Goal: Information Seeking & Learning: Learn about a topic

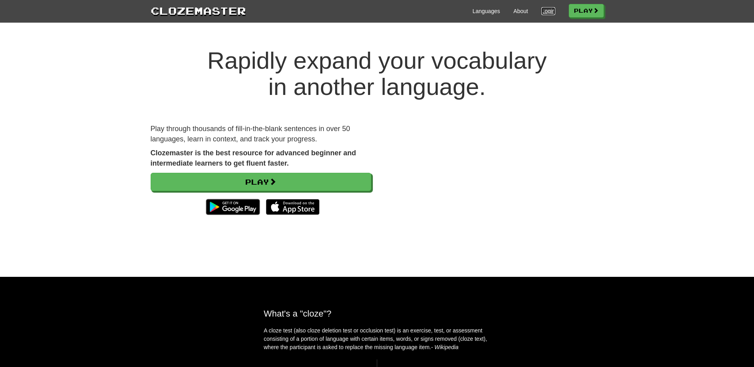
click at [545, 14] on link "Login" at bounding box center [548, 11] width 14 height 8
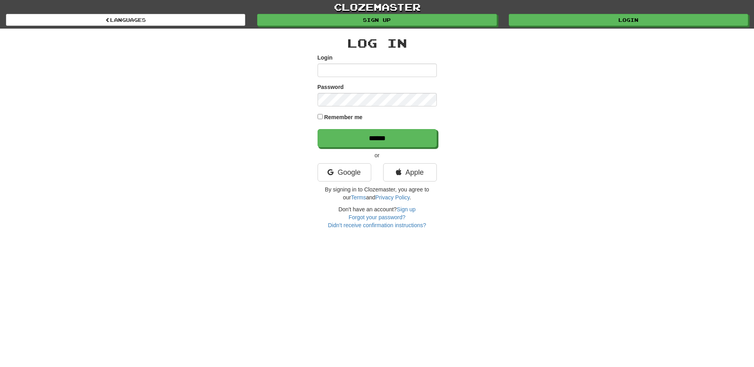
type input "**********"
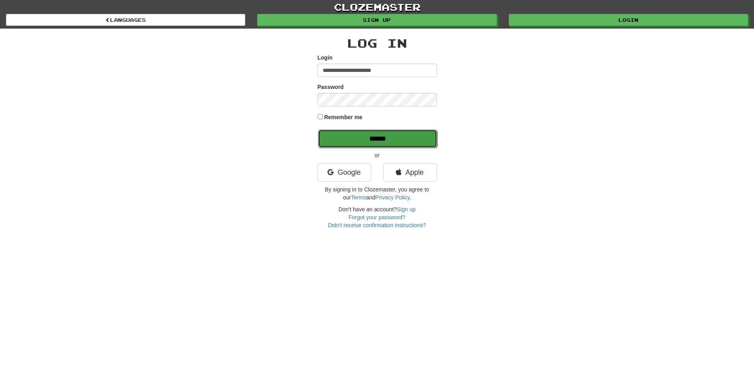
click at [362, 138] on input "******" at bounding box center [377, 139] width 119 height 18
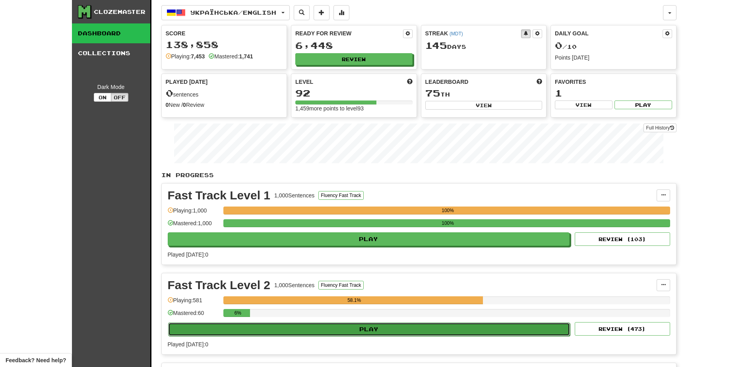
click at [316, 330] on button "Play" at bounding box center [369, 330] width 402 height 14
select select "**"
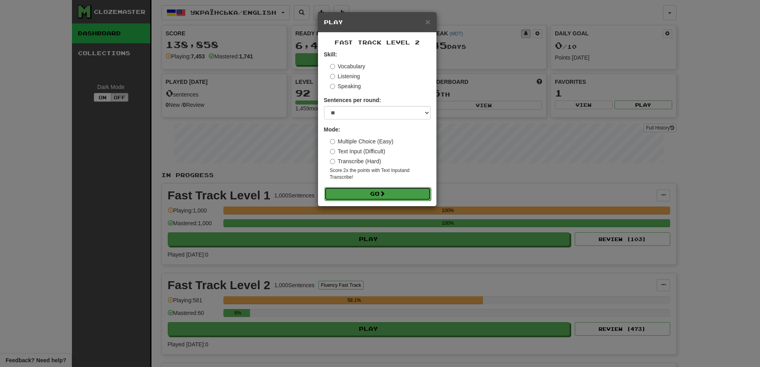
click at [356, 190] on button "Go" at bounding box center [377, 194] width 106 height 14
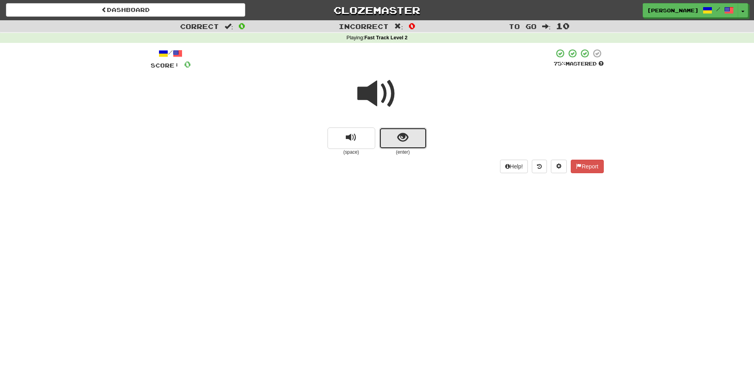
click at [386, 142] on button "show sentence" at bounding box center [403, 138] width 48 height 21
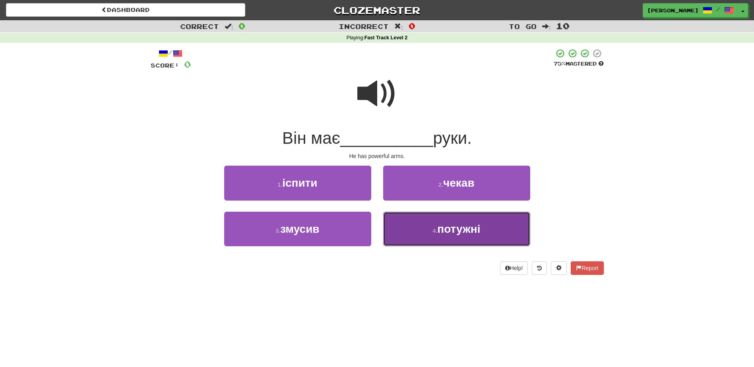
click at [414, 234] on button "4 . потужні" at bounding box center [456, 229] width 147 height 35
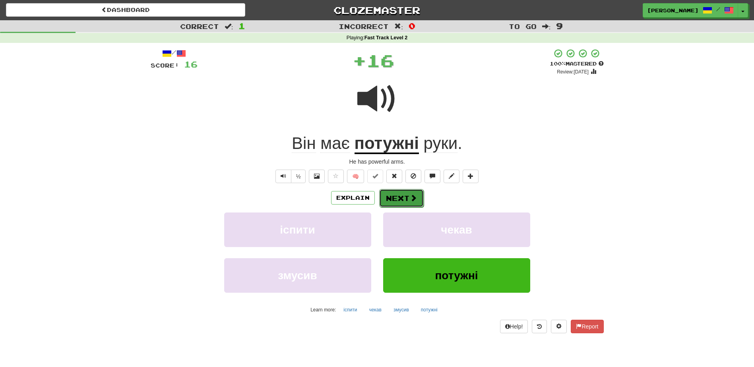
click at [398, 196] on button "Next" at bounding box center [401, 198] width 45 height 18
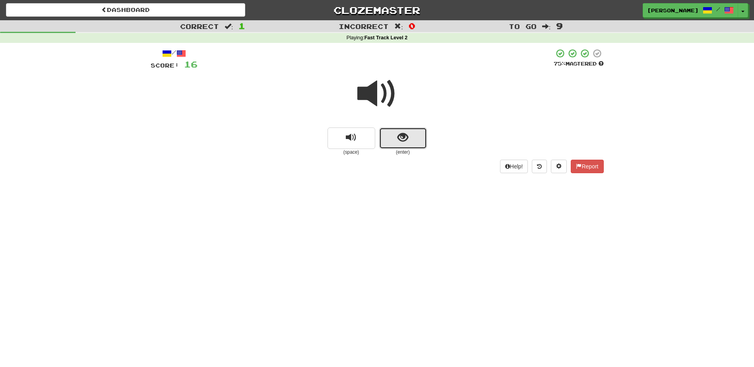
click at [395, 145] on button "show sentence" at bounding box center [403, 138] width 48 height 21
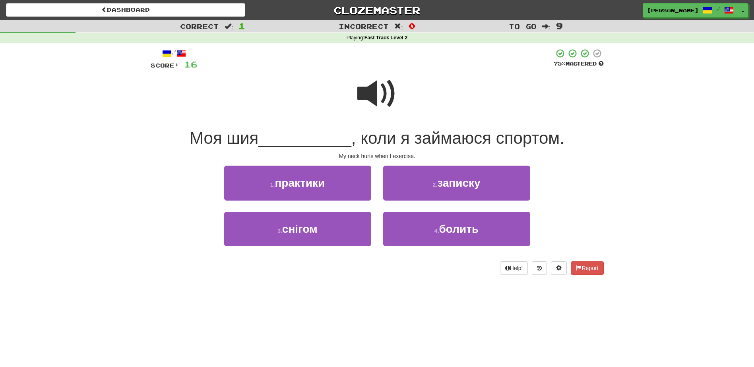
click at [369, 93] on span at bounding box center [377, 94] width 40 height 40
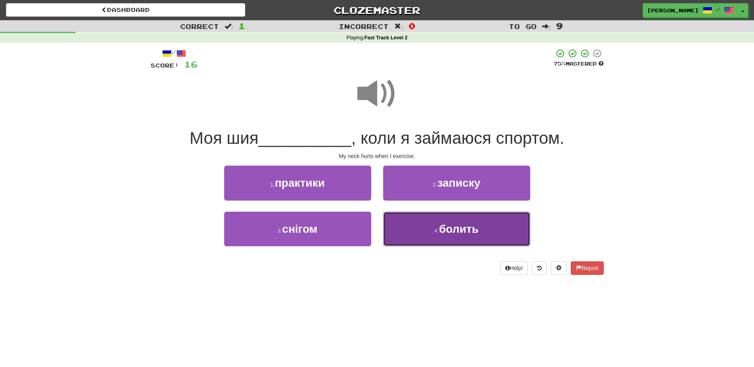
click at [416, 229] on button "4 . болить" at bounding box center [456, 229] width 147 height 35
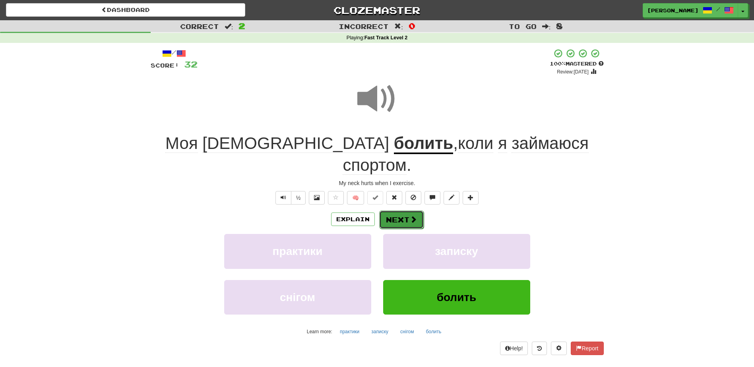
click at [405, 211] on button "Next" at bounding box center [401, 220] width 45 height 18
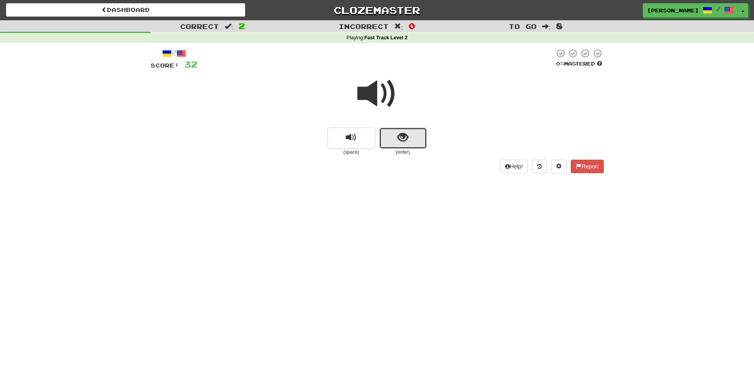
click at [391, 137] on button "show sentence" at bounding box center [403, 138] width 48 height 21
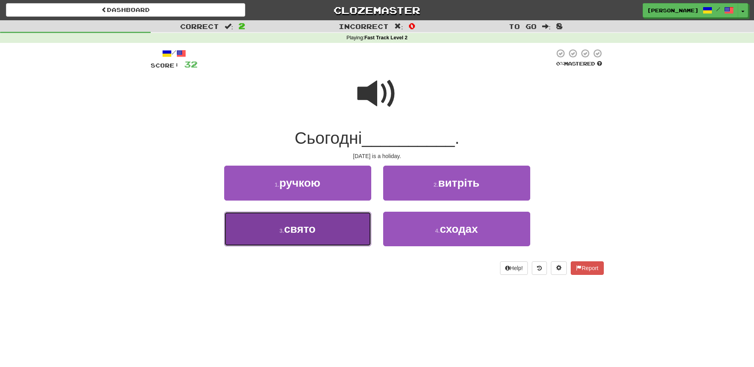
click at [331, 229] on button "3 . свято" at bounding box center [297, 229] width 147 height 35
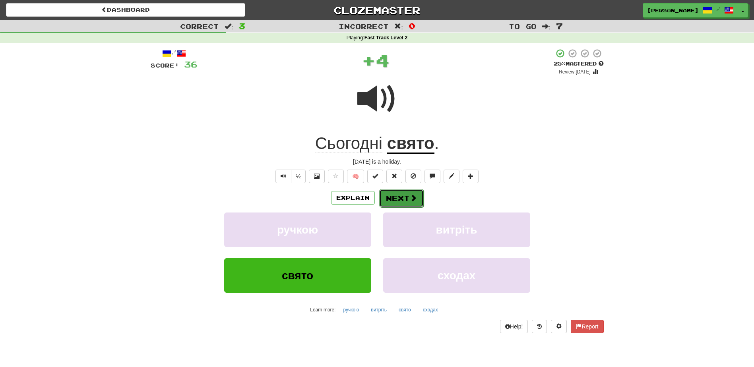
click at [396, 197] on button "Next" at bounding box center [401, 198] width 45 height 18
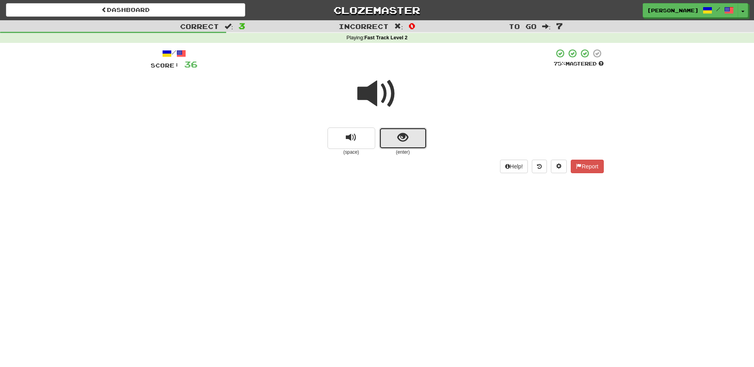
click at [391, 137] on button "show sentence" at bounding box center [403, 138] width 48 height 21
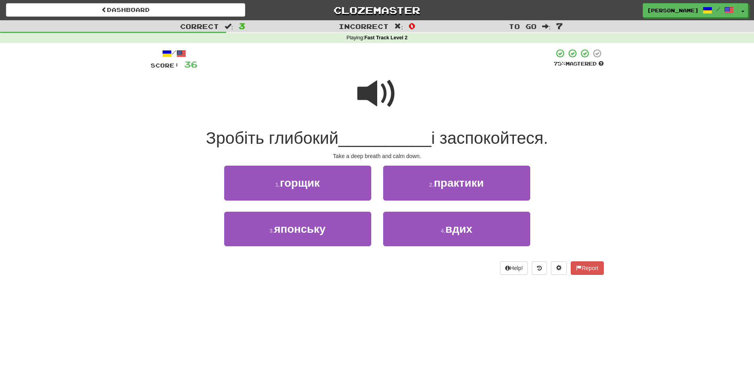
click at [365, 95] on span at bounding box center [377, 94] width 40 height 40
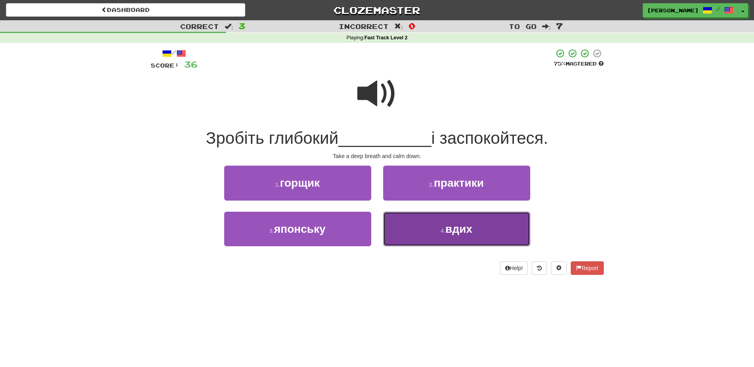
click at [410, 231] on button "4 . вдих" at bounding box center [456, 229] width 147 height 35
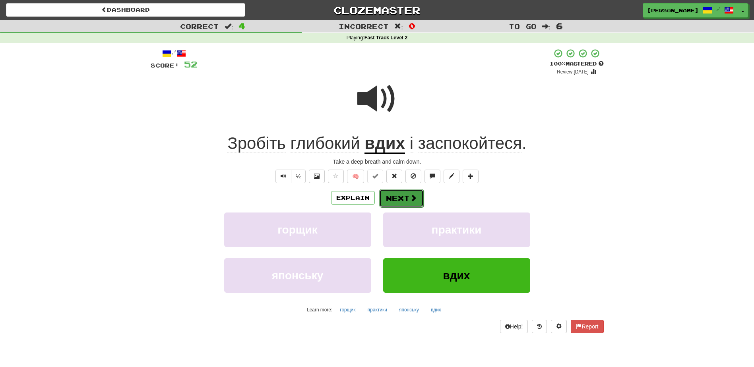
click at [402, 192] on button "Next" at bounding box center [401, 198] width 45 height 18
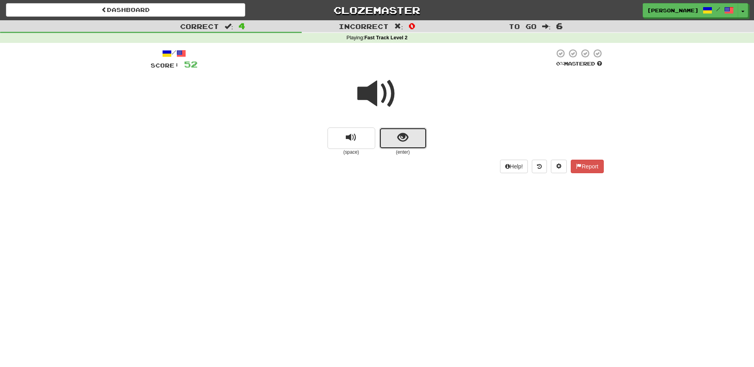
click at [396, 140] on button "show sentence" at bounding box center [403, 138] width 48 height 21
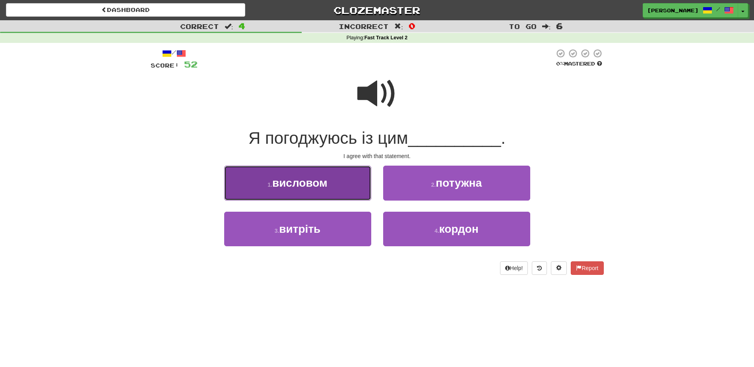
click at [348, 189] on button "1 . висловом" at bounding box center [297, 183] width 147 height 35
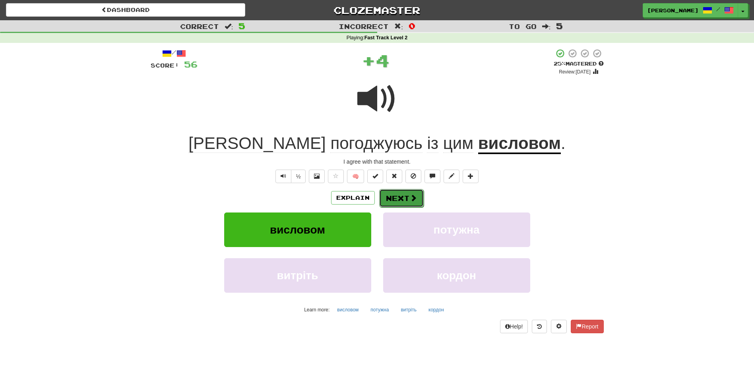
click at [394, 197] on button "Next" at bounding box center [401, 198] width 45 height 18
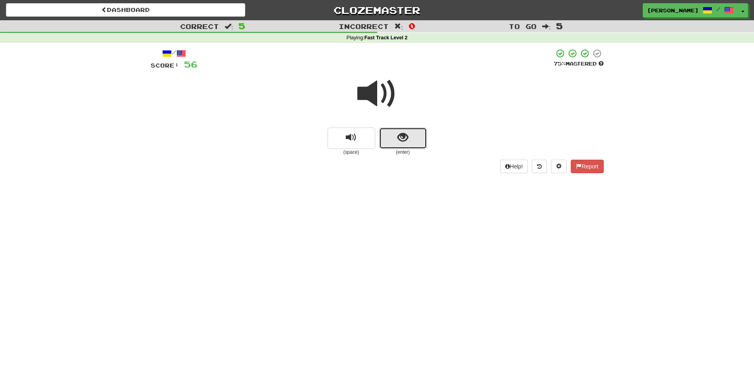
click at [395, 144] on button "show sentence" at bounding box center [403, 138] width 48 height 21
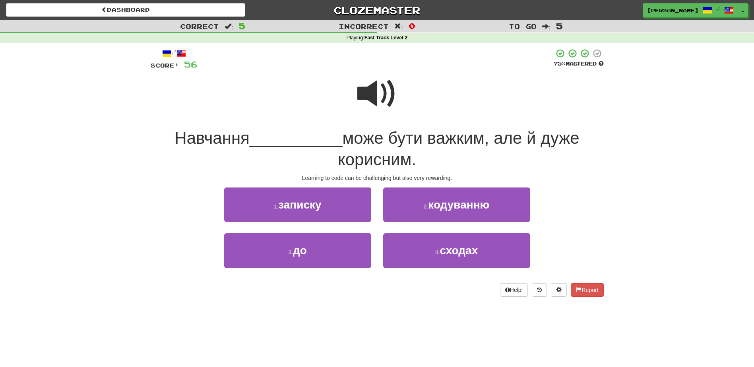
click at [378, 94] on span at bounding box center [377, 94] width 40 height 40
click at [361, 91] on span at bounding box center [377, 94] width 40 height 40
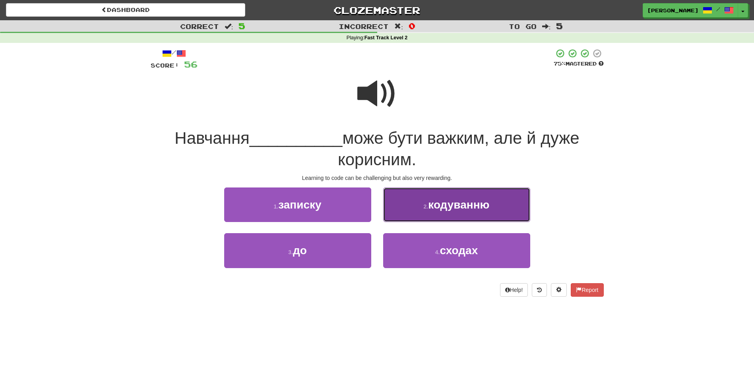
click at [440, 203] on span "кодуванню" at bounding box center [458, 205] width 61 height 12
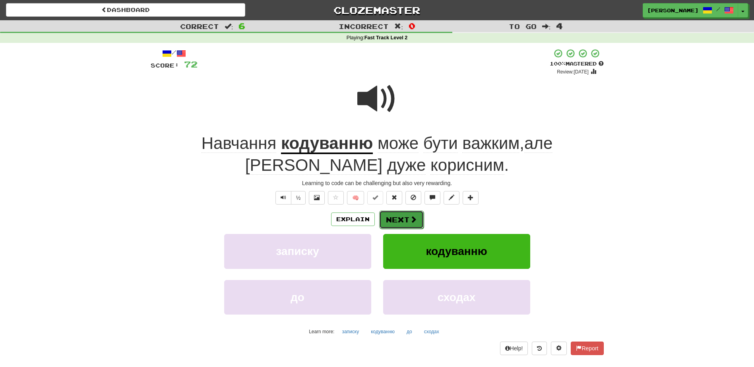
click at [389, 219] on button "Next" at bounding box center [401, 220] width 45 height 18
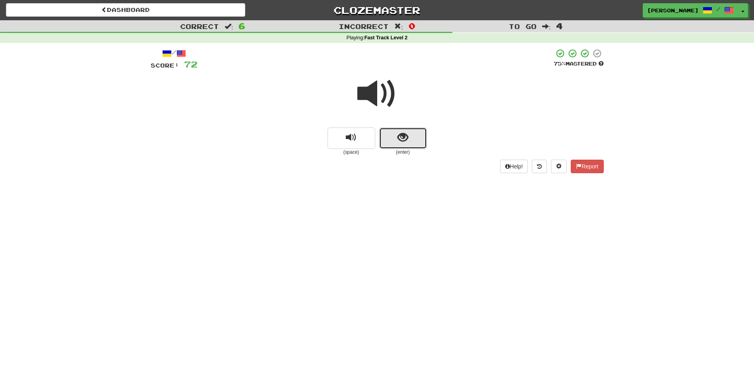
click at [391, 140] on button "show sentence" at bounding box center [403, 138] width 48 height 21
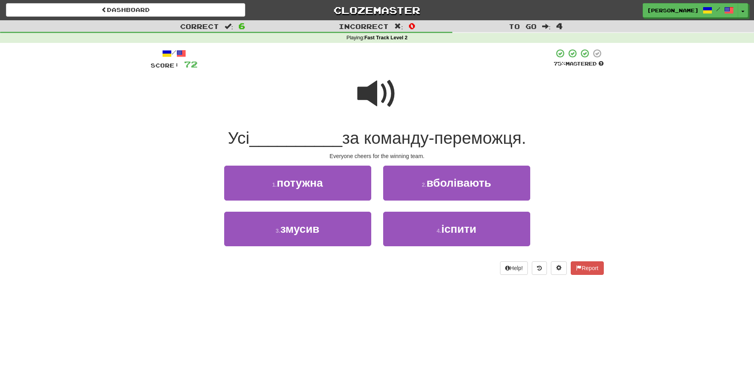
click at [374, 97] on span at bounding box center [377, 94] width 40 height 40
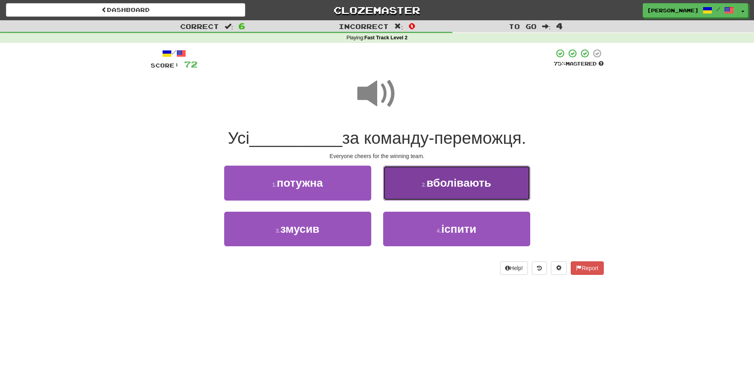
click at [441, 192] on button "2 . вболівають" at bounding box center [456, 183] width 147 height 35
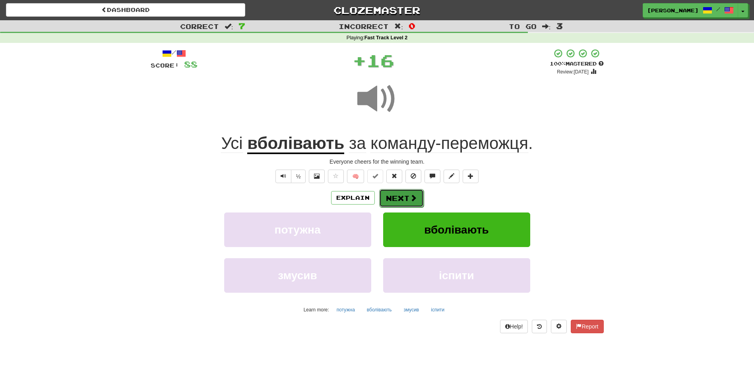
click at [399, 198] on button "Next" at bounding box center [401, 198] width 45 height 18
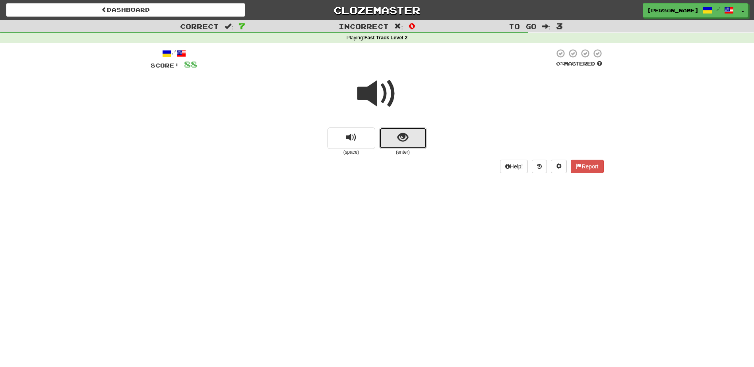
click at [391, 141] on button "show sentence" at bounding box center [403, 138] width 48 height 21
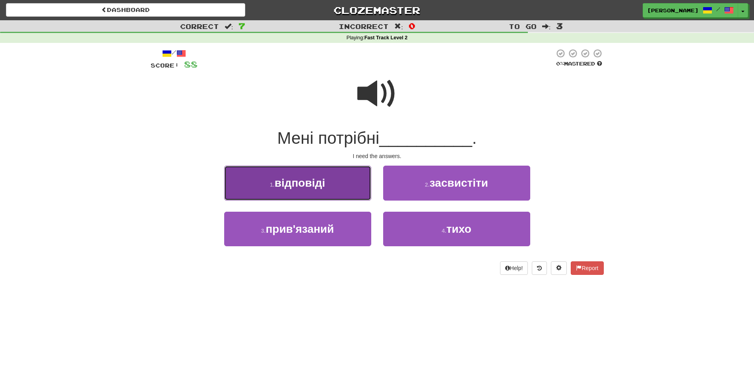
click at [364, 192] on button "1 . відповіді" at bounding box center [297, 183] width 147 height 35
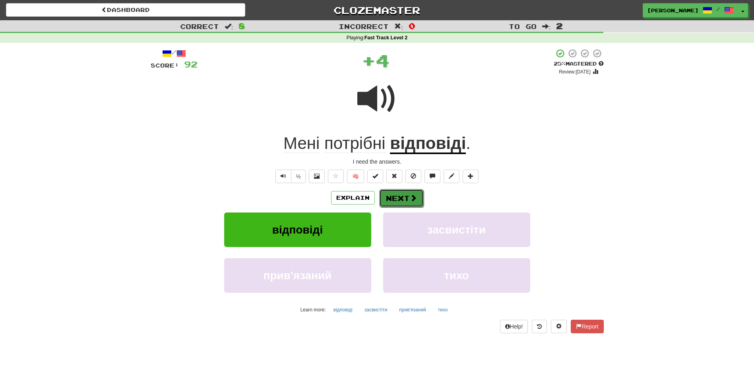
click at [401, 199] on button "Next" at bounding box center [401, 198] width 45 height 18
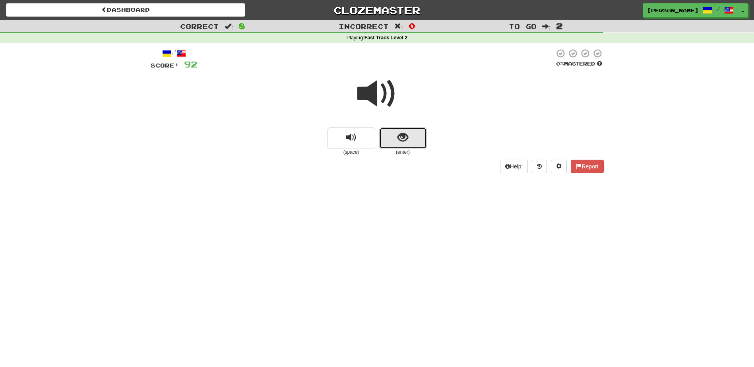
click at [396, 140] on button "show sentence" at bounding box center [403, 138] width 48 height 21
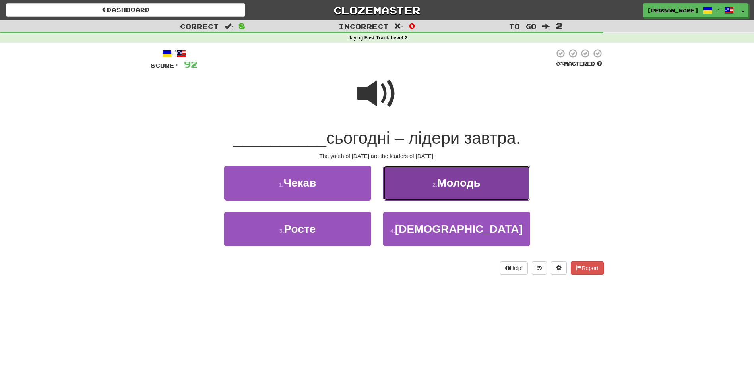
click at [420, 185] on button "2 . Молодь" at bounding box center [456, 183] width 147 height 35
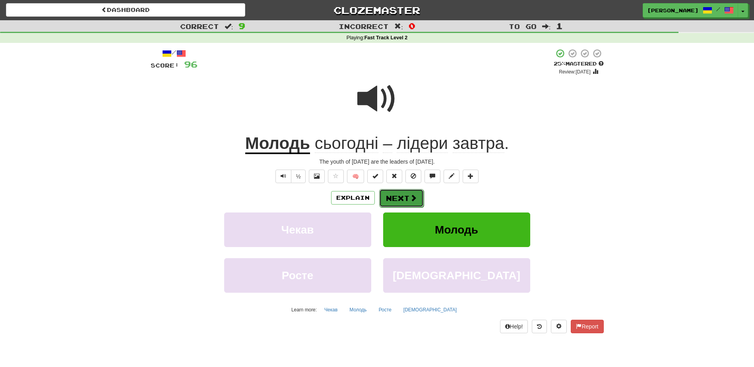
click at [403, 202] on button "Next" at bounding box center [401, 198] width 45 height 18
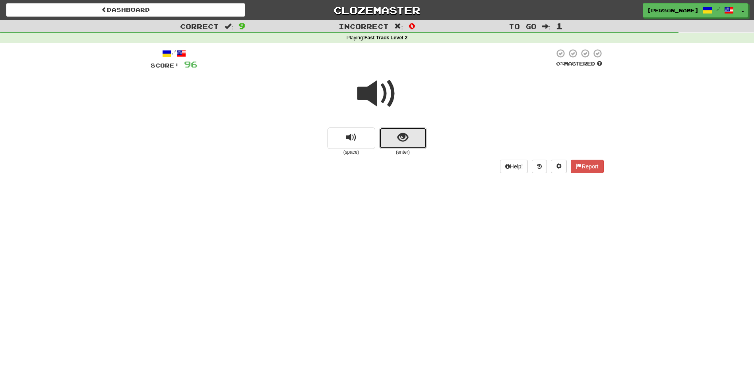
click at [394, 141] on button "show sentence" at bounding box center [403, 138] width 48 height 21
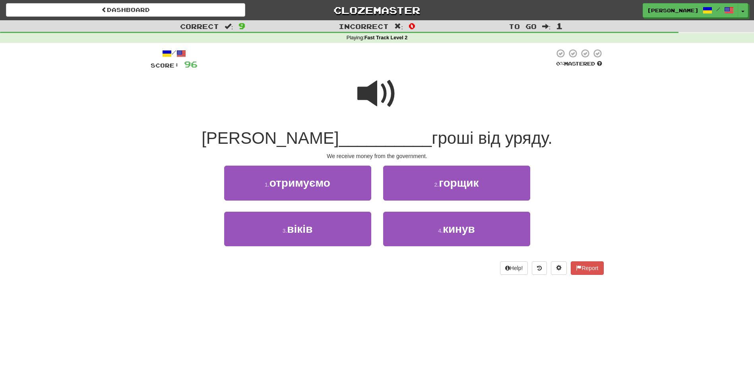
click at [363, 96] on span at bounding box center [377, 94] width 40 height 40
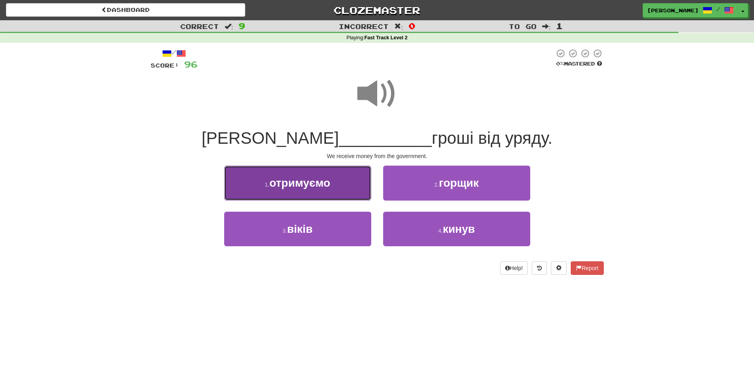
click at [352, 184] on button "1 . отримуємо" at bounding box center [297, 183] width 147 height 35
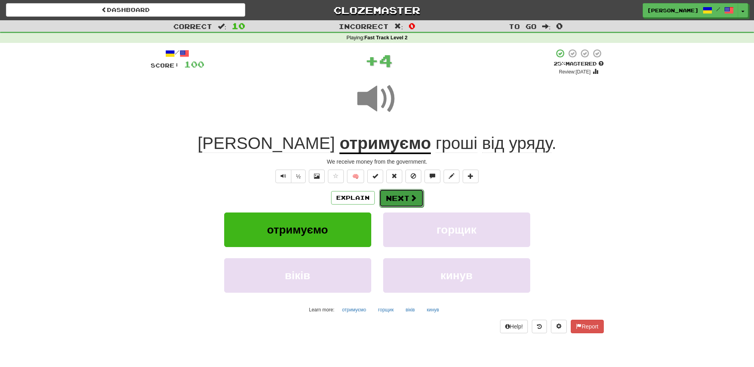
click at [393, 191] on button "Next" at bounding box center [401, 198] width 45 height 18
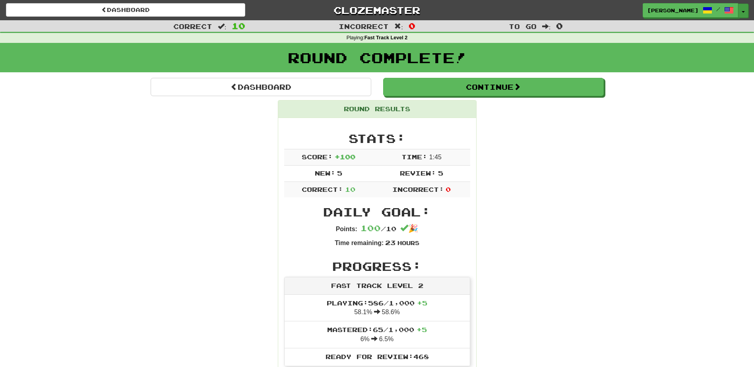
click at [741, 12] on span "button" at bounding box center [742, 12] width 3 height 2
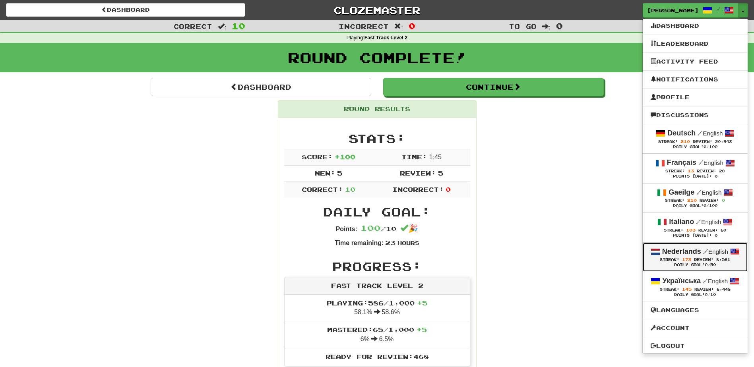
click at [675, 254] on strong "Nederlands" at bounding box center [681, 252] width 39 height 8
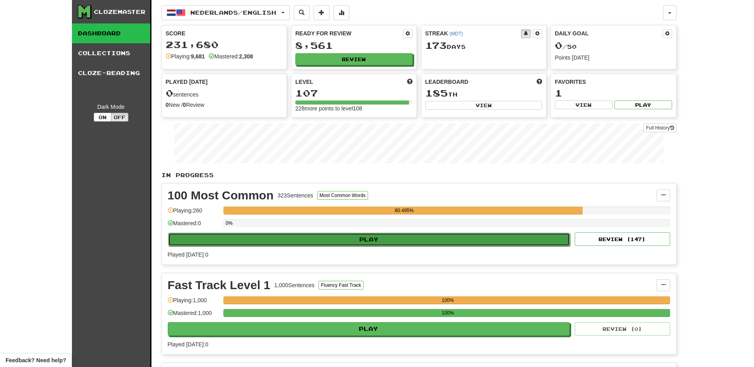
click at [287, 238] on button "Play" at bounding box center [369, 240] width 402 height 14
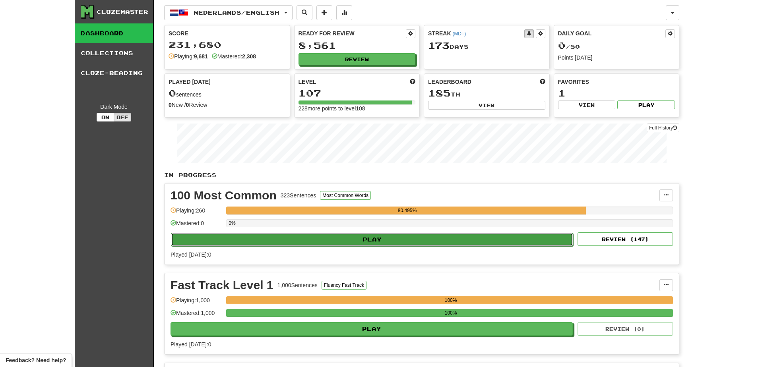
select select "**"
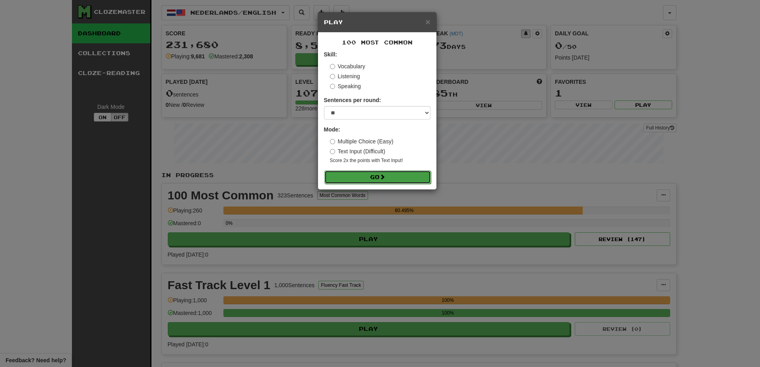
click at [366, 180] on button "Go" at bounding box center [377, 177] width 106 height 14
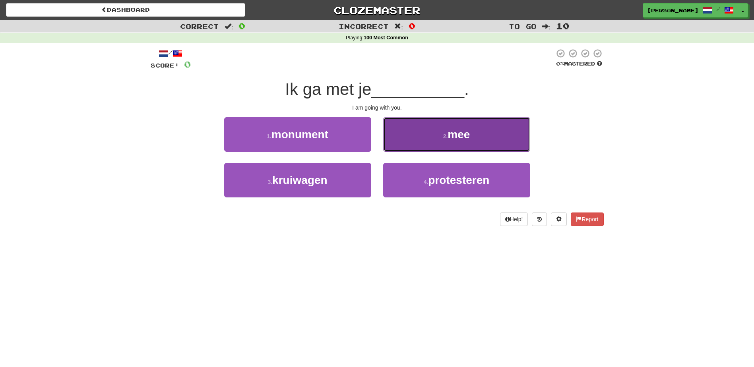
click at [410, 130] on button "2 . mee" at bounding box center [456, 134] width 147 height 35
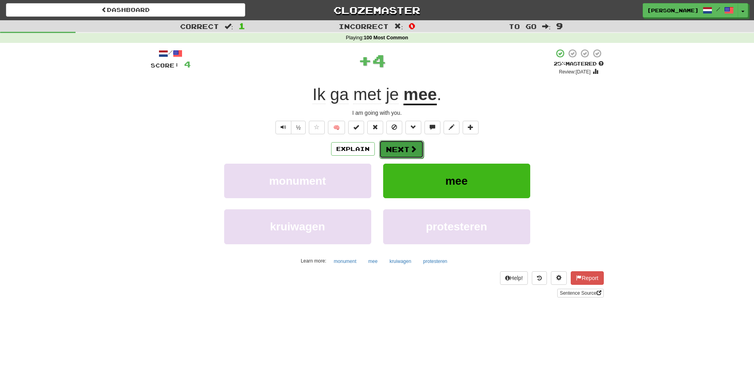
click at [402, 143] on button "Next" at bounding box center [401, 149] width 45 height 18
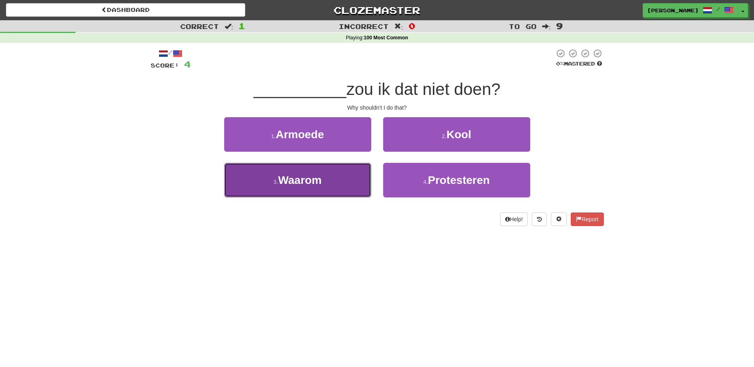
click at [343, 185] on button "3 . Waarom" at bounding box center [297, 180] width 147 height 35
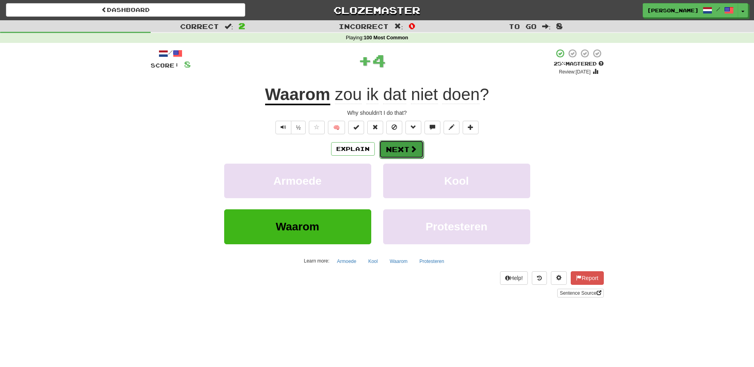
click at [403, 150] on button "Next" at bounding box center [401, 149] width 45 height 18
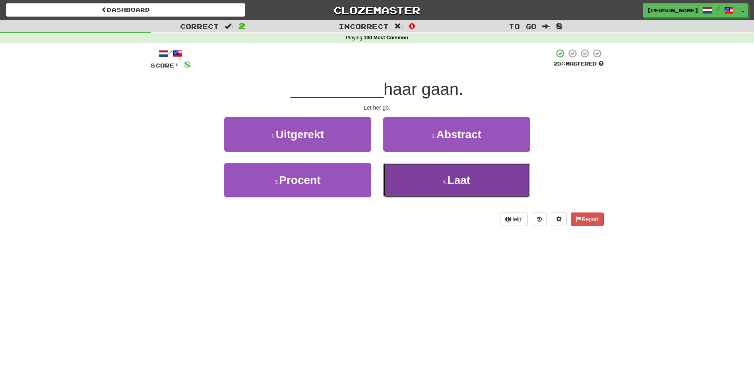
click at [418, 177] on button "4 . Laat" at bounding box center [456, 180] width 147 height 35
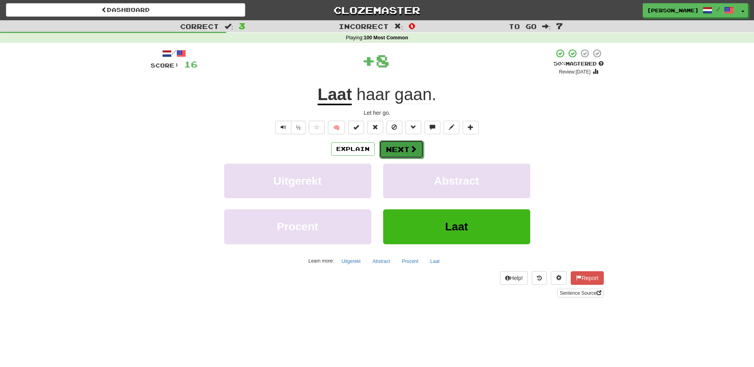
click at [401, 149] on button "Next" at bounding box center [401, 149] width 45 height 18
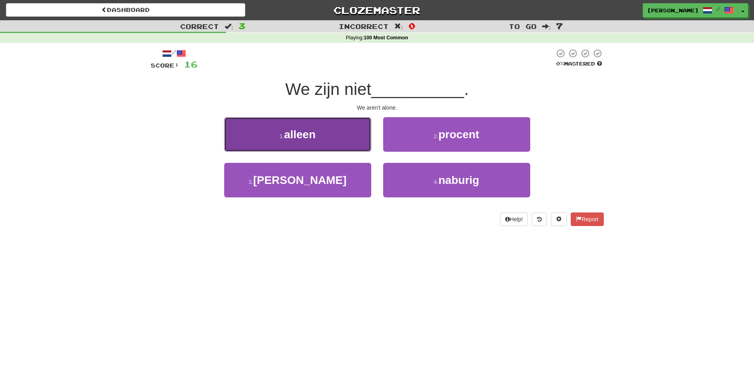
click at [333, 143] on button "1 . alleen" at bounding box center [297, 134] width 147 height 35
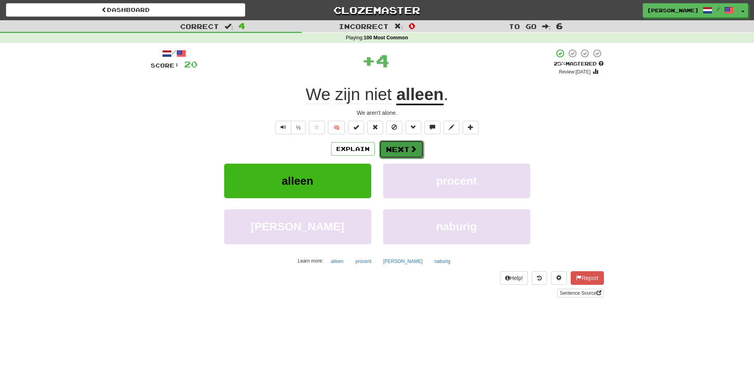
click at [391, 147] on button "Next" at bounding box center [401, 149] width 45 height 18
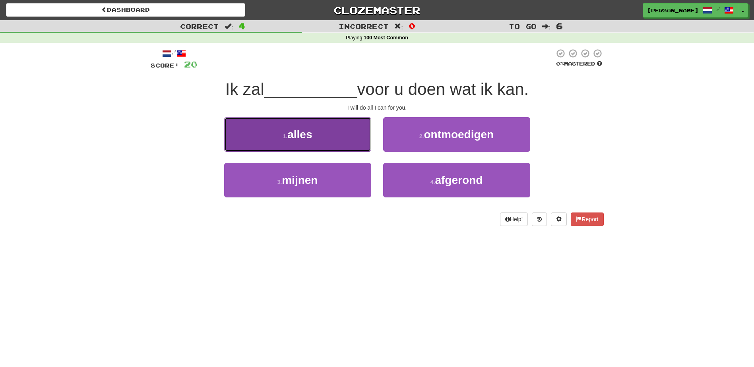
click at [350, 146] on button "1 . alles" at bounding box center [297, 134] width 147 height 35
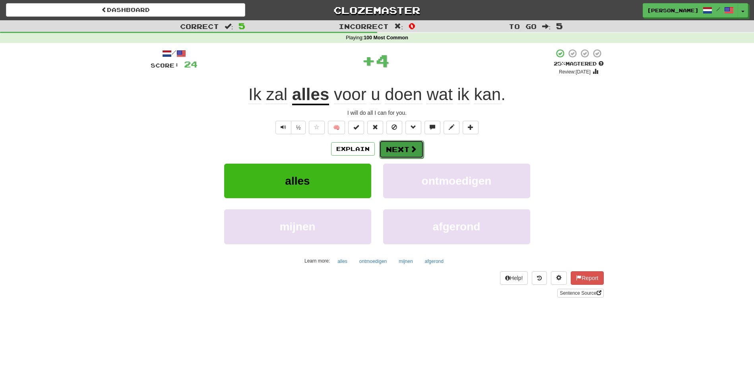
click at [401, 149] on button "Next" at bounding box center [401, 149] width 45 height 18
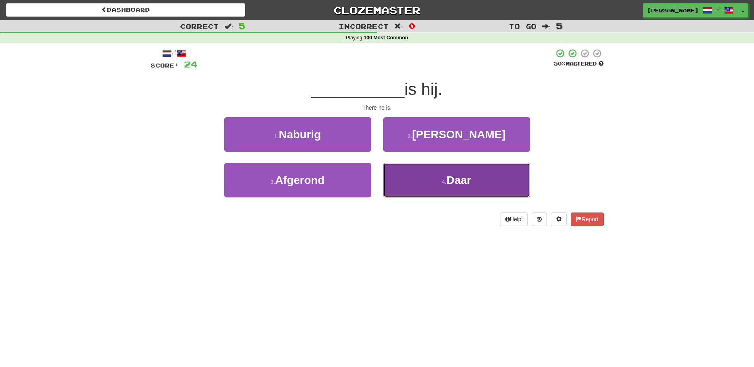
click at [395, 180] on button "4 . Daar" at bounding box center [456, 180] width 147 height 35
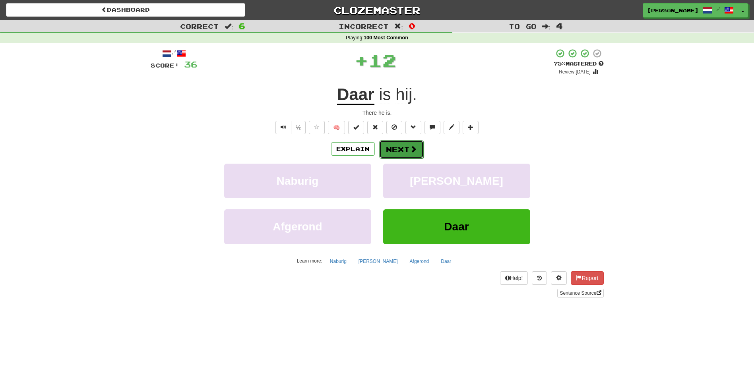
click at [395, 145] on button "Next" at bounding box center [401, 149] width 45 height 18
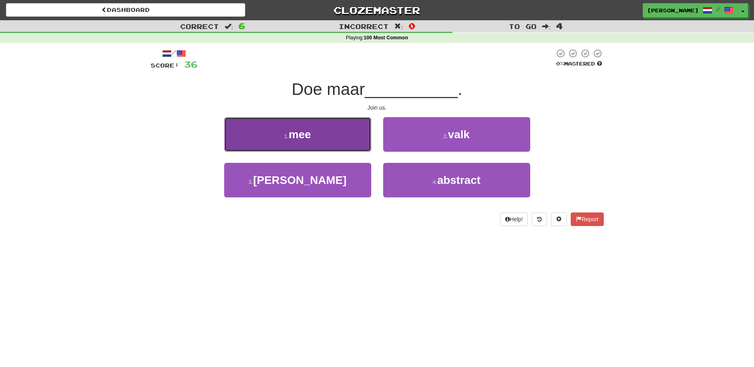
click at [356, 143] on button "1 . mee" at bounding box center [297, 134] width 147 height 35
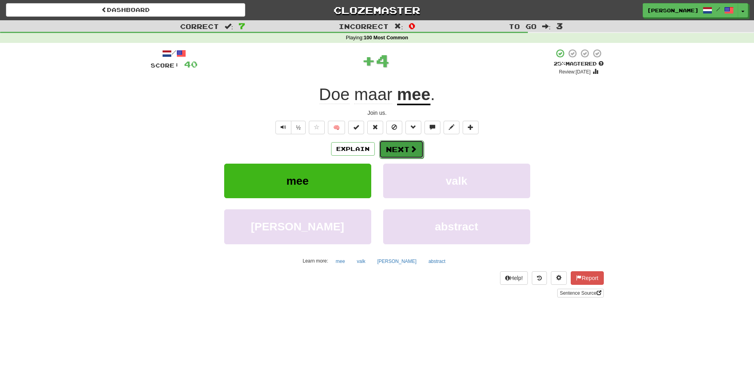
click at [404, 147] on button "Next" at bounding box center [401, 149] width 45 height 18
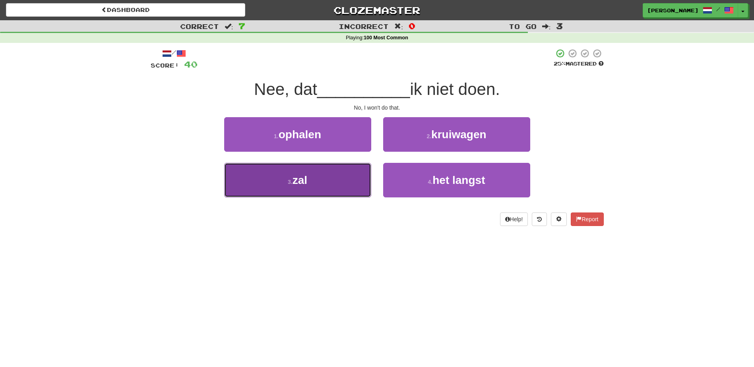
click at [354, 172] on button "3 . zal" at bounding box center [297, 180] width 147 height 35
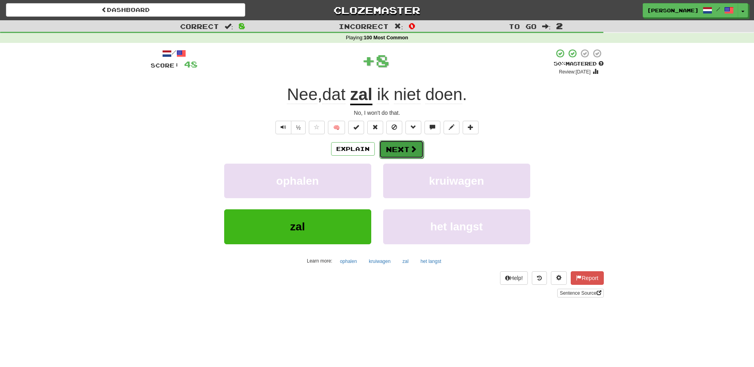
click at [397, 151] on button "Next" at bounding box center [401, 149] width 45 height 18
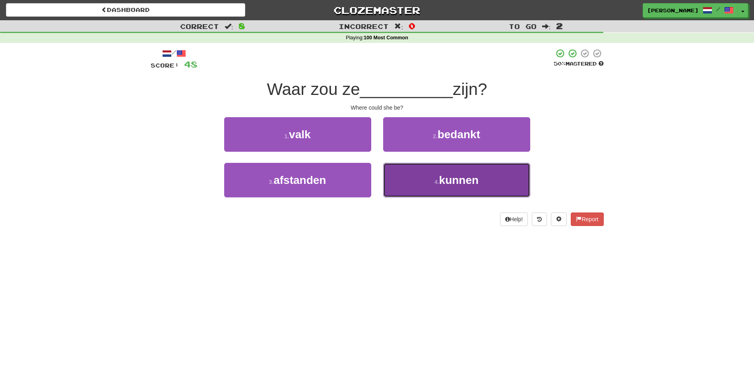
click at [420, 182] on button "4 . kunnen" at bounding box center [456, 180] width 147 height 35
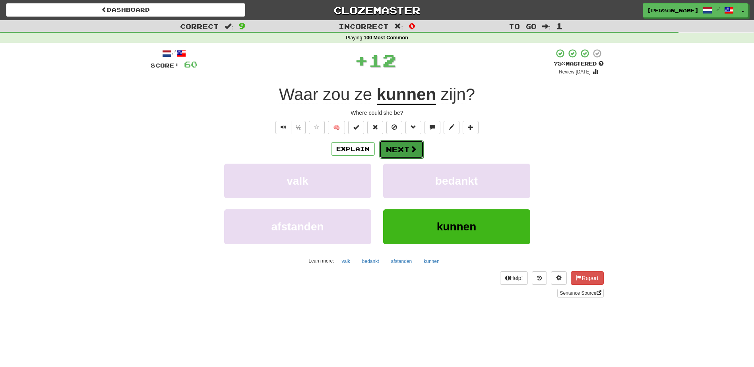
click at [410, 146] on span at bounding box center [413, 148] width 7 height 7
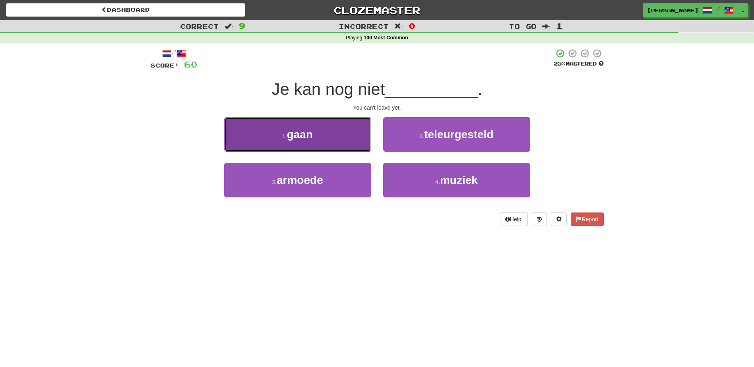
click at [357, 134] on button "1 . gaan" at bounding box center [297, 134] width 147 height 35
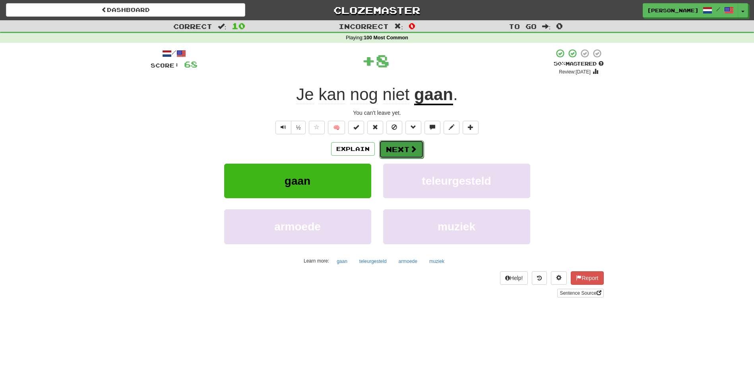
click at [398, 141] on button "Next" at bounding box center [401, 149] width 45 height 18
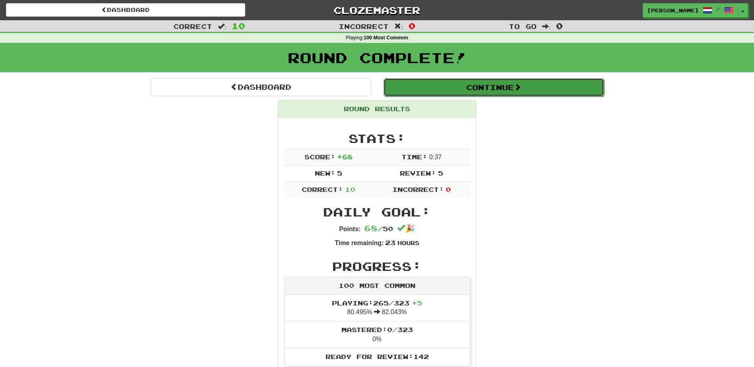
click at [475, 87] on button "Continue" at bounding box center [493, 87] width 221 height 18
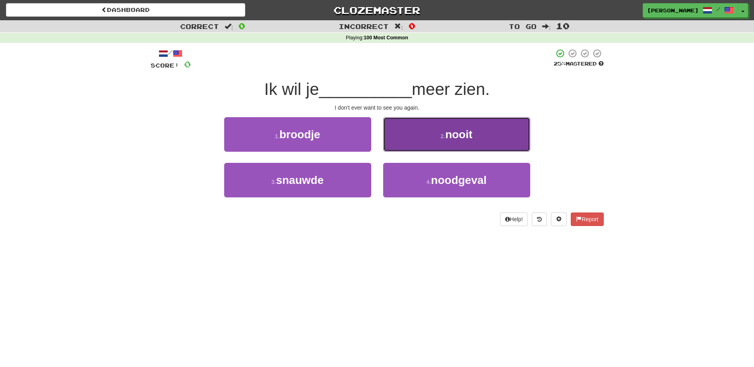
click at [462, 128] on span "nooit" at bounding box center [458, 134] width 27 height 12
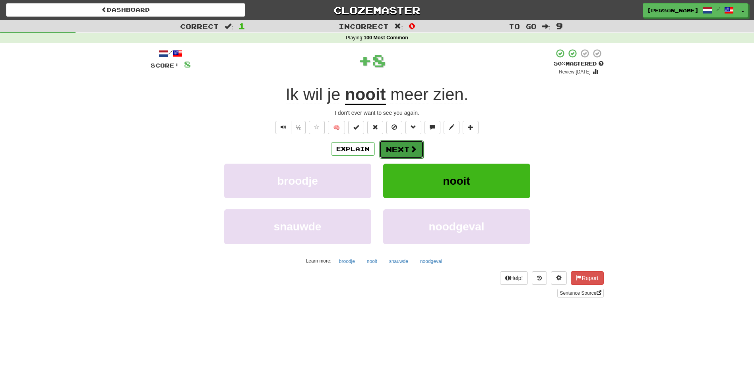
click at [418, 147] on button "Next" at bounding box center [401, 149] width 45 height 18
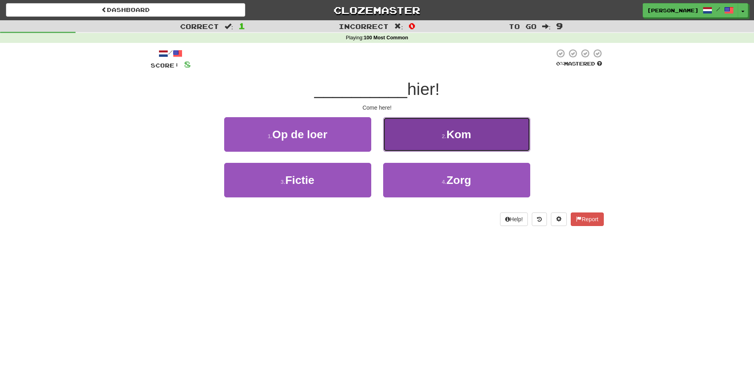
click at [426, 143] on button "2 . Kom" at bounding box center [456, 134] width 147 height 35
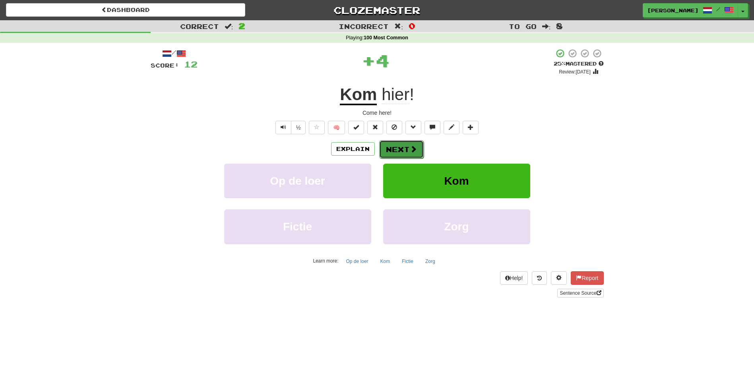
click at [401, 149] on button "Next" at bounding box center [401, 149] width 45 height 18
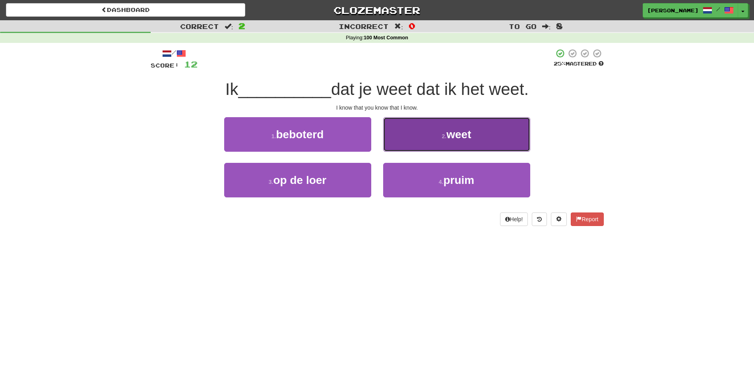
click at [395, 132] on button "2 . weet" at bounding box center [456, 134] width 147 height 35
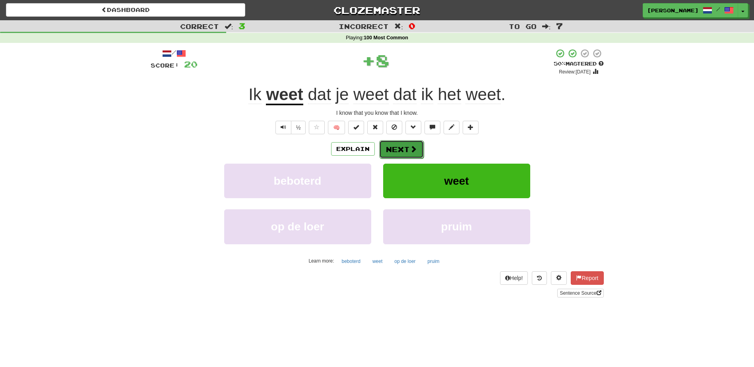
click at [391, 144] on button "Next" at bounding box center [401, 149] width 45 height 18
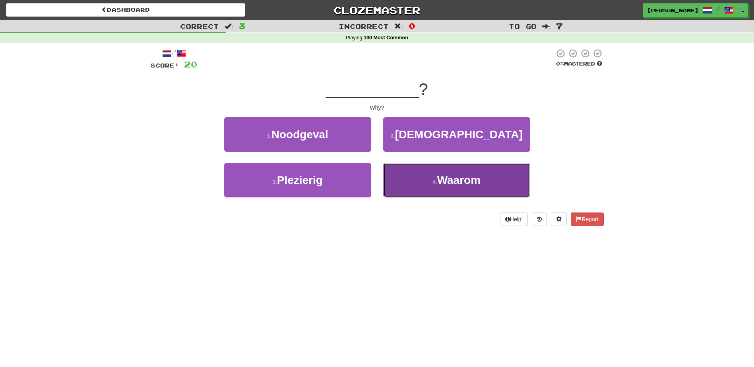
click at [391, 184] on button "4 . Waarom" at bounding box center [456, 180] width 147 height 35
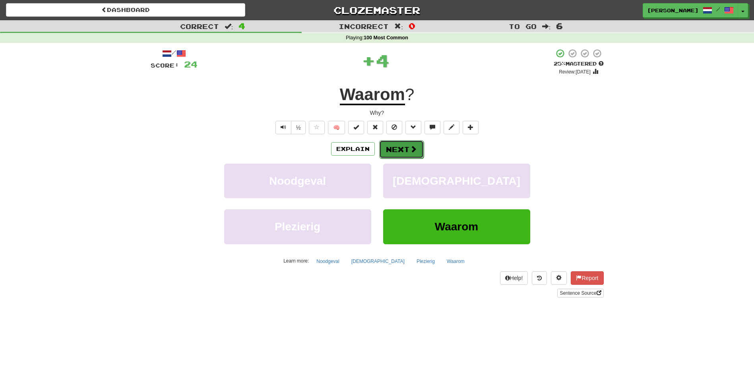
click at [397, 150] on button "Next" at bounding box center [401, 149] width 45 height 18
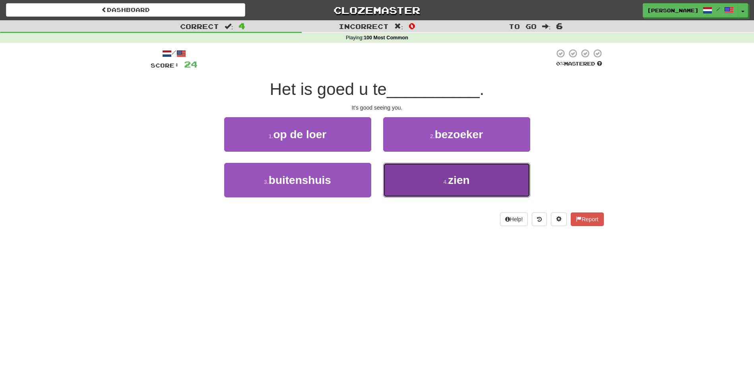
click at [411, 183] on button "4 . zien" at bounding box center [456, 180] width 147 height 35
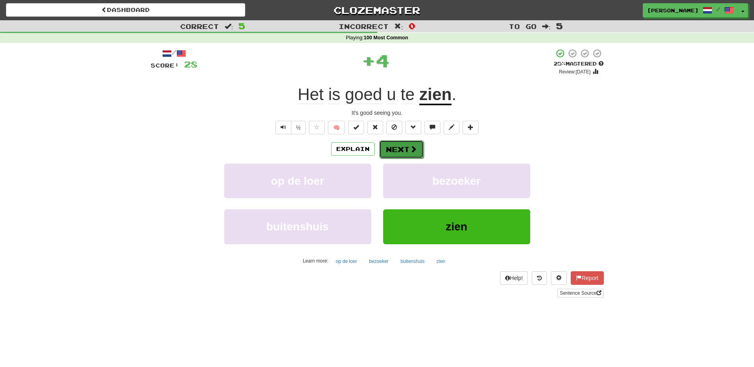
click at [395, 143] on button "Next" at bounding box center [401, 149] width 45 height 18
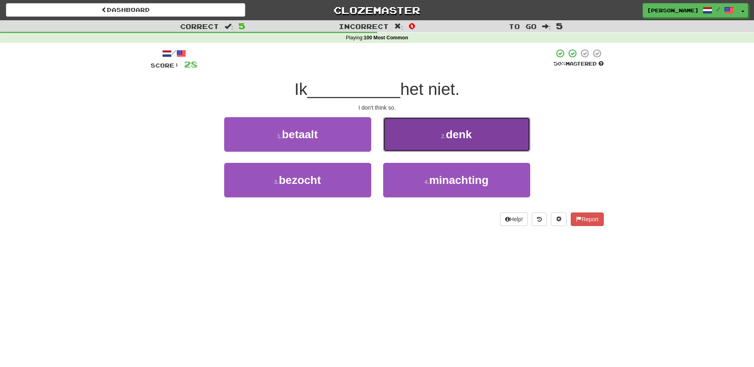
click at [402, 142] on button "2 . denk" at bounding box center [456, 134] width 147 height 35
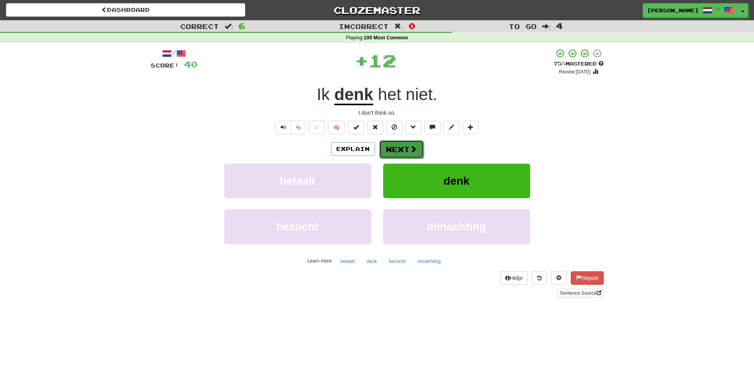
click at [399, 145] on button "Next" at bounding box center [401, 149] width 45 height 18
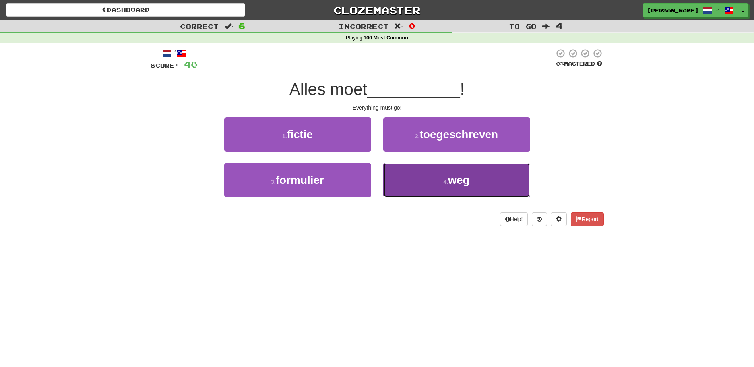
click at [408, 183] on button "4 . weg" at bounding box center [456, 180] width 147 height 35
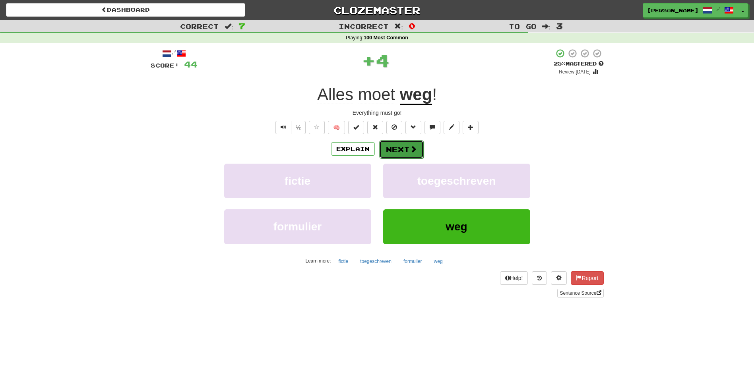
click at [399, 147] on button "Next" at bounding box center [401, 149] width 45 height 18
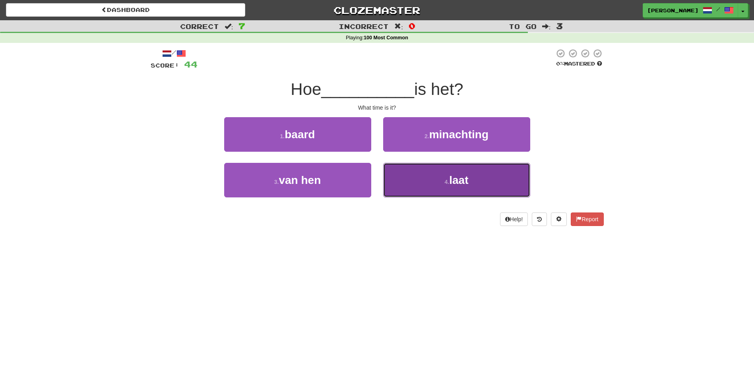
click at [402, 172] on button "4 . laat" at bounding box center [456, 180] width 147 height 35
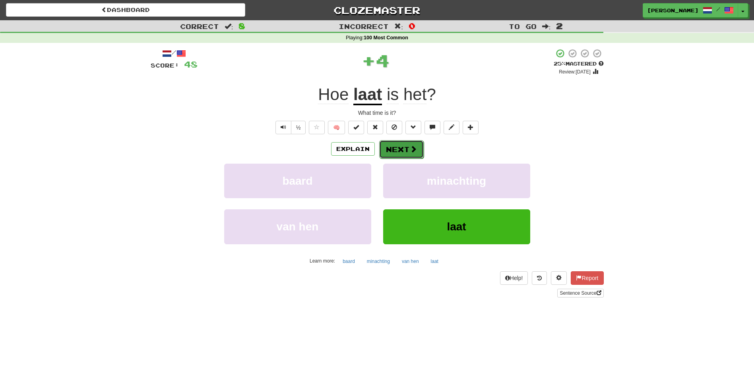
click at [399, 147] on button "Next" at bounding box center [401, 149] width 45 height 18
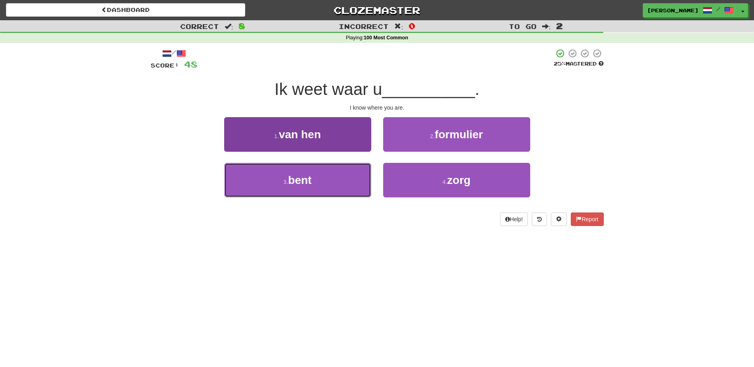
click at [345, 175] on button "3 . bent" at bounding box center [297, 180] width 147 height 35
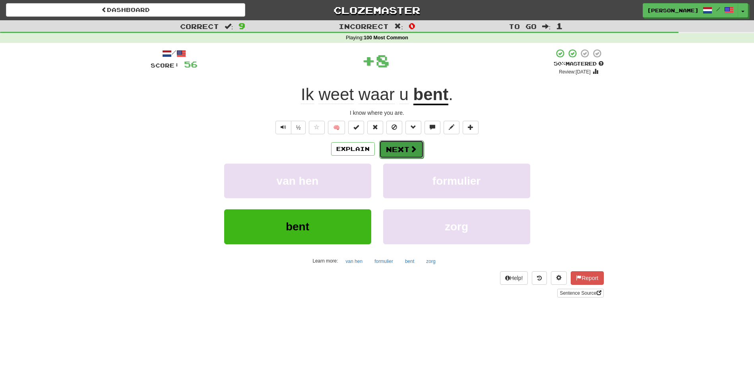
click at [396, 147] on button "Next" at bounding box center [401, 149] width 45 height 18
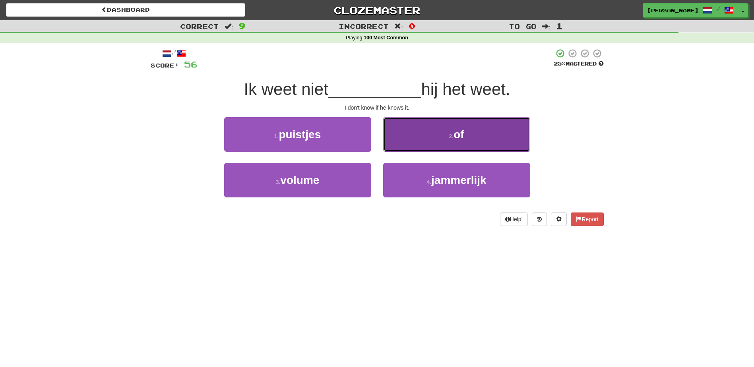
click at [401, 143] on button "2 . of" at bounding box center [456, 134] width 147 height 35
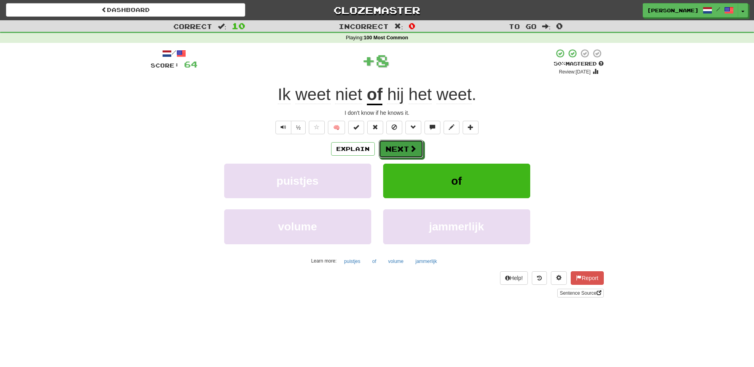
click at [399, 147] on button "Next" at bounding box center [401, 149] width 45 height 18
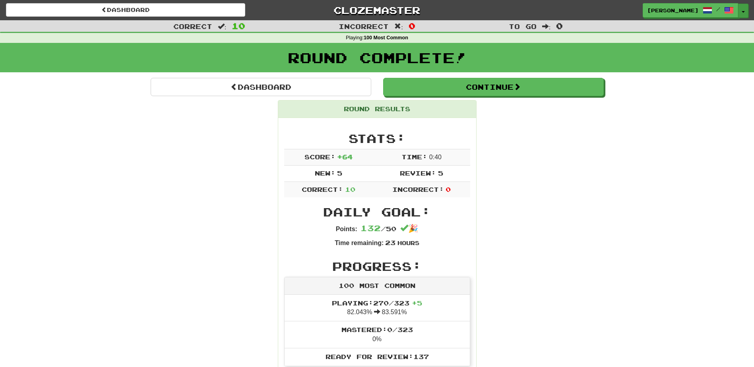
click at [744, 13] on button "Toggle Dropdown" at bounding box center [743, 11] width 10 height 14
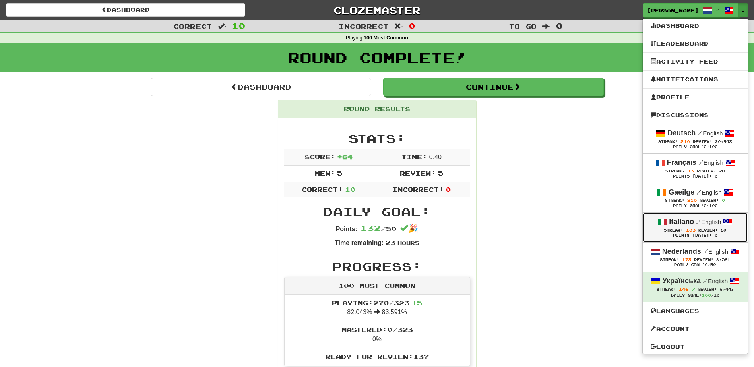
click at [690, 222] on strong "Italiano" at bounding box center [681, 222] width 25 height 8
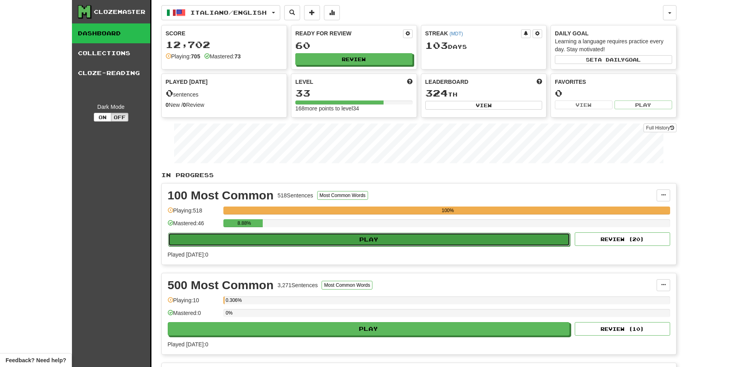
click at [316, 240] on button "Play" at bounding box center [369, 240] width 402 height 14
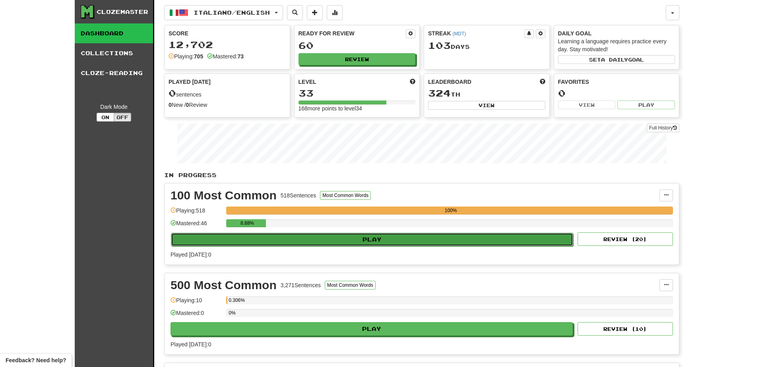
select select "**"
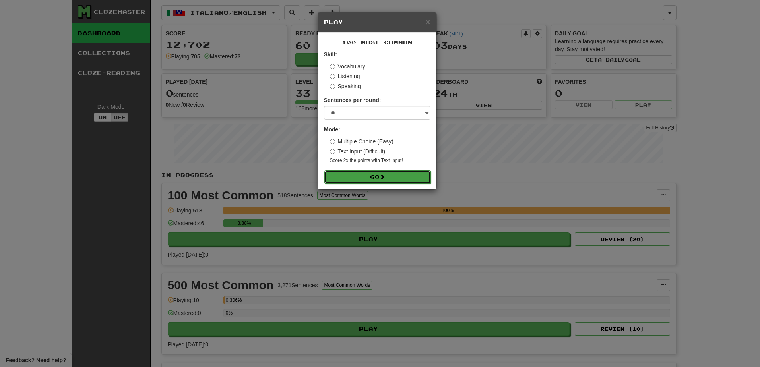
click at [356, 178] on button "Go" at bounding box center [377, 177] width 106 height 14
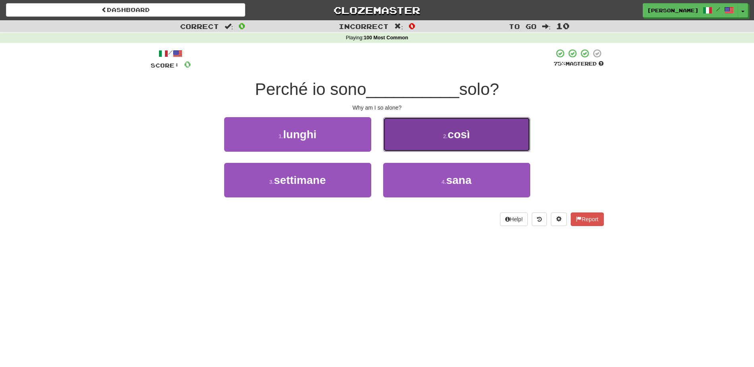
click at [389, 139] on button "2 . così" at bounding box center [456, 134] width 147 height 35
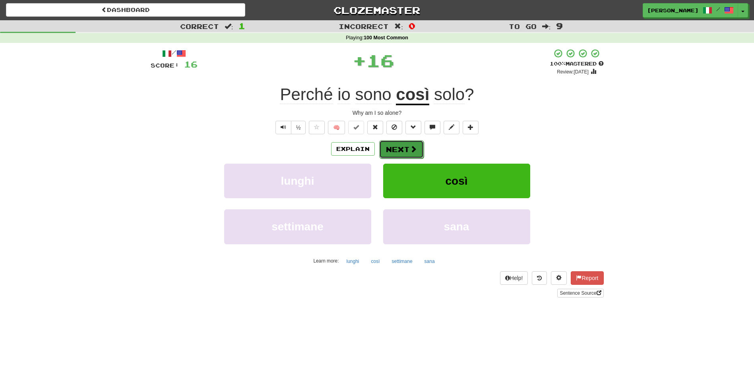
click at [388, 145] on button "Next" at bounding box center [401, 149] width 45 height 18
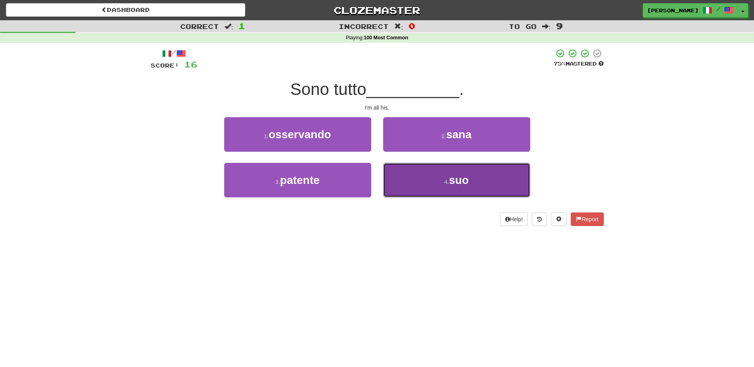
click at [409, 176] on button "4 . suo" at bounding box center [456, 180] width 147 height 35
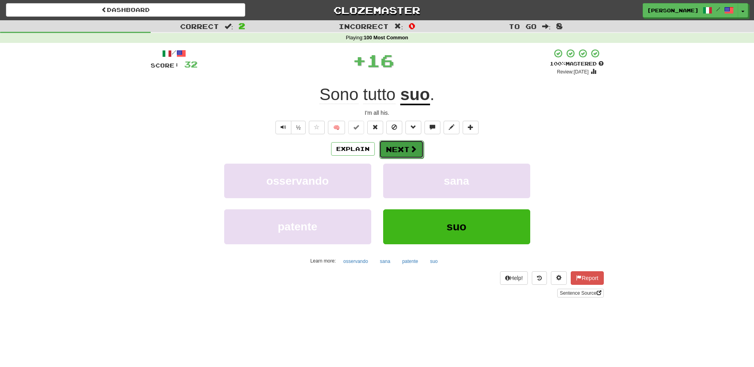
click at [401, 149] on button "Next" at bounding box center [401, 149] width 45 height 18
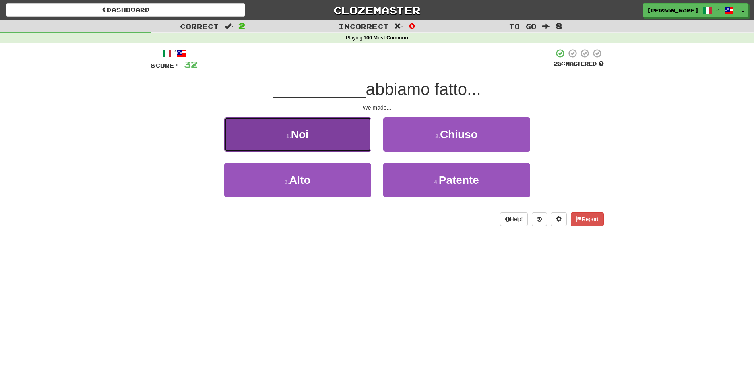
click at [362, 138] on button "1 . [GEOGRAPHIC_DATA]" at bounding box center [297, 134] width 147 height 35
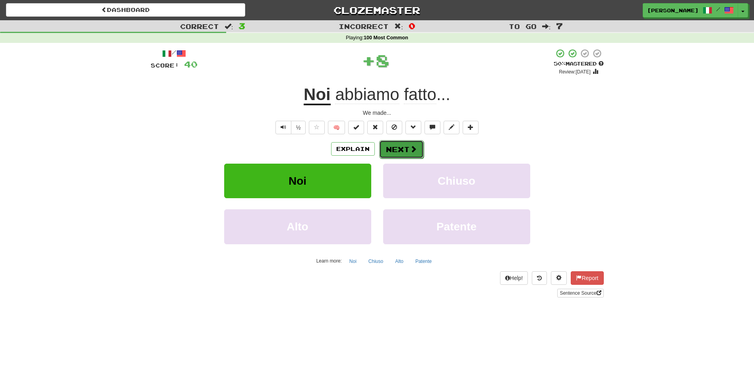
click at [397, 145] on button "Next" at bounding box center [401, 149] width 45 height 18
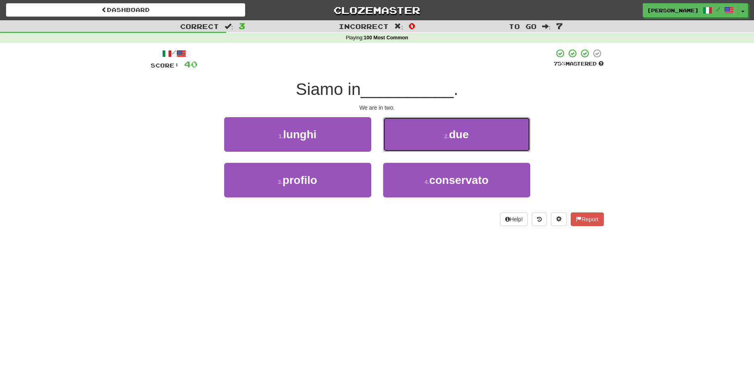
click at [394, 136] on button "2 . due" at bounding box center [456, 134] width 147 height 35
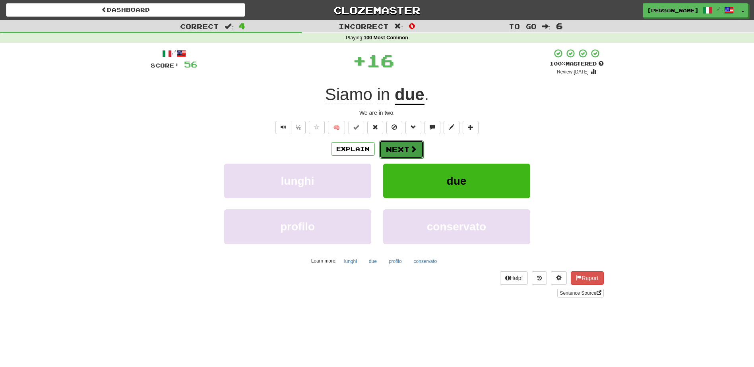
click at [392, 144] on button "Next" at bounding box center [401, 149] width 45 height 18
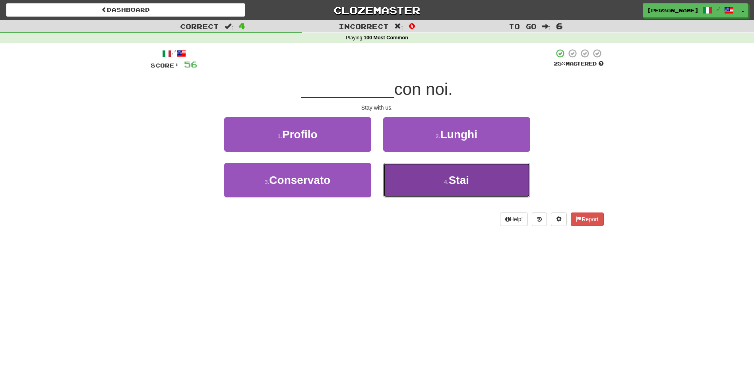
click at [411, 173] on button "4 . [GEOGRAPHIC_DATA]" at bounding box center [456, 180] width 147 height 35
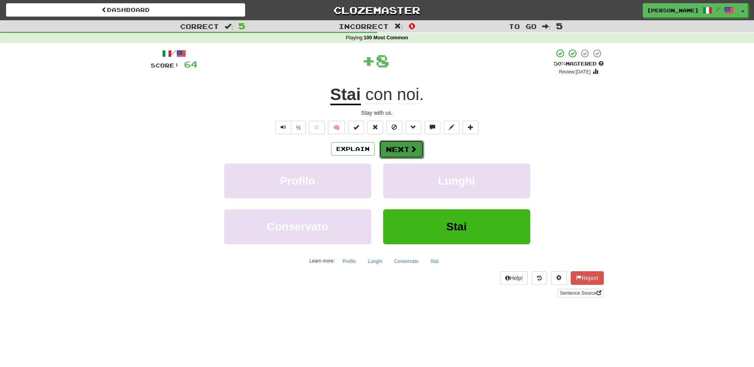
click at [403, 146] on button "Next" at bounding box center [401, 149] width 45 height 18
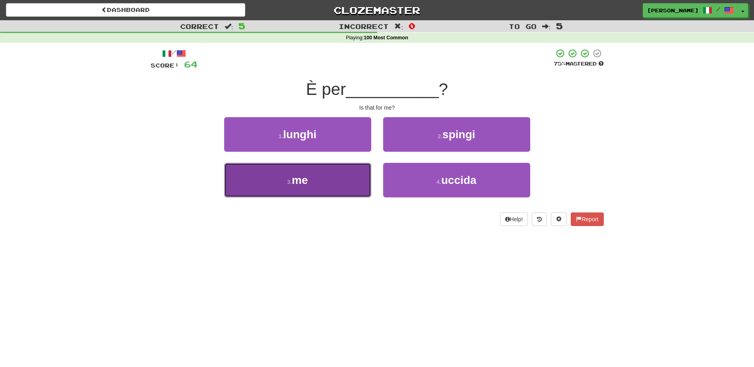
click at [342, 186] on button "3 . me" at bounding box center [297, 180] width 147 height 35
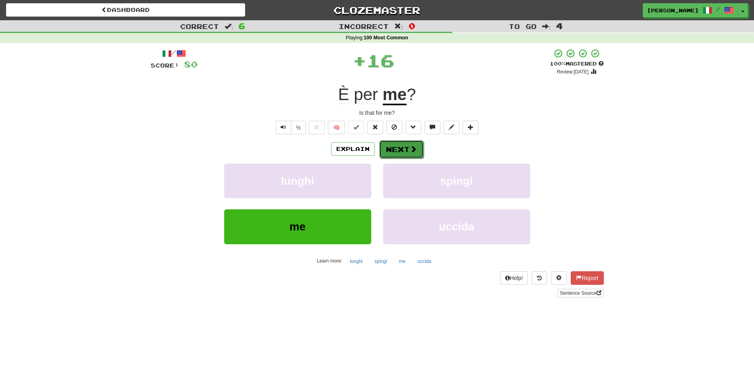
click at [393, 154] on button "Next" at bounding box center [401, 149] width 45 height 18
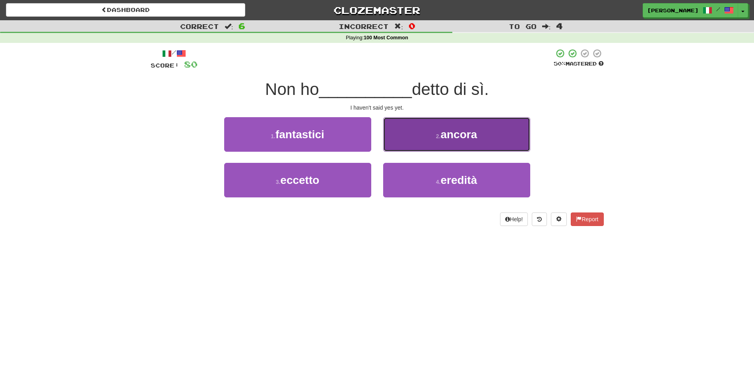
click at [405, 139] on button "2 . ancora" at bounding box center [456, 134] width 147 height 35
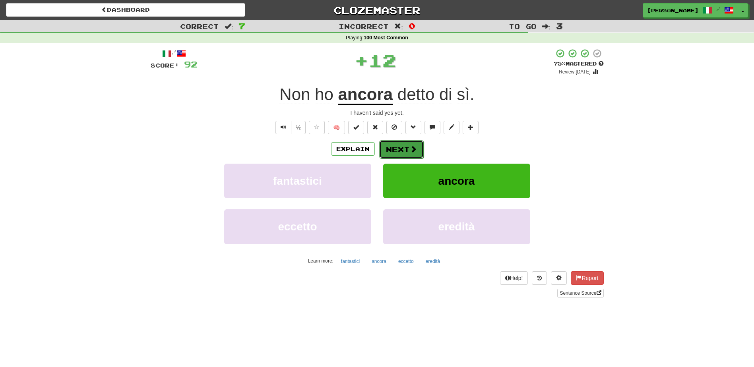
click at [393, 152] on button "Next" at bounding box center [401, 149] width 45 height 18
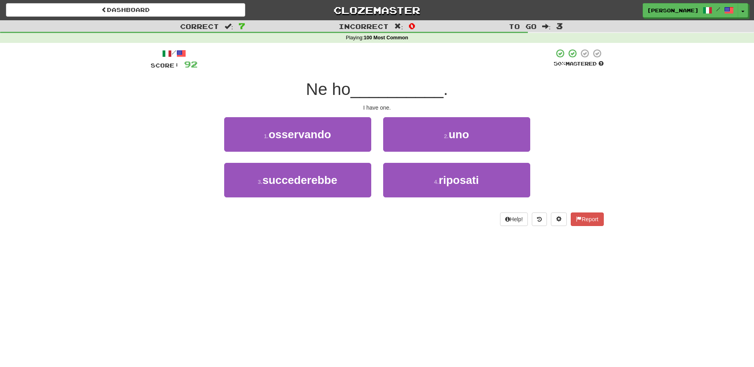
click at [397, 152] on div "2 . uno" at bounding box center [456, 140] width 159 height 46
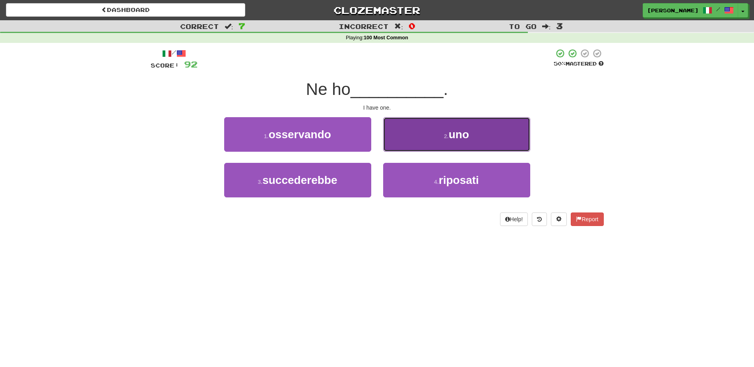
click at [401, 142] on button "2 . uno" at bounding box center [456, 134] width 147 height 35
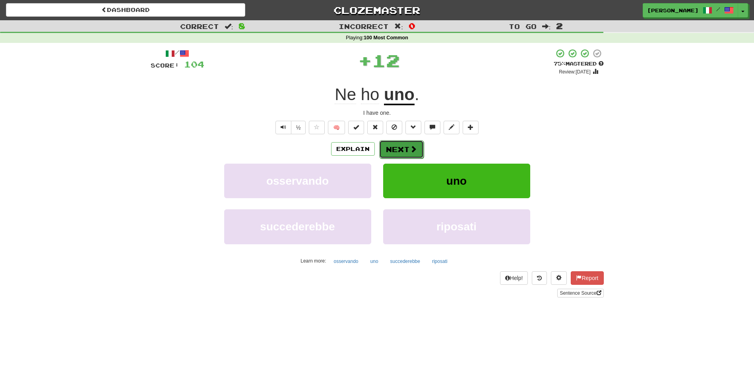
click at [394, 149] on button "Next" at bounding box center [401, 149] width 45 height 18
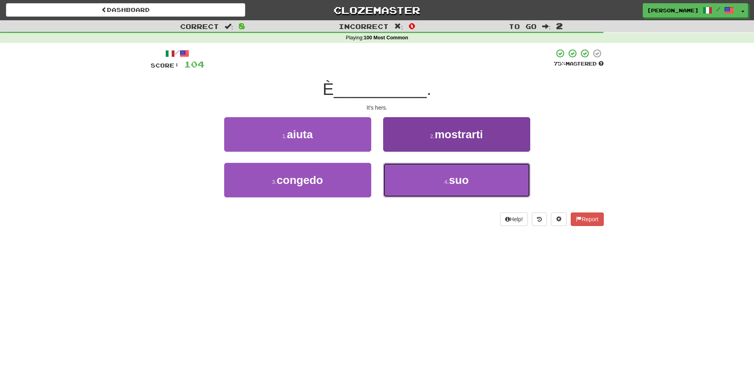
click at [397, 178] on button "4 . suo" at bounding box center [456, 180] width 147 height 35
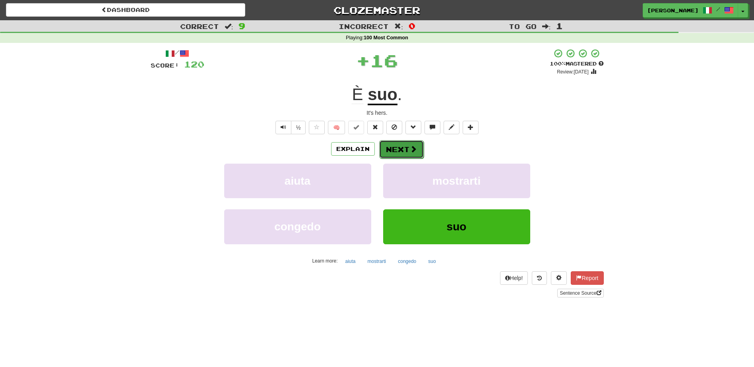
click at [392, 152] on button "Next" at bounding box center [401, 149] width 45 height 18
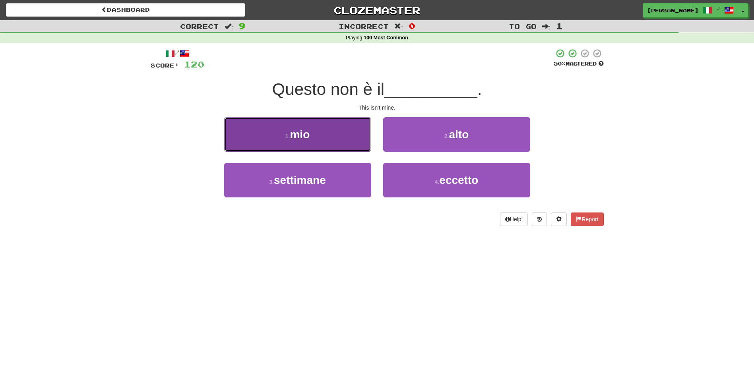
click at [359, 144] on button "1 . mio" at bounding box center [297, 134] width 147 height 35
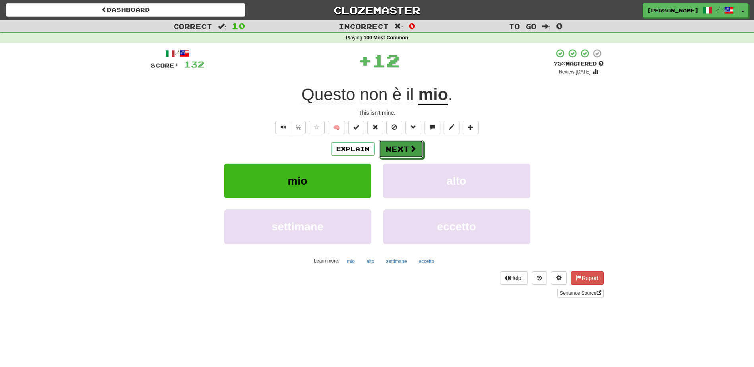
click at [395, 151] on button "Next" at bounding box center [401, 149] width 45 height 18
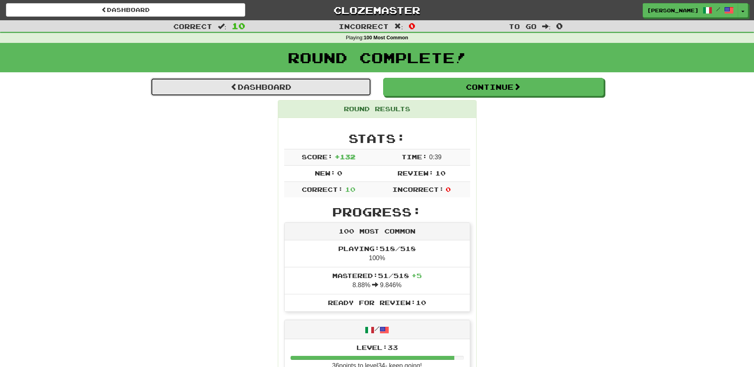
click at [244, 83] on link "Dashboard" at bounding box center [261, 87] width 221 height 18
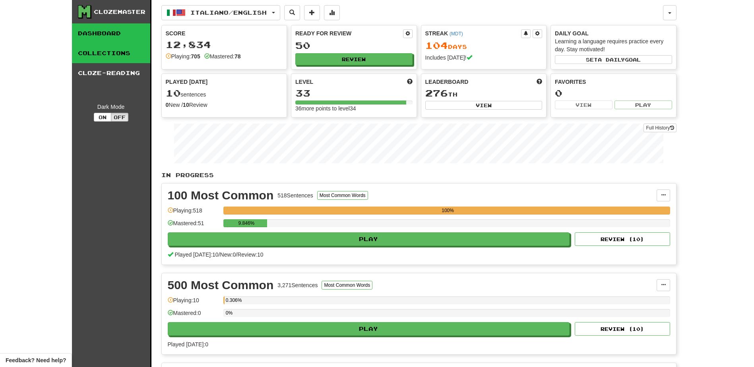
click at [123, 55] on link "Collections" at bounding box center [111, 53] width 78 height 20
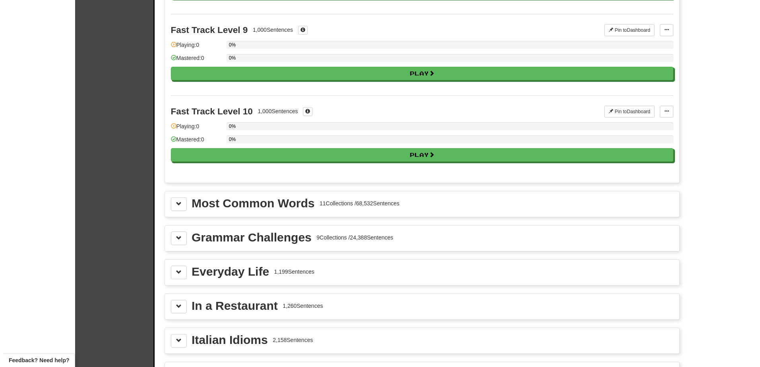
scroll to position [716, 0]
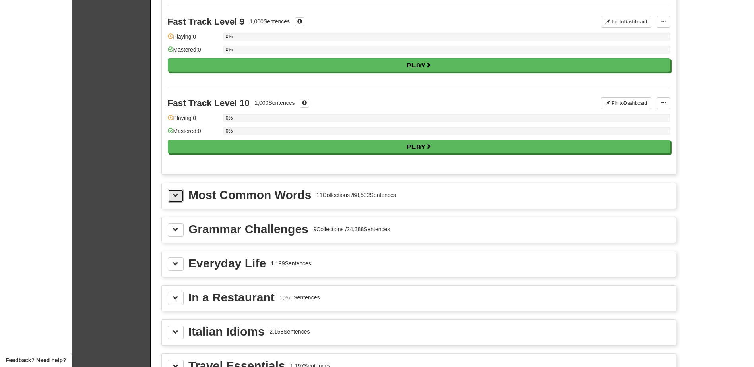
click at [174, 197] on span at bounding box center [176, 196] width 6 height 6
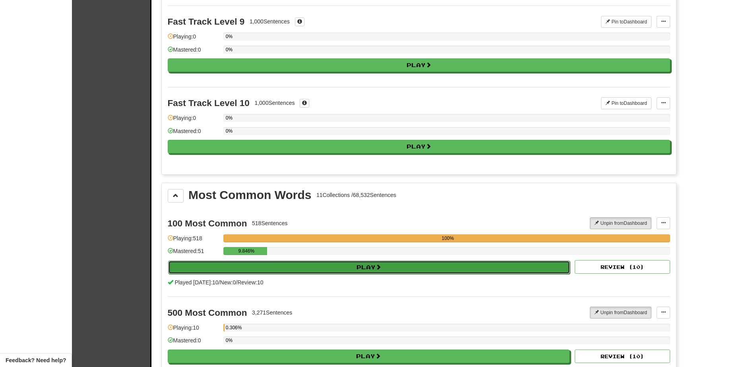
click at [252, 273] on button "Play" at bounding box center [369, 268] width 402 height 14
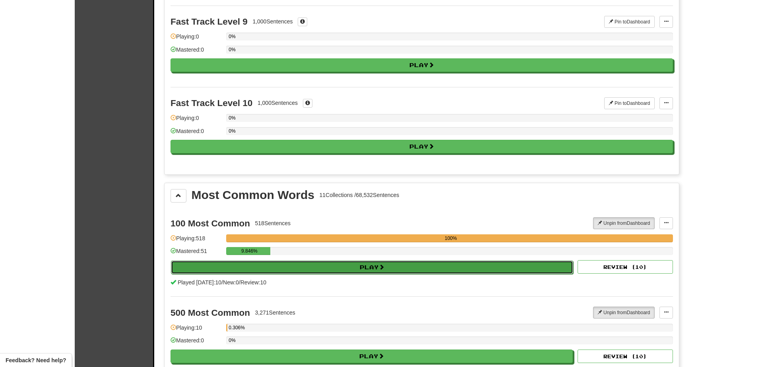
select select "**"
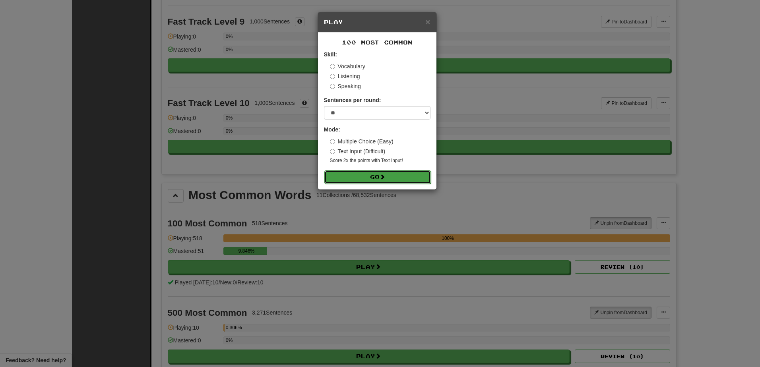
drag, startPoint x: 369, startPoint y: 175, endPoint x: 370, endPoint y: 180, distance: 4.5
click at [370, 178] on button "Go" at bounding box center [377, 177] width 106 height 14
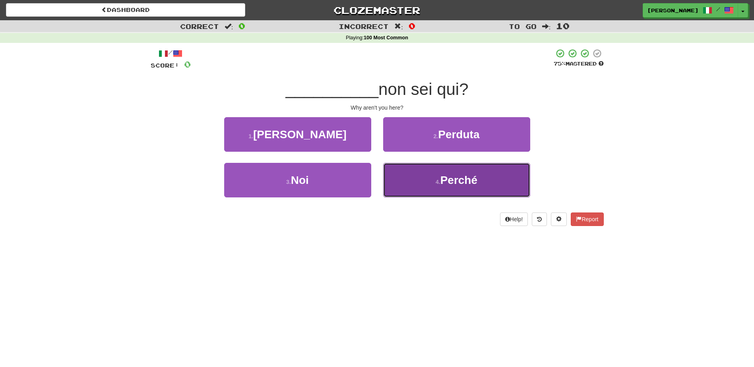
click at [412, 184] on button "4 . Perché" at bounding box center [456, 180] width 147 height 35
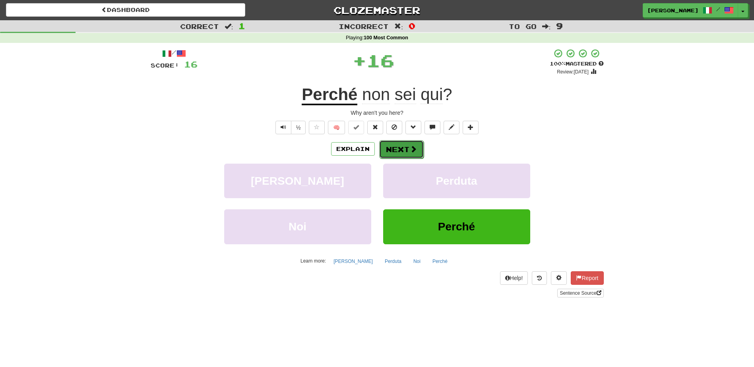
click at [400, 148] on button "Next" at bounding box center [401, 149] width 45 height 18
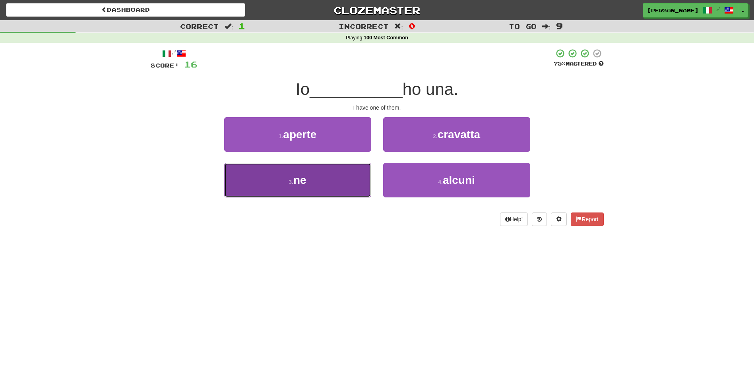
click at [349, 176] on button "3 . ne" at bounding box center [297, 180] width 147 height 35
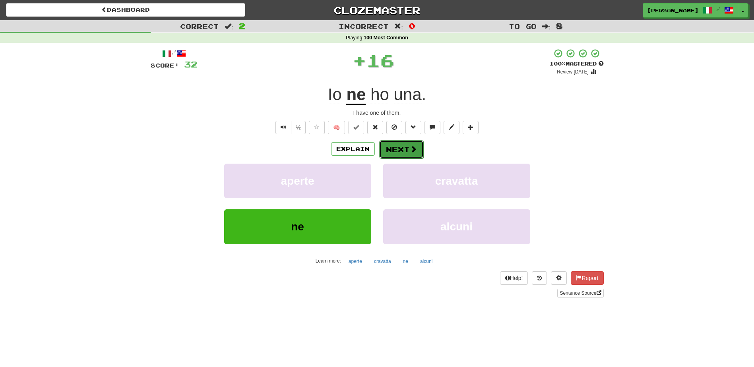
click at [396, 146] on button "Next" at bounding box center [401, 149] width 45 height 18
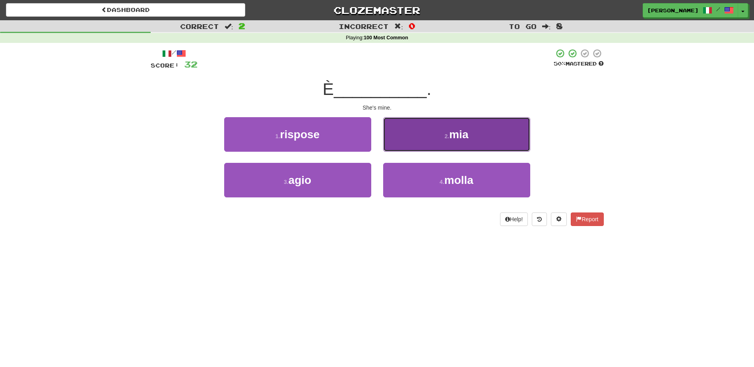
click at [401, 140] on button "2 . mia" at bounding box center [456, 134] width 147 height 35
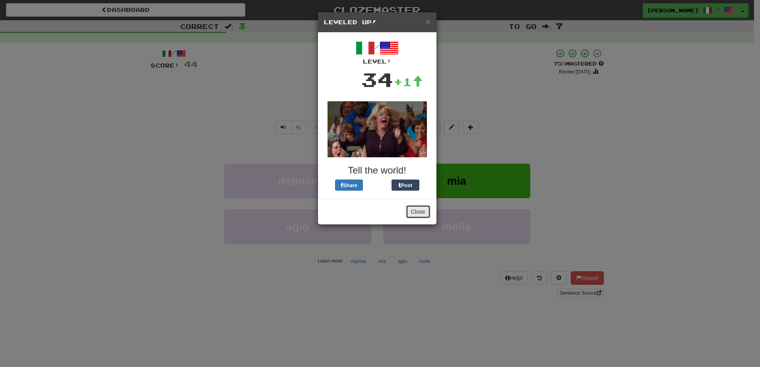
click at [419, 210] on button "Close" at bounding box center [418, 212] width 25 height 14
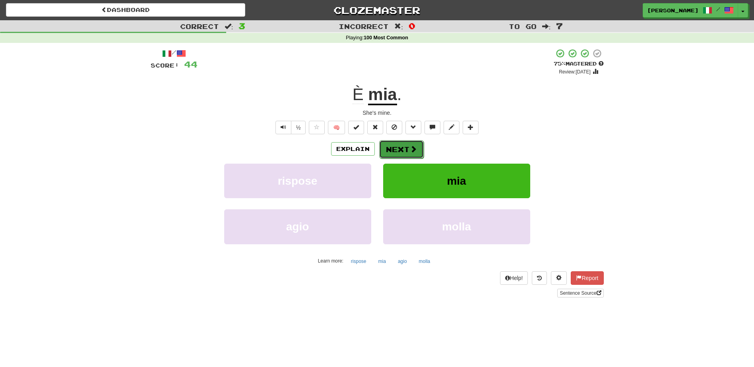
click at [410, 146] on span at bounding box center [413, 148] width 7 height 7
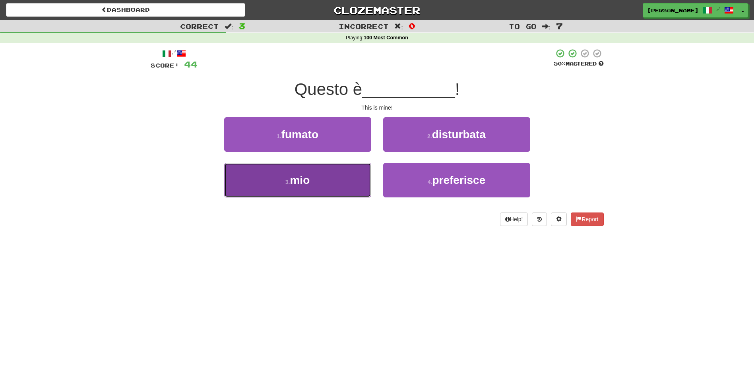
click at [363, 177] on button "3 . mio" at bounding box center [297, 180] width 147 height 35
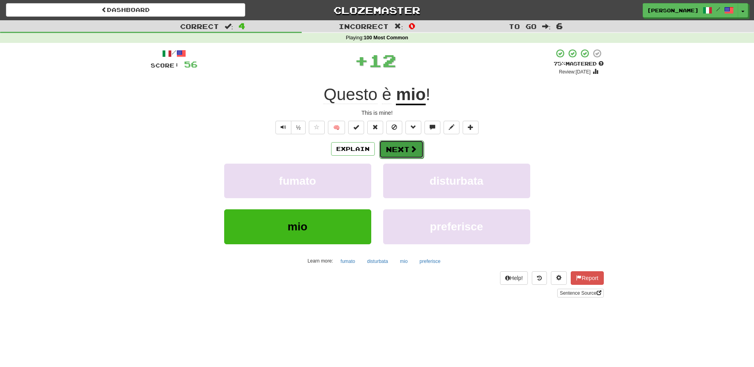
click at [397, 147] on button "Next" at bounding box center [401, 149] width 45 height 18
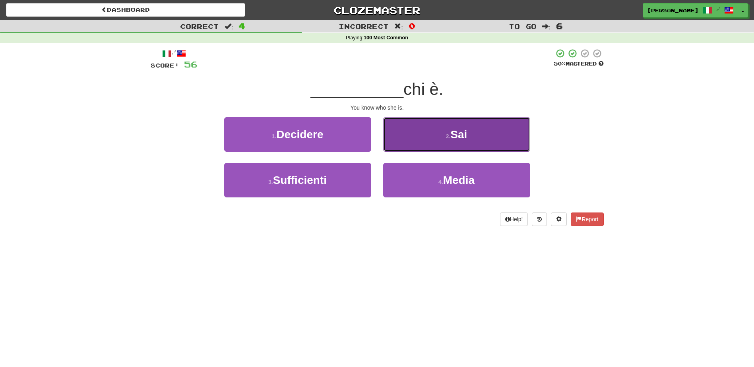
click at [407, 144] on button "2 . Sai" at bounding box center [456, 134] width 147 height 35
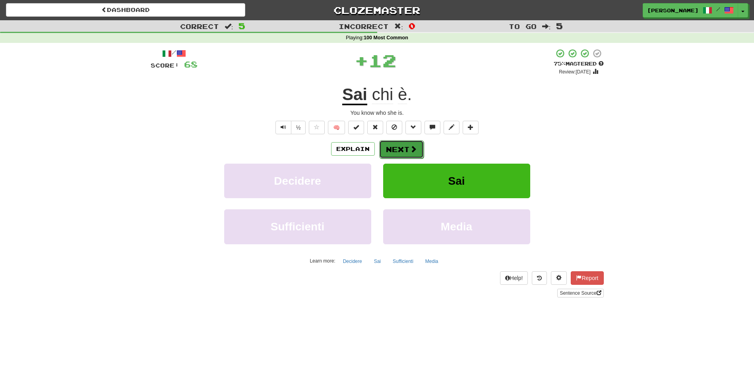
click at [404, 149] on button "Next" at bounding box center [401, 149] width 45 height 18
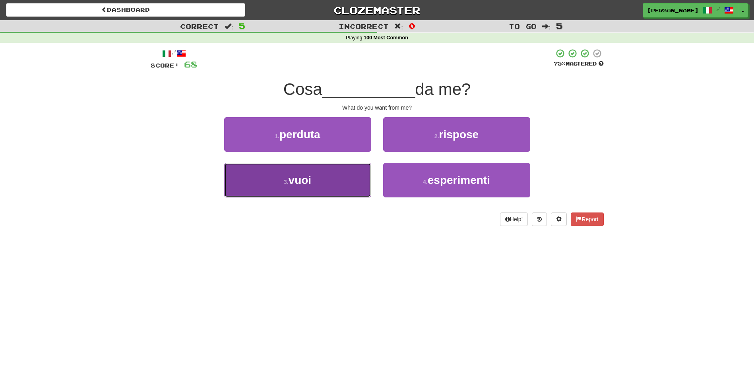
click at [355, 178] on button "3 . vuoi" at bounding box center [297, 180] width 147 height 35
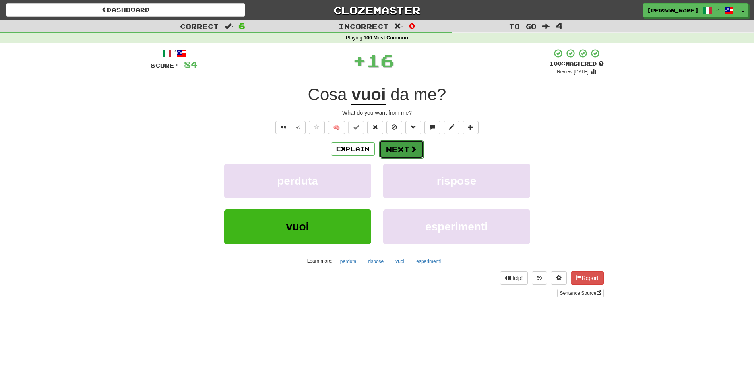
click at [405, 147] on button "Next" at bounding box center [401, 149] width 45 height 18
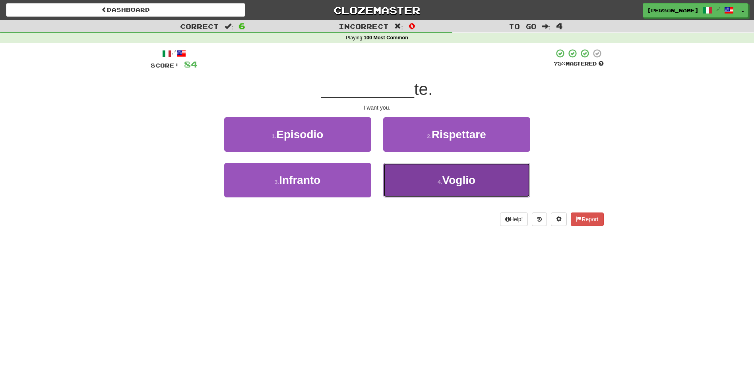
click at [416, 175] on button "4 . Voglio" at bounding box center [456, 180] width 147 height 35
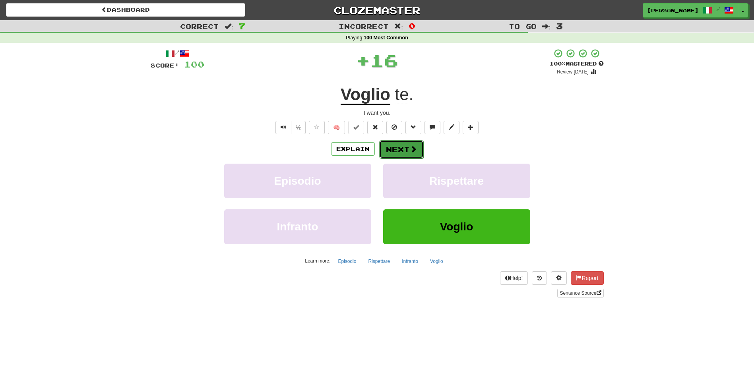
click at [410, 147] on span at bounding box center [413, 148] width 7 height 7
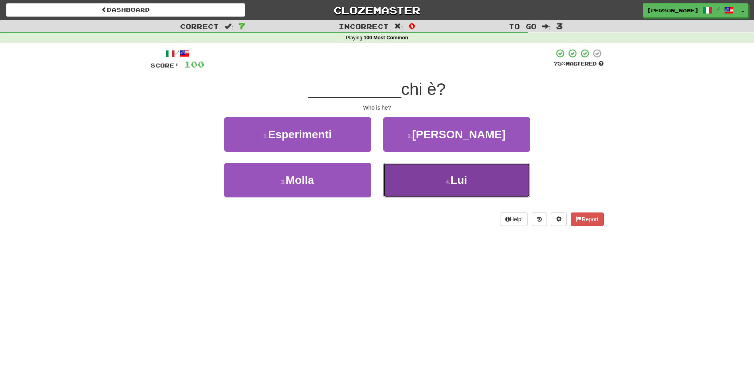
click at [412, 181] on button "4 . Lui" at bounding box center [456, 180] width 147 height 35
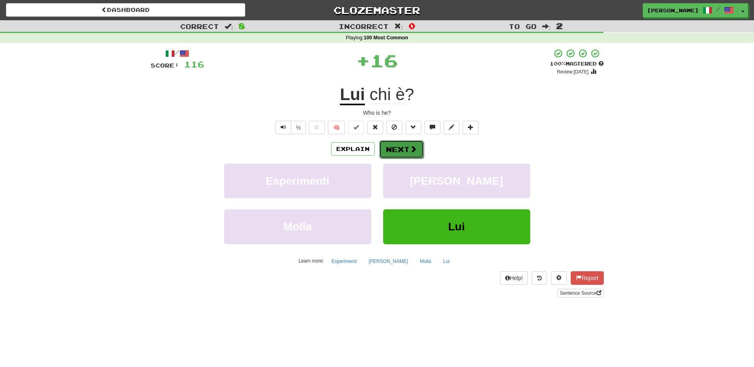
click at [410, 147] on span at bounding box center [413, 148] width 7 height 7
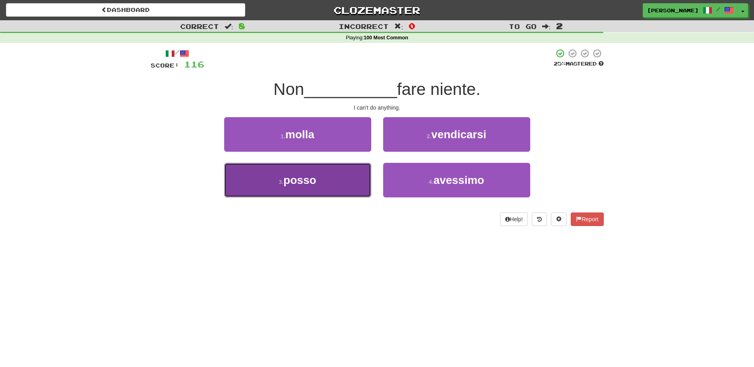
click at [353, 178] on button "3 . posso" at bounding box center [297, 180] width 147 height 35
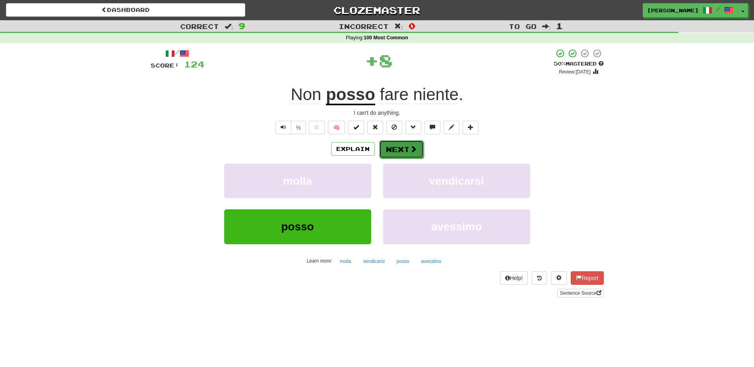
click at [402, 147] on button "Next" at bounding box center [401, 149] width 45 height 18
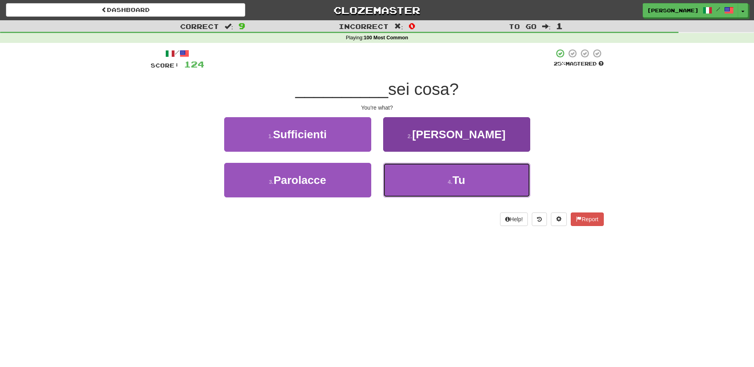
click at [404, 177] on button "4 . Tu" at bounding box center [456, 180] width 147 height 35
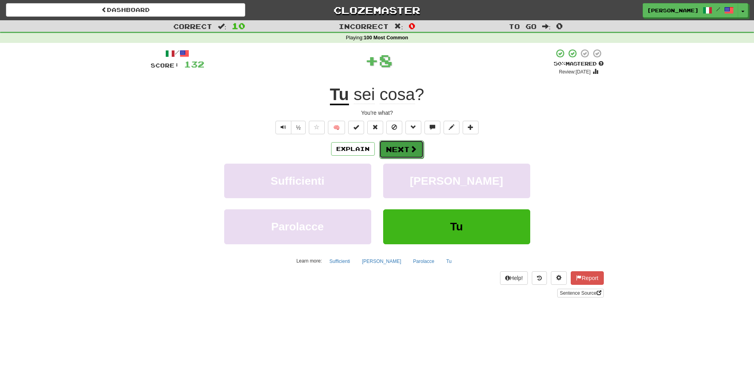
click at [400, 149] on button "Next" at bounding box center [401, 149] width 45 height 18
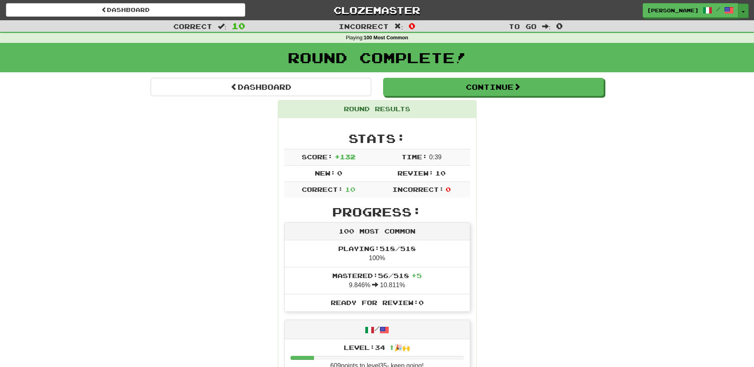
drag, startPoint x: 744, startPoint y: 11, endPoint x: 744, endPoint y: 15, distance: 4.4
click at [744, 12] on span "button" at bounding box center [742, 12] width 3 height 2
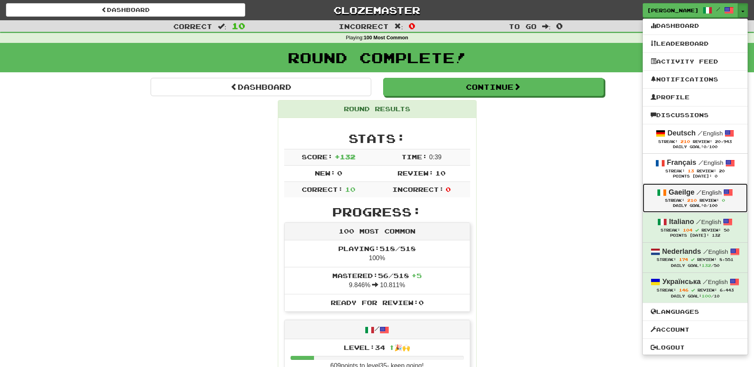
click at [668, 189] on strong "Gaeilge" at bounding box center [681, 192] width 26 height 8
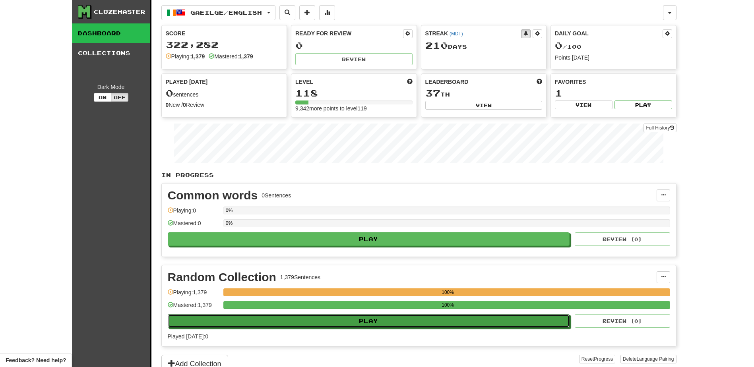
drag, startPoint x: 336, startPoint y: 324, endPoint x: 562, endPoint y: 346, distance: 226.8
click at [563, 347] on div "In Progress Common words 0 Sentences Add Sentences Manage Sentences Edit Collec…" at bounding box center [418, 272] width 515 height 202
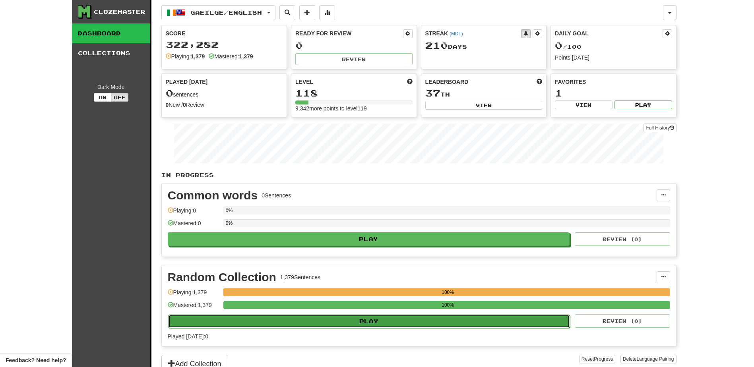
click at [472, 317] on button "Play" at bounding box center [369, 322] width 402 height 14
select select "**"
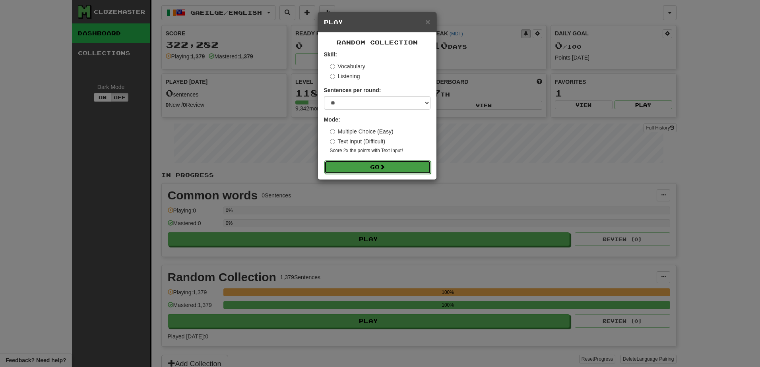
click at [393, 166] on button "Go" at bounding box center [377, 168] width 106 height 14
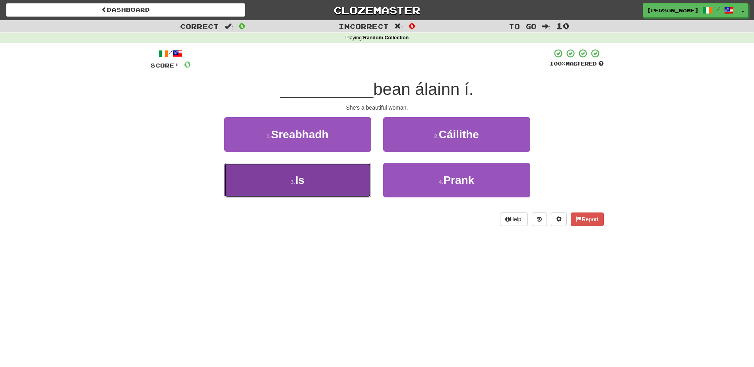
click at [333, 185] on button "3 . Is" at bounding box center [297, 180] width 147 height 35
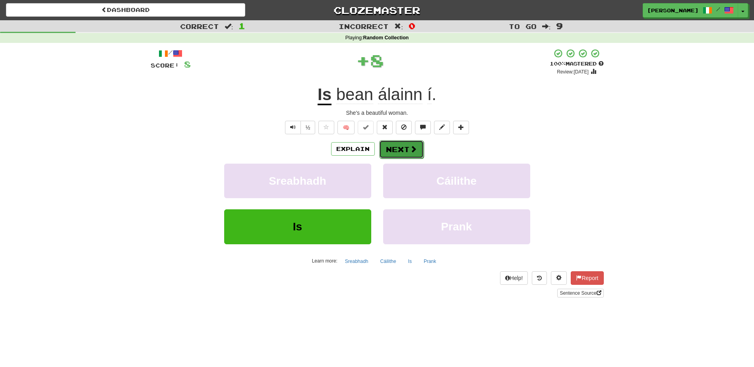
click at [401, 149] on button "Next" at bounding box center [401, 149] width 45 height 18
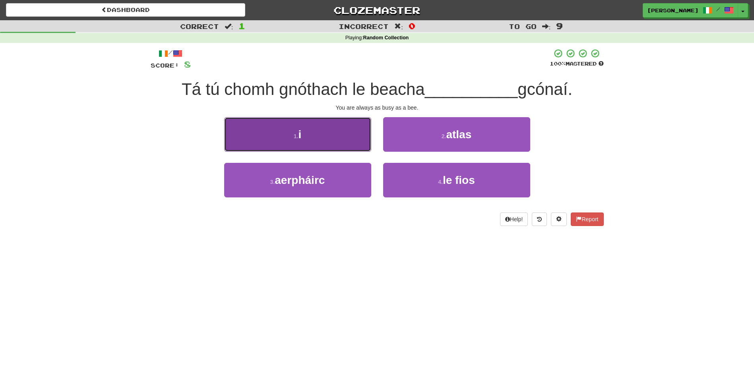
click at [356, 141] on button "1 . i" at bounding box center [297, 134] width 147 height 35
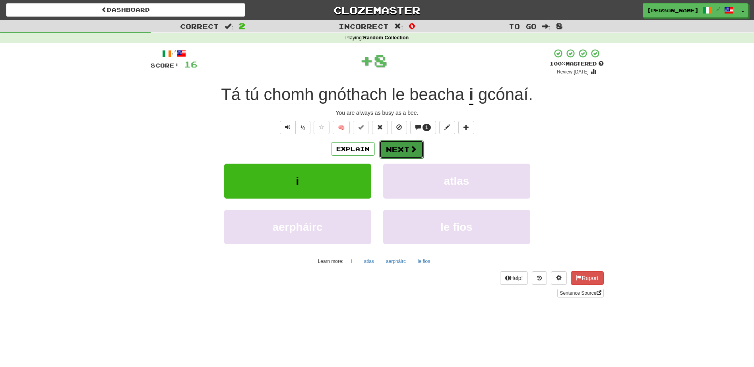
click at [390, 147] on button "Next" at bounding box center [401, 149] width 45 height 18
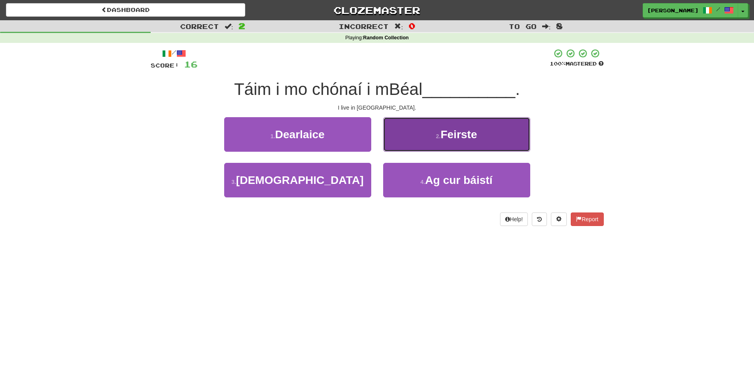
click at [441, 144] on button "2 . Feirste" at bounding box center [456, 134] width 147 height 35
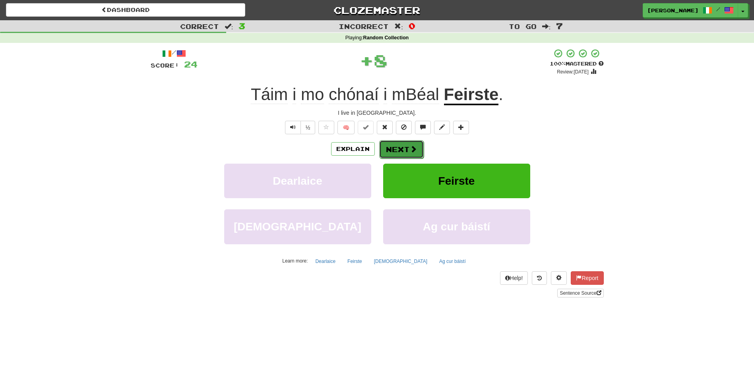
click at [407, 149] on button "Next" at bounding box center [401, 149] width 45 height 18
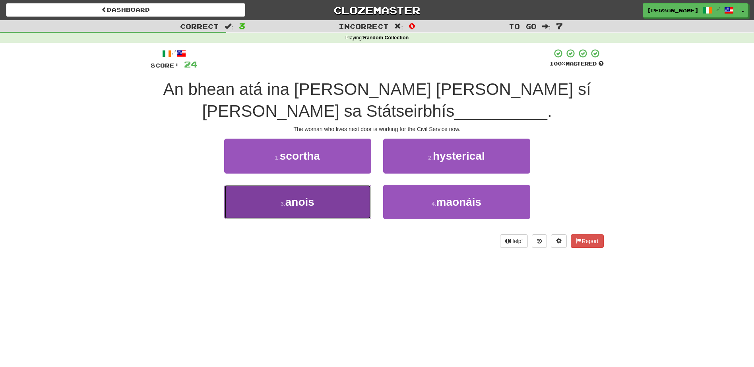
click at [343, 202] on button "3 . anois" at bounding box center [297, 202] width 147 height 35
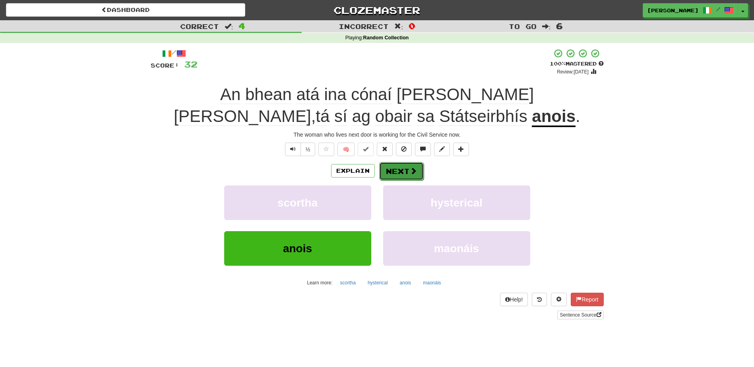
click at [401, 173] on button "Next" at bounding box center [401, 171] width 45 height 18
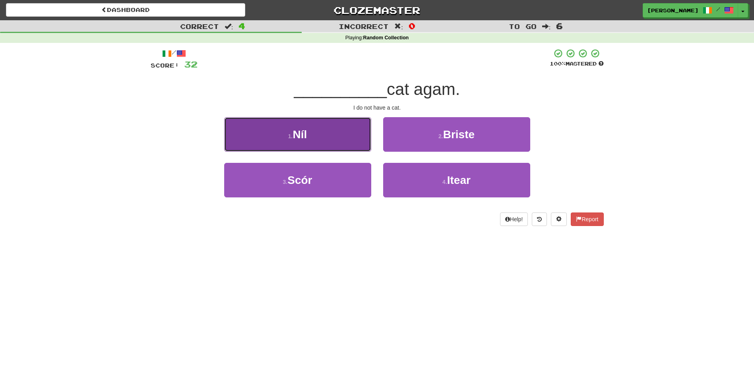
click at [343, 138] on button "1 . Níl" at bounding box center [297, 134] width 147 height 35
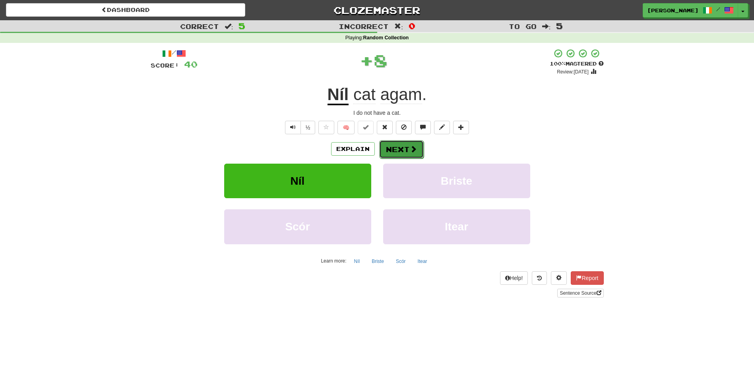
click at [387, 145] on button "Next" at bounding box center [401, 149] width 45 height 18
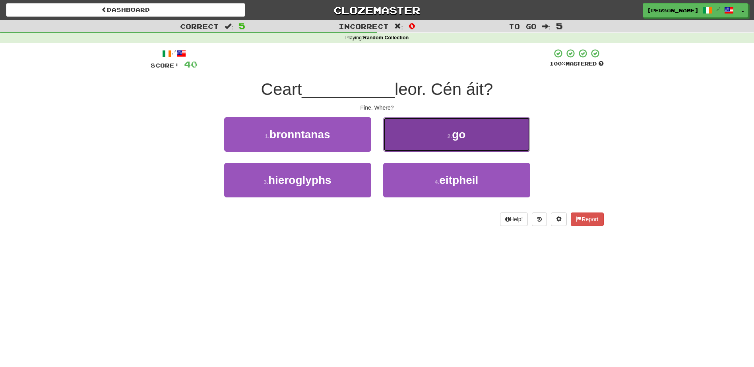
click at [396, 139] on button "2 . go" at bounding box center [456, 134] width 147 height 35
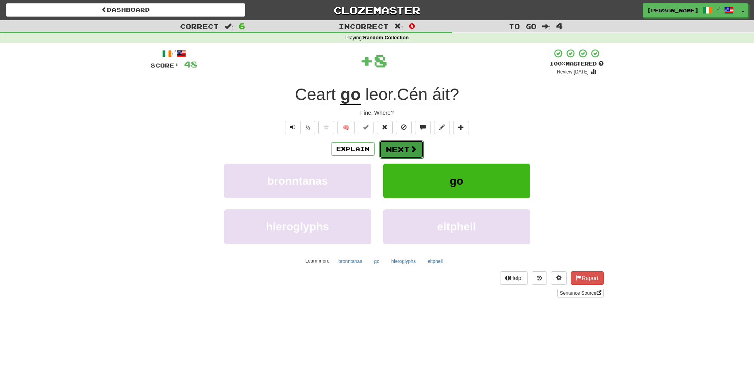
click at [391, 148] on button "Next" at bounding box center [401, 149] width 45 height 18
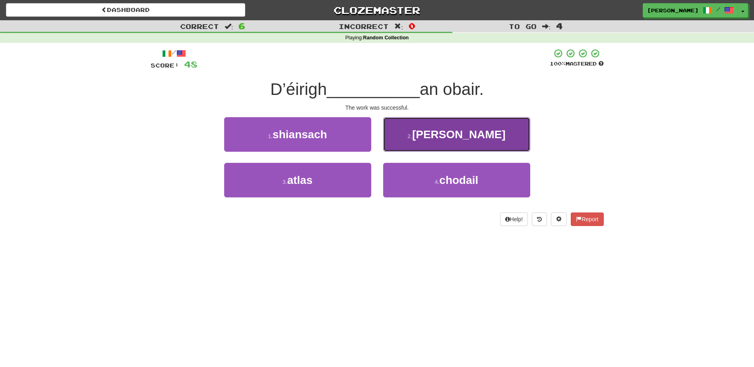
click at [412, 145] on button "2 . leis" at bounding box center [456, 134] width 147 height 35
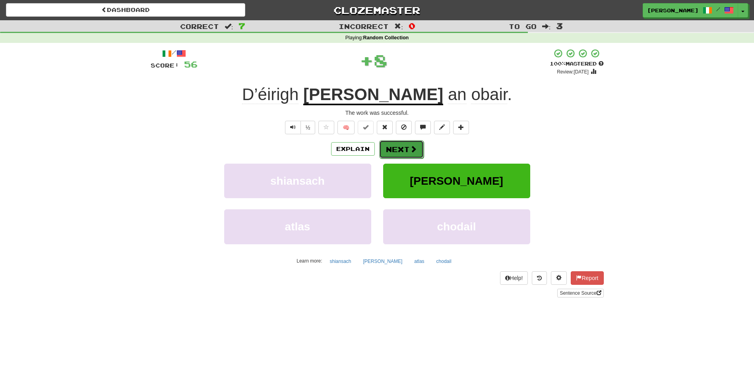
click at [406, 148] on button "Next" at bounding box center [401, 149] width 45 height 18
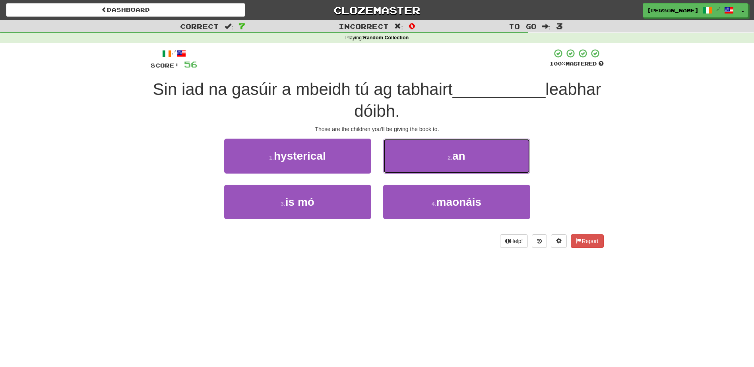
click at [417, 159] on button "2 . an" at bounding box center [456, 156] width 147 height 35
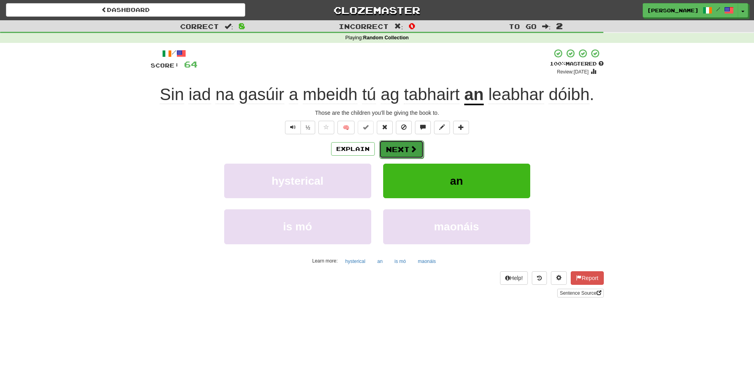
click at [405, 147] on button "Next" at bounding box center [401, 149] width 45 height 18
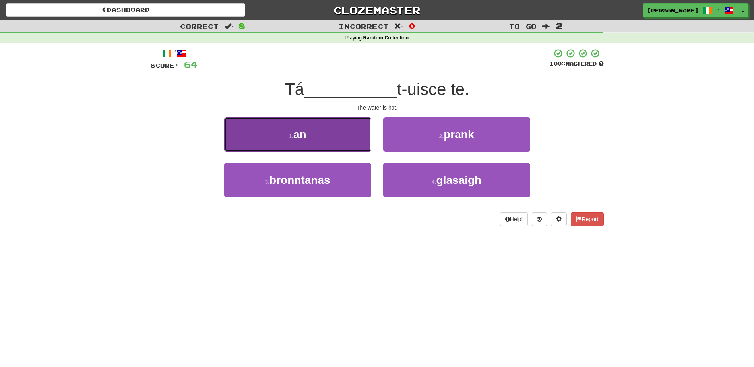
click at [360, 143] on button "1 . an" at bounding box center [297, 134] width 147 height 35
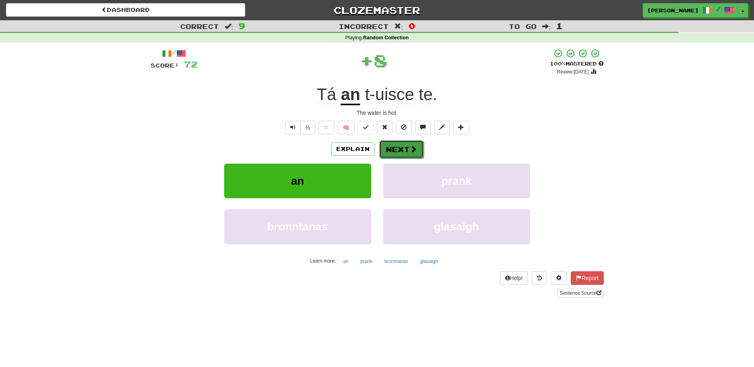
click at [397, 148] on button "Next" at bounding box center [401, 149] width 45 height 18
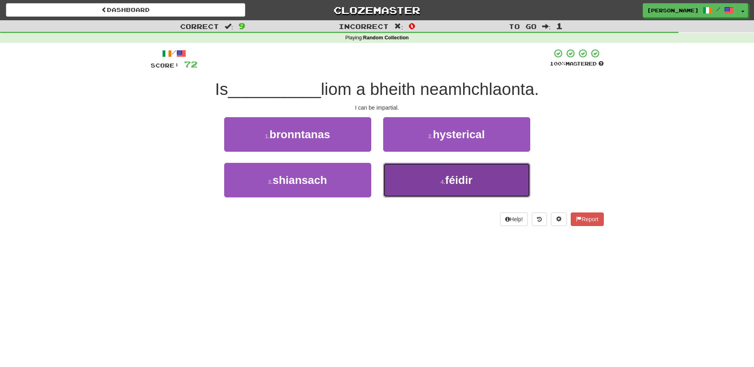
click at [414, 177] on button "4 . féidir" at bounding box center [456, 180] width 147 height 35
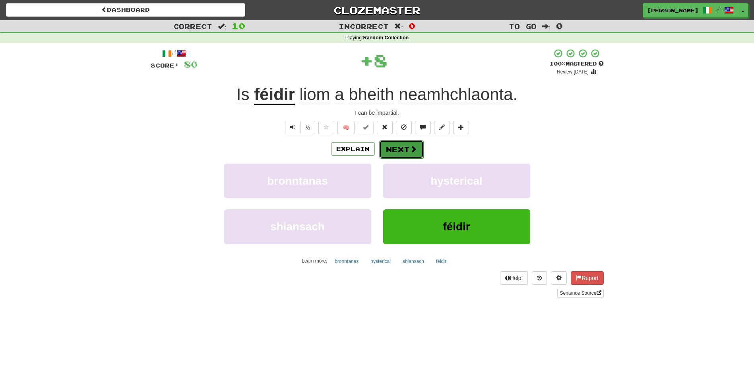
click at [401, 147] on button "Next" at bounding box center [401, 149] width 45 height 18
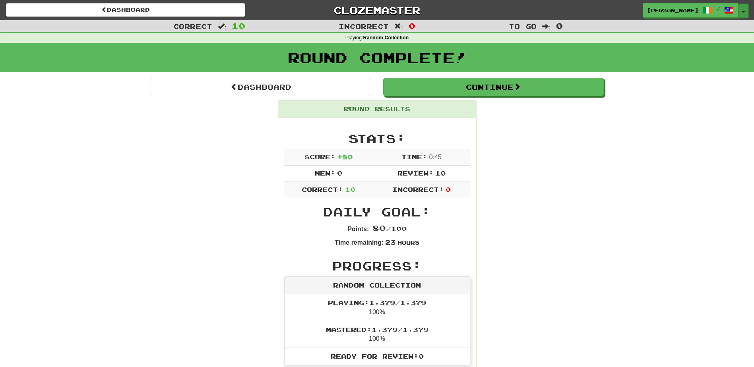
click at [743, 10] on button "Toggle Dropdown" at bounding box center [743, 11] width 10 height 14
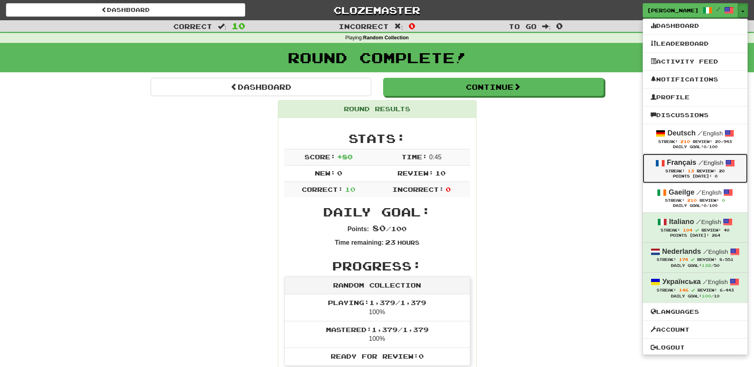
click at [677, 163] on strong "Français" at bounding box center [681, 163] width 29 height 8
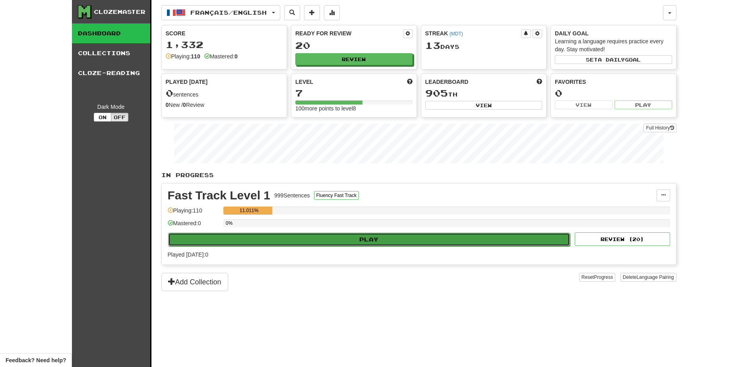
click at [302, 235] on button "Play" at bounding box center [369, 240] width 402 height 14
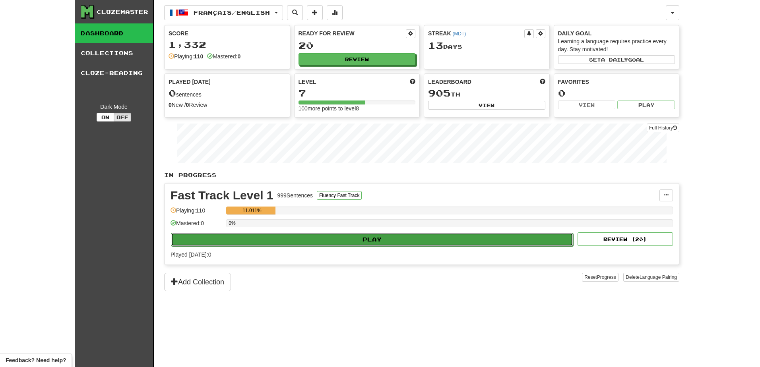
select select "**"
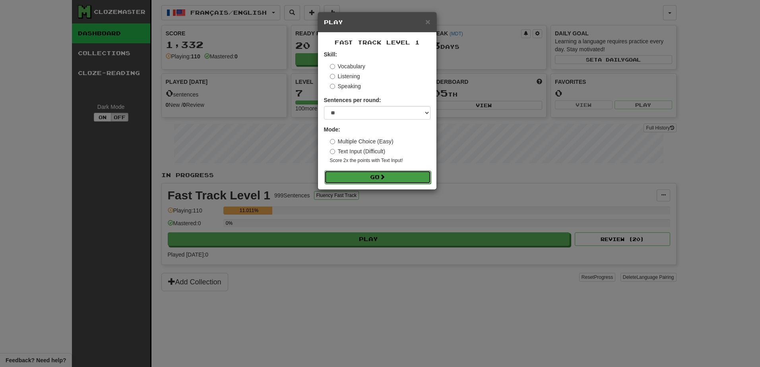
click at [352, 173] on button "Go" at bounding box center [377, 177] width 106 height 14
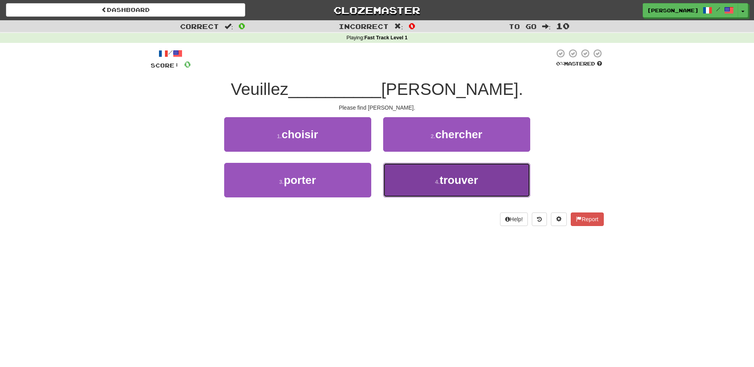
click at [427, 189] on button "4 . trouver" at bounding box center [456, 180] width 147 height 35
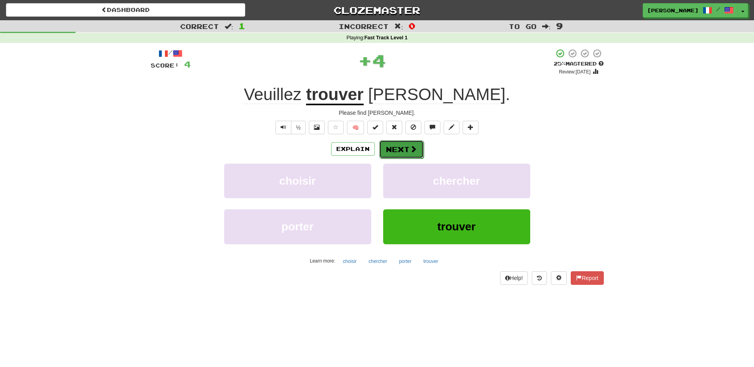
click at [399, 148] on button "Next" at bounding box center [401, 149] width 45 height 18
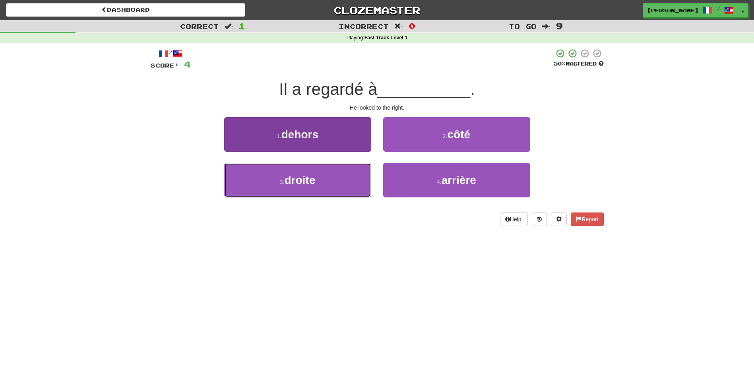
click at [350, 178] on button "3 . droite" at bounding box center [297, 180] width 147 height 35
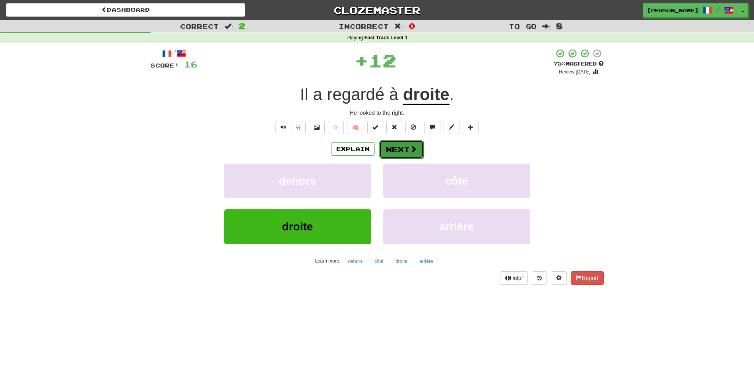
click at [393, 144] on button "Next" at bounding box center [401, 149] width 45 height 18
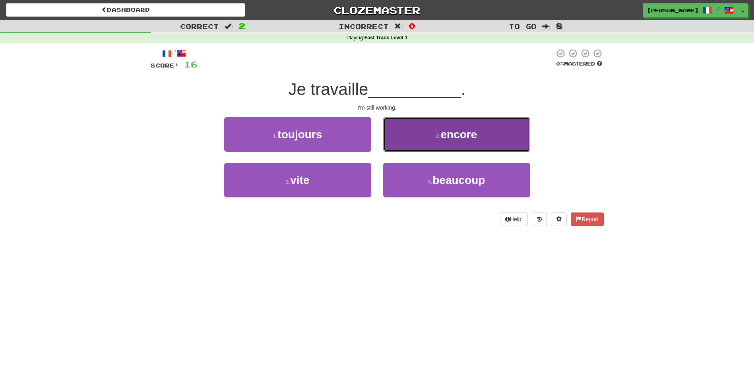
click at [408, 134] on button "2 . encore" at bounding box center [456, 134] width 147 height 35
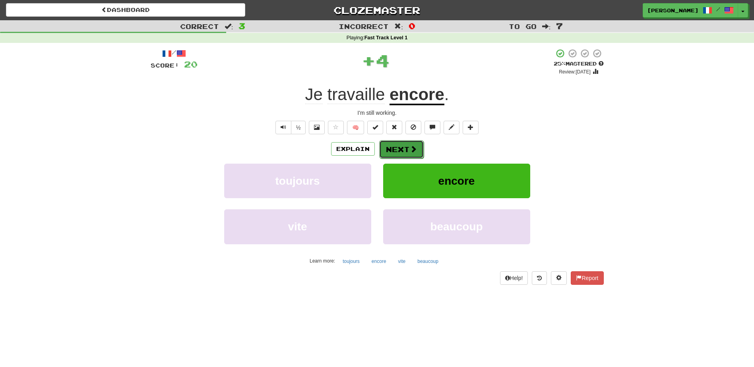
click at [393, 143] on button "Next" at bounding box center [401, 149] width 45 height 18
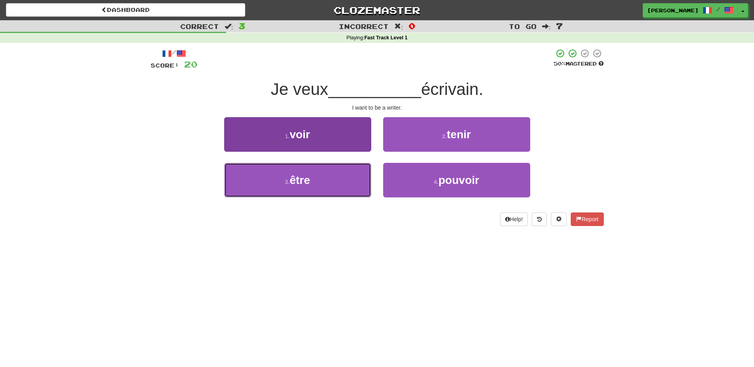
click at [364, 168] on button "3 . être" at bounding box center [297, 180] width 147 height 35
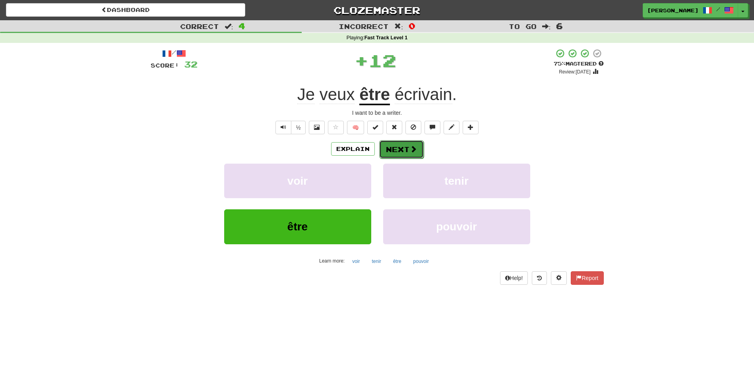
click at [395, 147] on button "Next" at bounding box center [401, 149] width 45 height 18
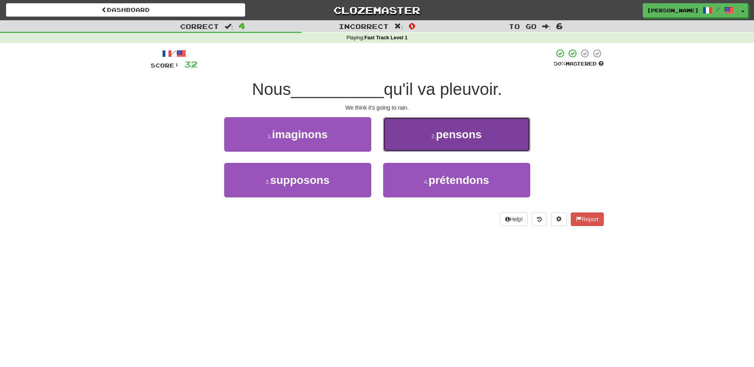
click at [410, 137] on button "2 . pensons" at bounding box center [456, 134] width 147 height 35
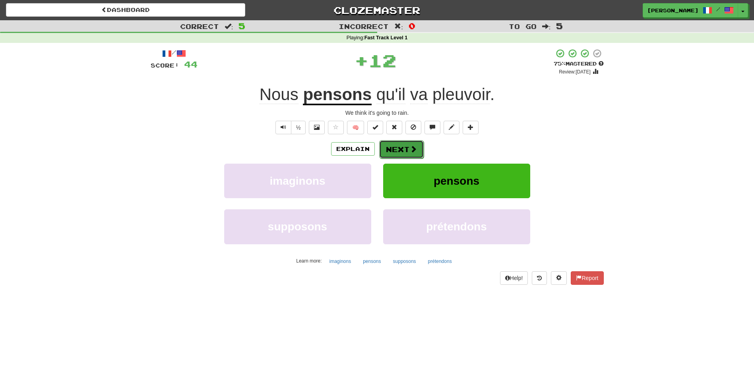
click at [395, 151] on button "Next" at bounding box center [401, 149] width 45 height 18
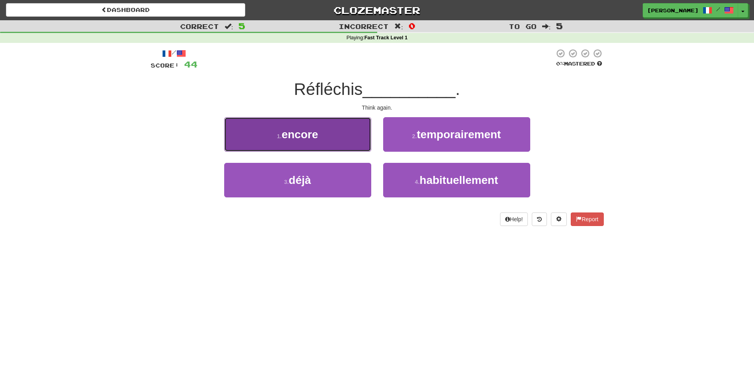
click at [348, 140] on button "1 . encore" at bounding box center [297, 134] width 147 height 35
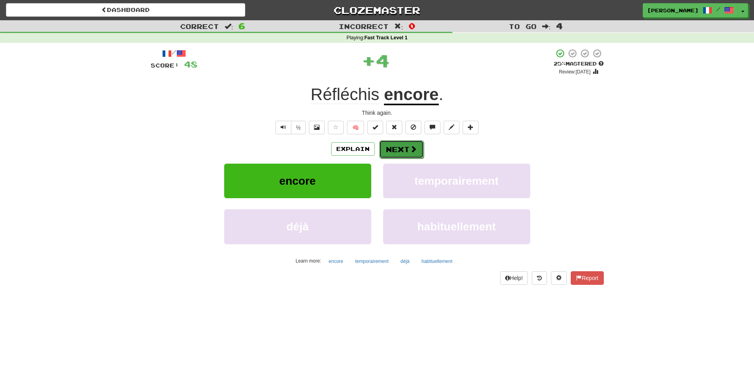
click at [389, 147] on button "Next" at bounding box center [401, 149] width 45 height 18
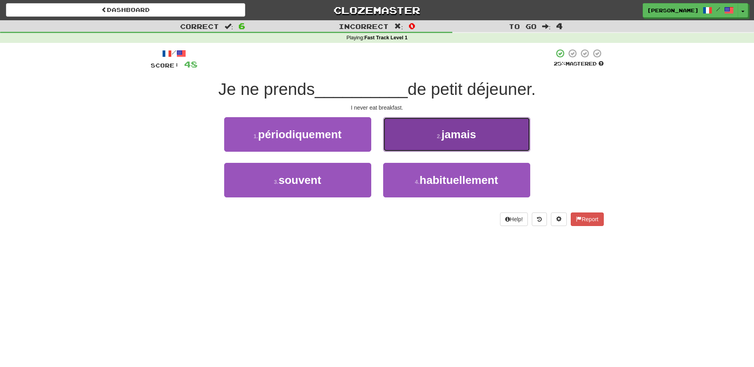
click at [402, 143] on button "2 . jamais" at bounding box center [456, 134] width 147 height 35
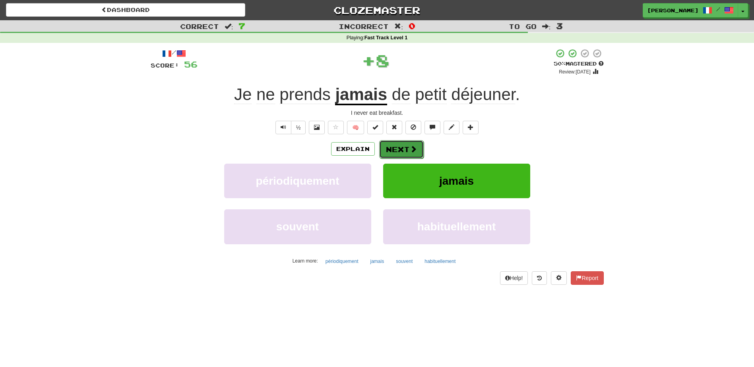
click at [395, 148] on button "Next" at bounding box center [401, 149] width 45 height 18
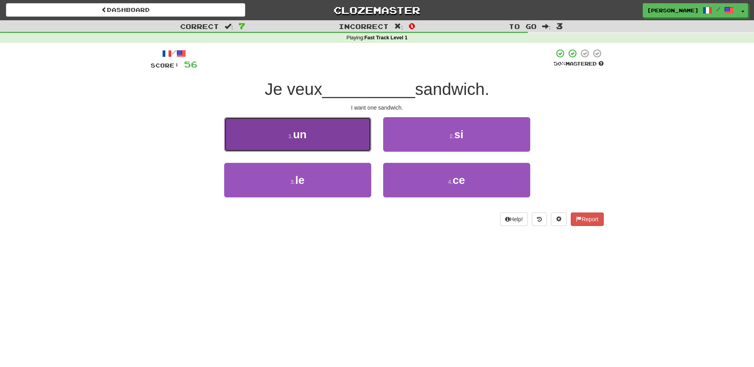
click at [357, 141] on button "1 . un" at bounding box center [297, 134] width 147 height 35
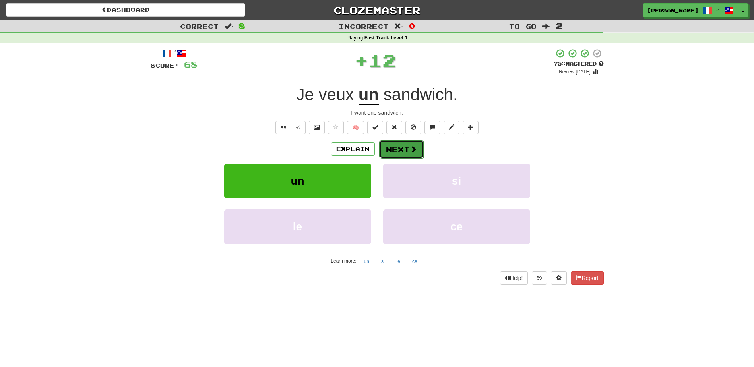
click at [389, 151] on button "Next" at bounding box center [401, 149] width 45 height 18
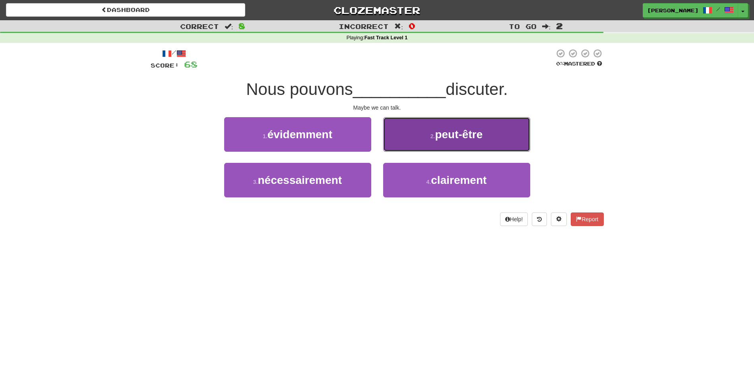
click at [402, 145] on button "2 . peut-être" at bounding box center [456, 134] width 147 height 35
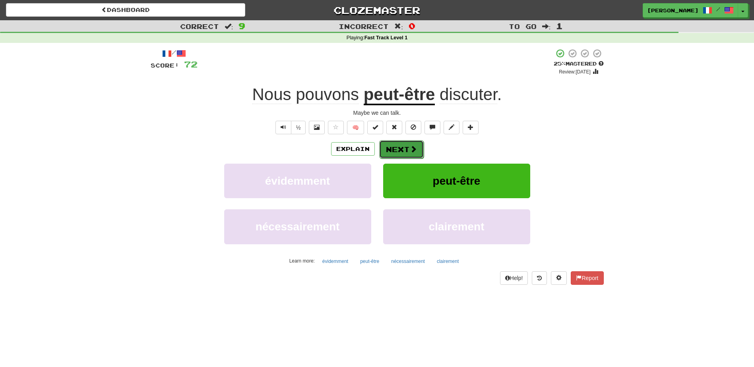
click at [396, 150] on button "Next" at bounding box center [401, 149] width 45 height 18
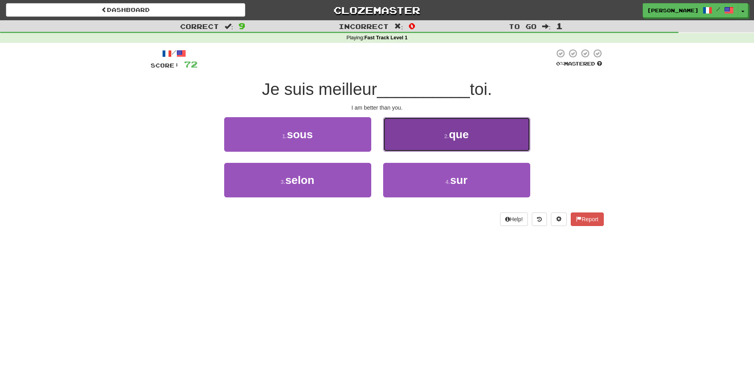
click at [407, 142] on button "2 . que" at bounding box center [456, 134] width 147 height 35
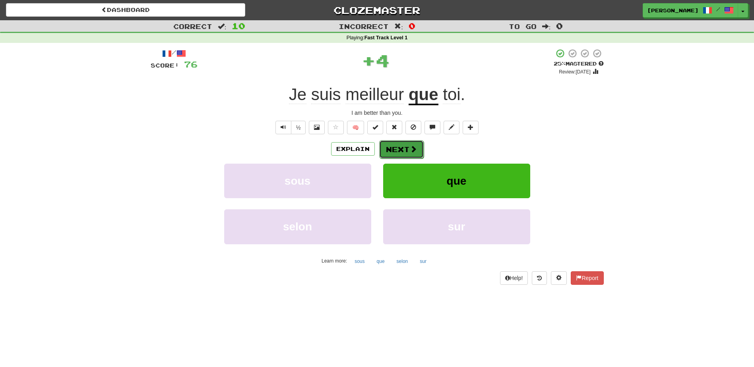
click at [402, 149] on button "Next" at bounding box center [401, 149] width 45 height 18
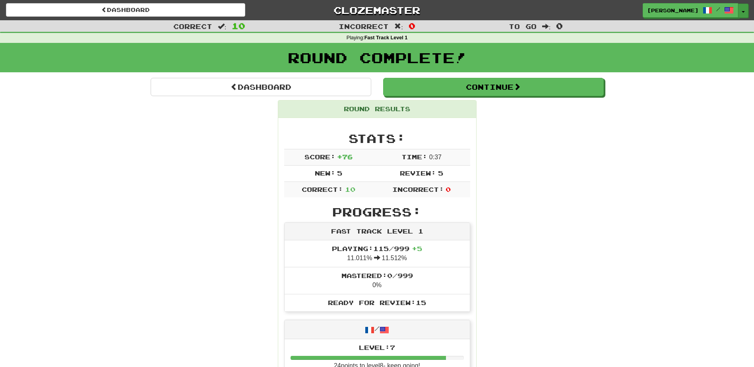
click at [746, 12] on button "Toggle Dropdown" at bounding box center [743, 11] width 10 height 14
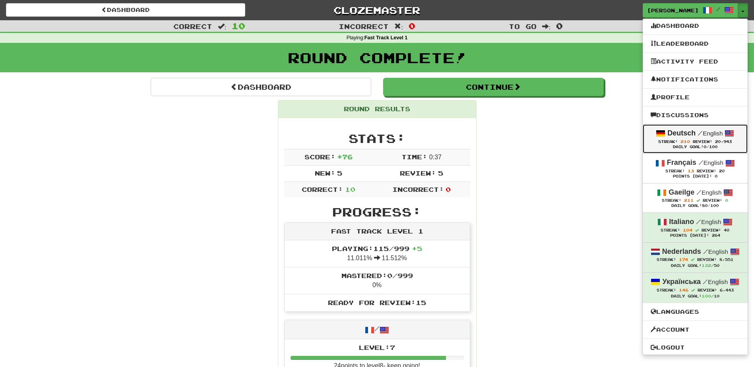
click at [676, 132] on strong "Deutsch" at bounding box center [681, 133] width 28 height 8
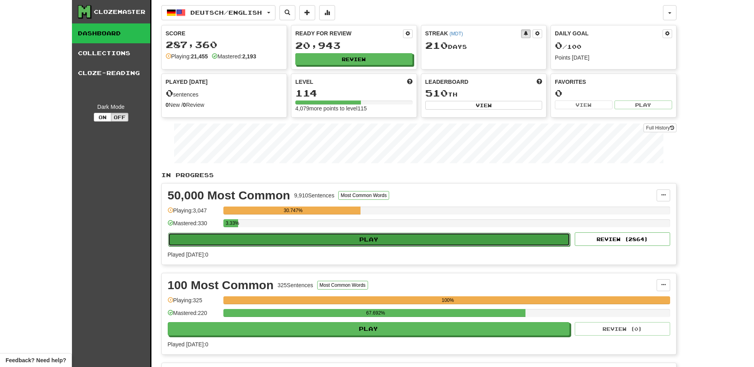
click at [292, 235] on button "Play" at bounding box center [369, 240] width 402 height 14
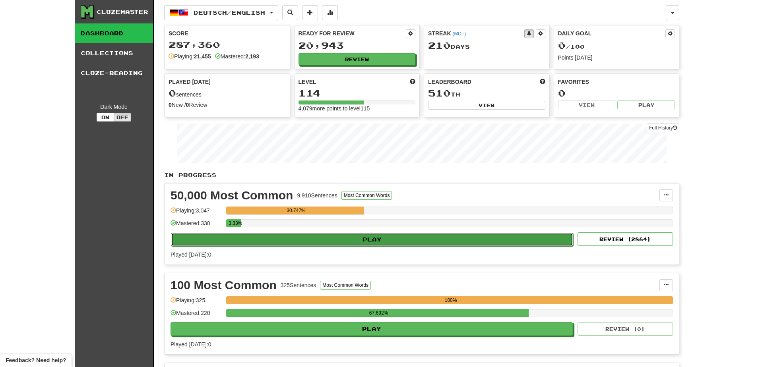
select select "**"
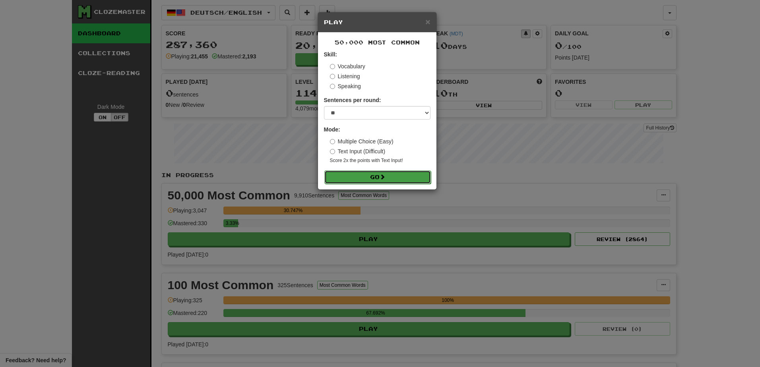
click at [360, 175] on button "Go" at bounding box center [377, 177] width 106 height 14
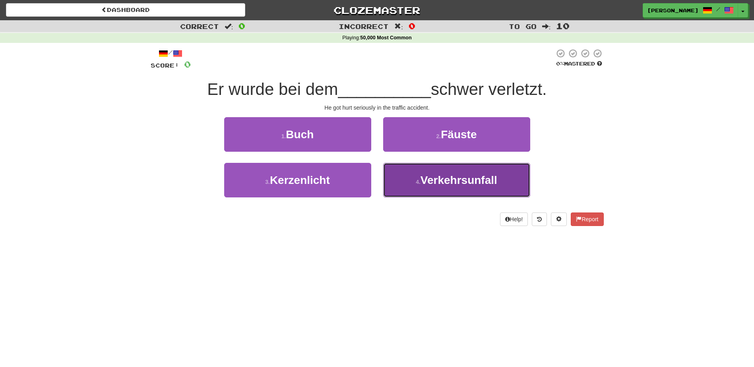
click at [422, 190] on button "4 . Verkehrsunfall" at bounding box center [456, 180] width 147 height 35
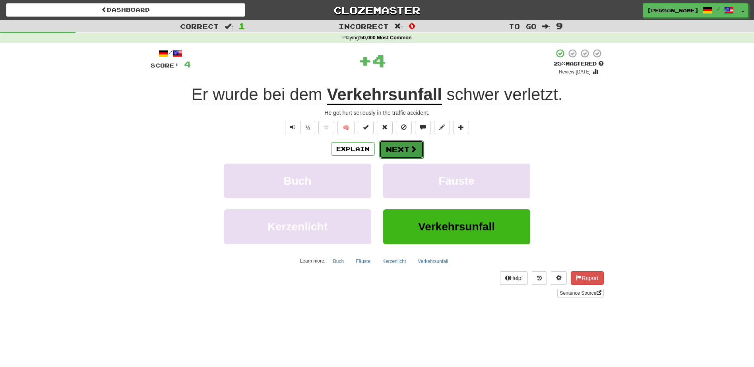
click at [405, 152] on button "Next" at bounding box center [401, 149] width 45 height 18
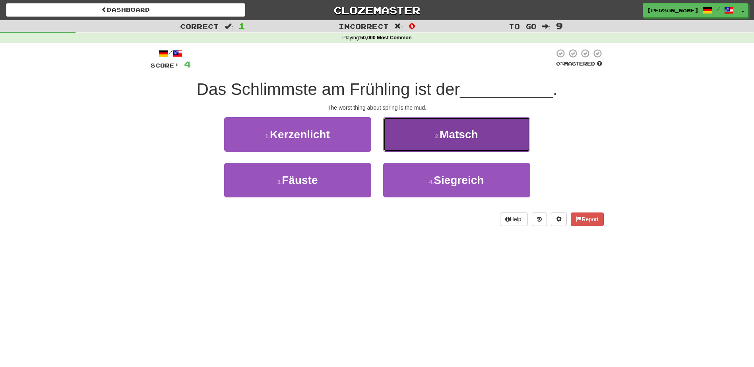
click at [429, 144] on button "2 . Matsch" at bounding box center [456, 134] width 147 height 35
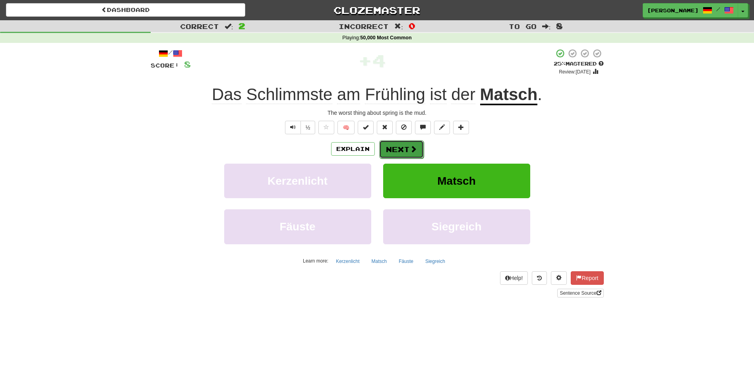
click at [407, 147] on button "Next" at bounding box center [401, 149] width 45 height 18
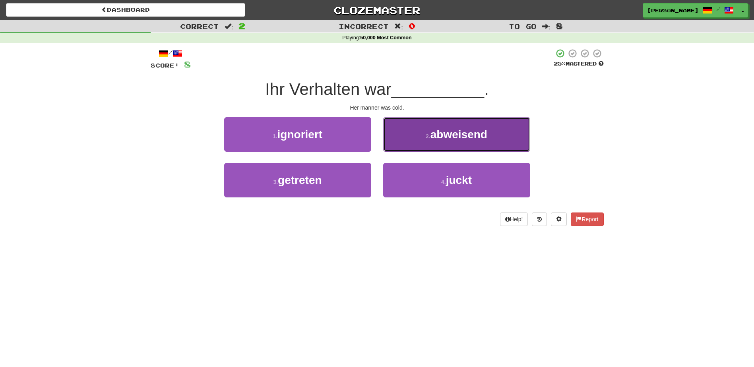
click at [396, 143] on button "2 . abweisend" at bounding box center [456, 134] width 147 height 35
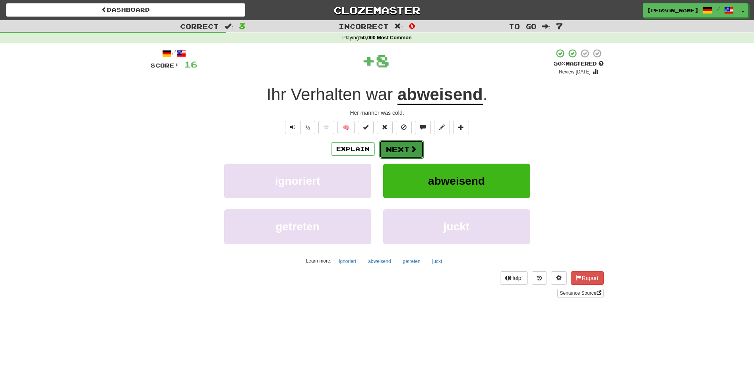
click at [395, 147] on button "Next" at bounding box center [401, 149] width 45 height 18
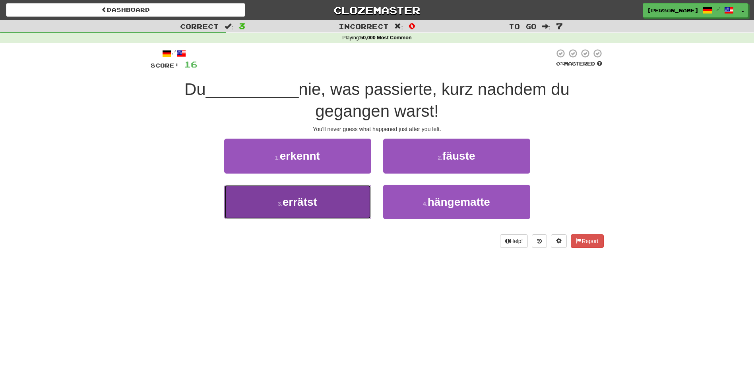
click at [341, 199] on button "3 . errätst" at bounding box center [297, 202] width 147 height 35
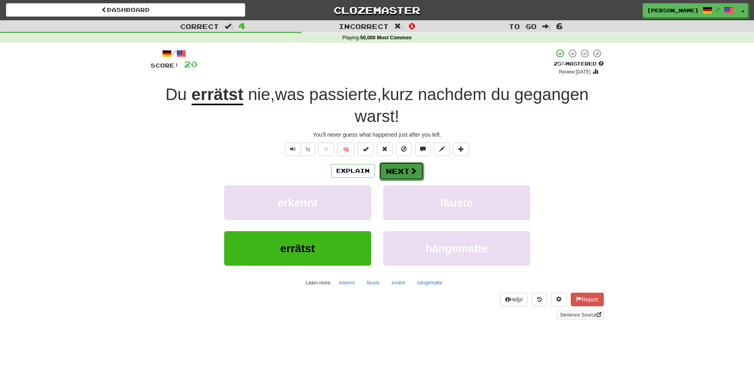
click at [405, 169] on button "Next" at bounding box center [401, 171] width 45 height 18
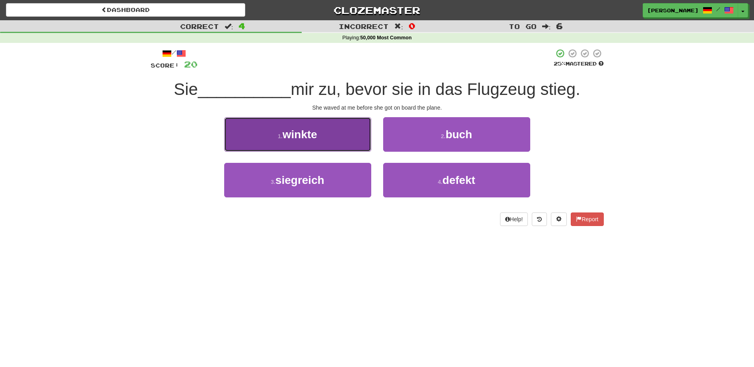
click at [358, 139] on button "1 . winkte" at bounding box center [297, 134] width 147 height 35
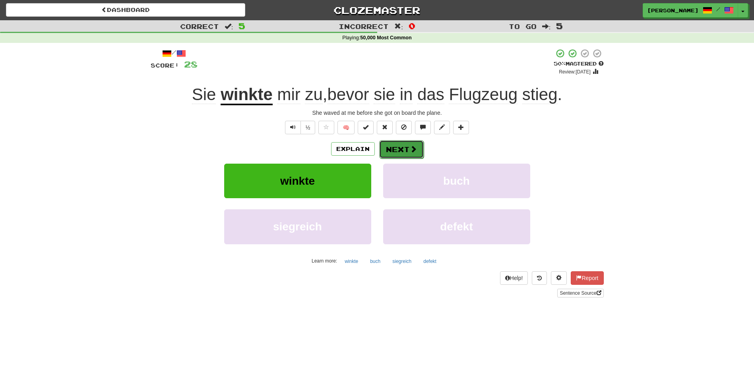
click at [410, 146] on span at bounding box center [413, 148] width 7 height 7
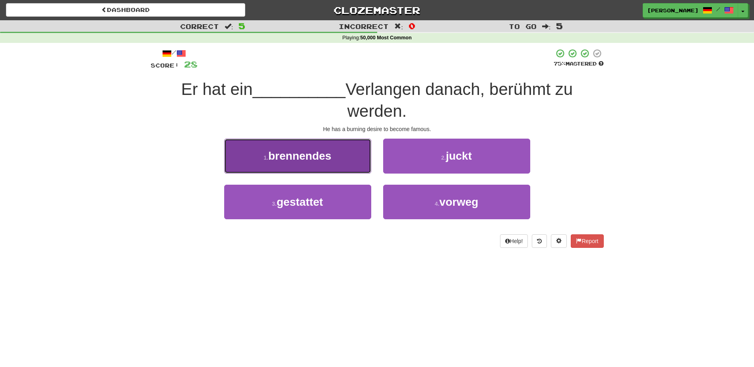
click at [359, 157] on button "1 . brennendes" at bounding box center [297, 156] width 147 height 35
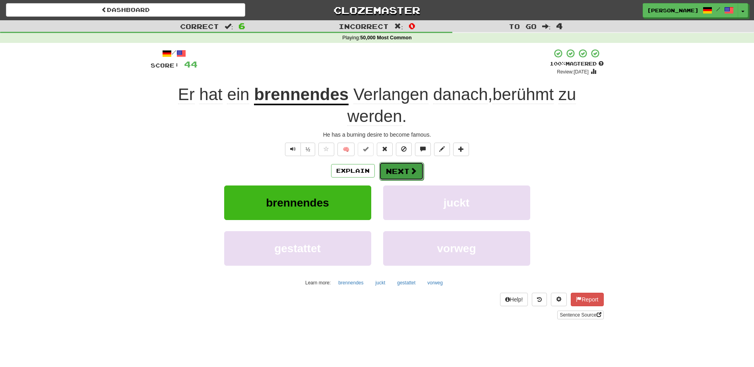
click at [410, 170] on span at bounding box center [413, 170] width 7 height 7
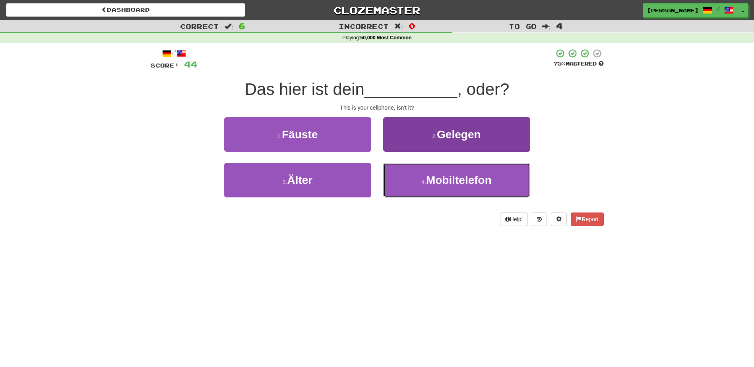
drag, startPoint x: 409, startPoint y: 179, endPoint x: 410, endPoint y: 175, distance: 4.1
click at [410, 179] on button "4 . Mobiltelefon" at bounding box center [456, 180] width 147 height 35
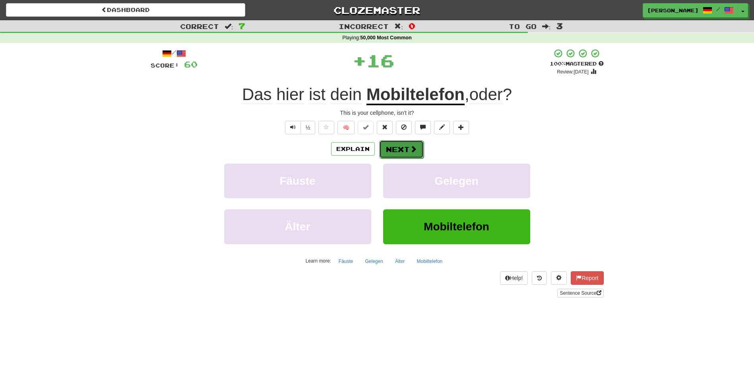
click at [407, 144] on button "Next" at bounding box center [401, 149] width 45 height 18
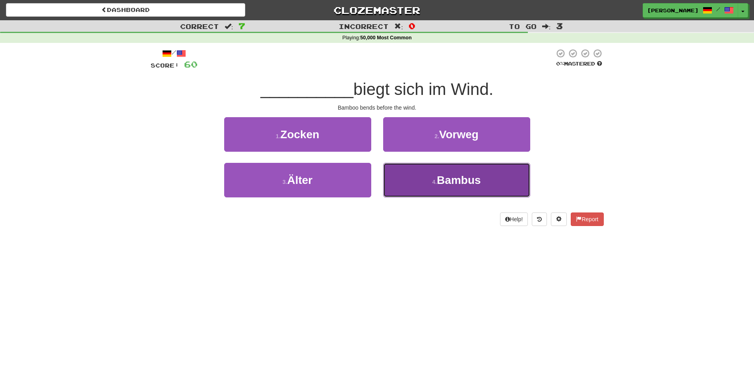
click at [420, 175] on button "4 . Bambus" at bounding box center [456, 180] width 147 height 35
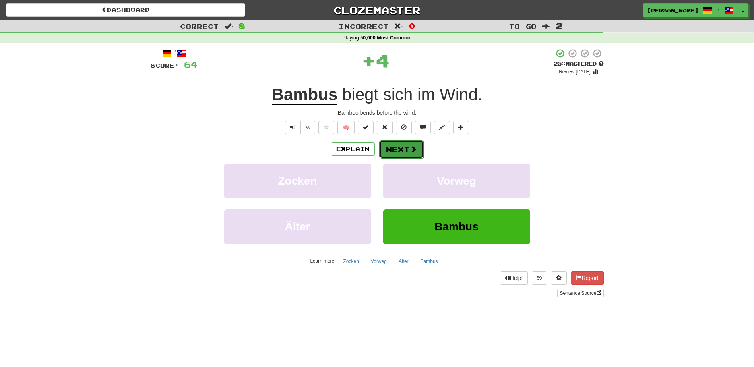
click at [410, 149] on span at bounding box center [413, 148] width 7 height 7
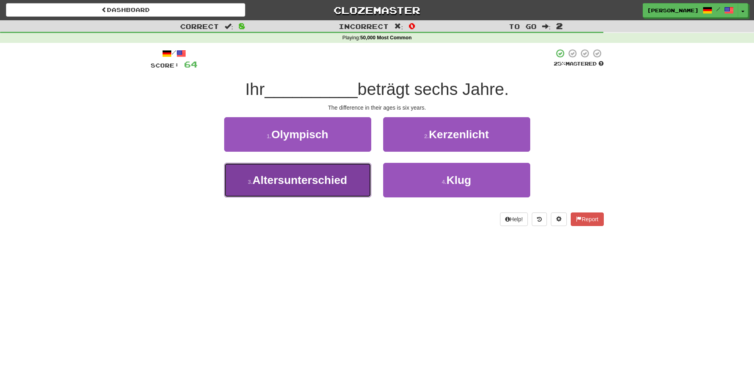
click at [367, 176] on button "3 . Altersunterschied" at bounding box center [297, 180] width 147 height 35
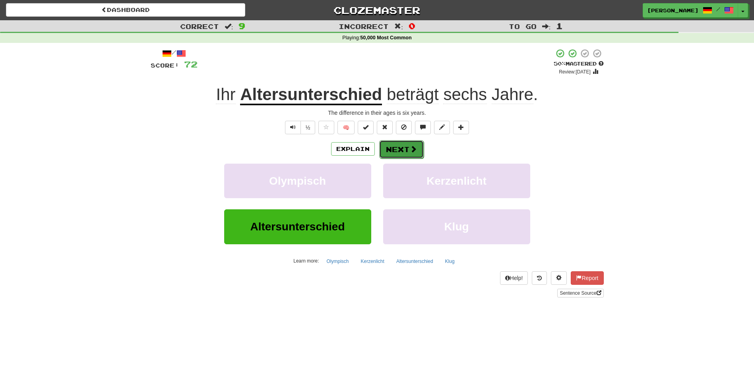
click at [397, 148] on button "Next" at bounding box center [401, 149] width 45 height 18
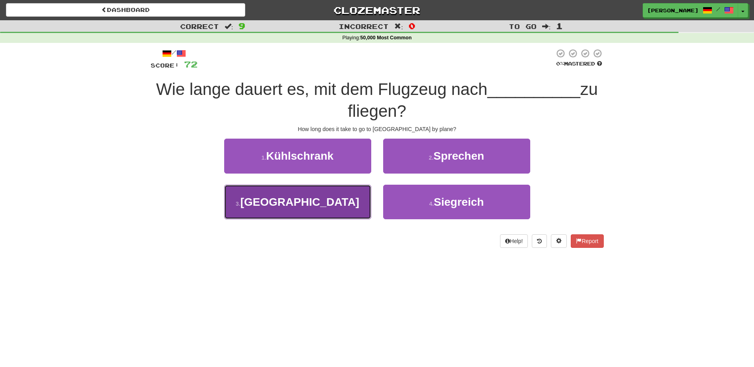
click at [356, 193] on button "3 . Okinawa" at bounding box center [297, 202] width 147 height 35
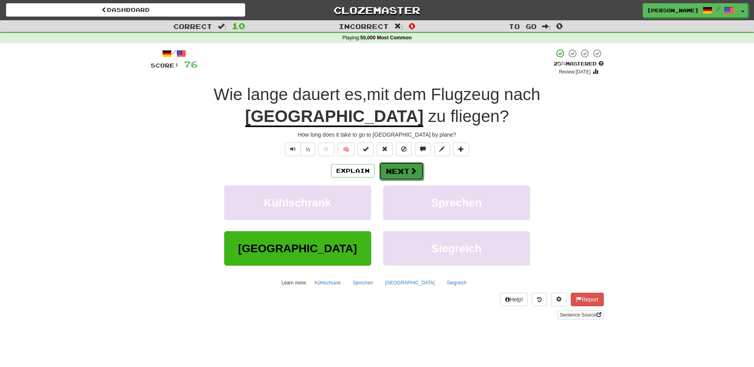
click at [402, 172] on button "Next" at bounding box center [401, 171] width 45 height 18
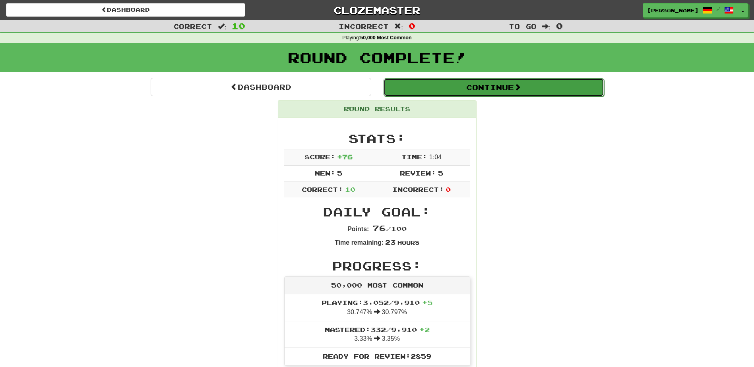
click at [511, 85] on button "Continue" at bounding box center [493, 87] width 221 height 18
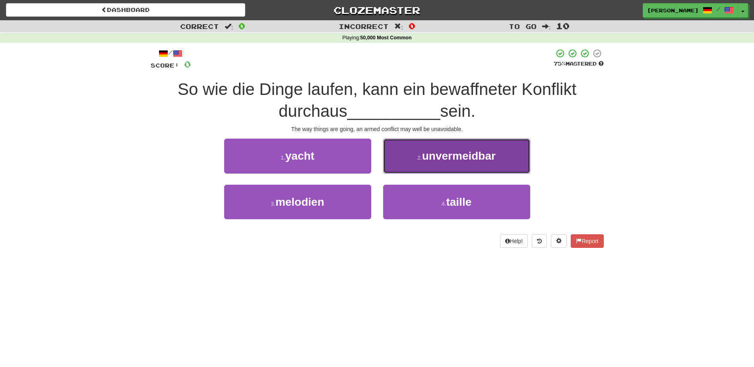
click at [506, 165] on button "2 . unvermeidbar" at bounding box center [456, 156] width 147 height 35
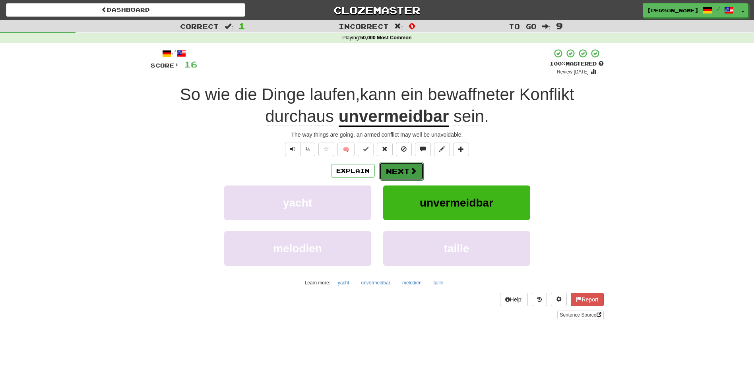
click at [411, 170] on span at bounding box center [413, 170] width 7 height 7
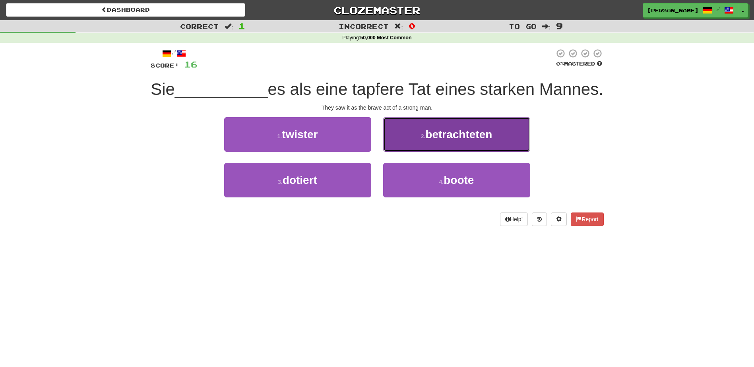
click at [455, 141] on span "betrachteten" at bounding box center [458, 134] width 67 height 12
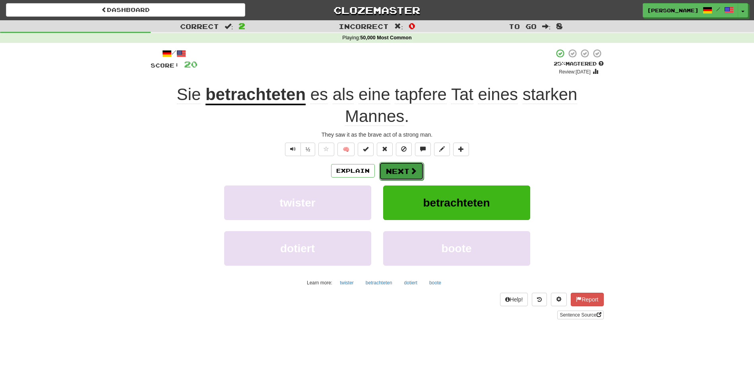
click at [408, 172] on button "Next" at bounding box center [401, 171] width 45 height 18
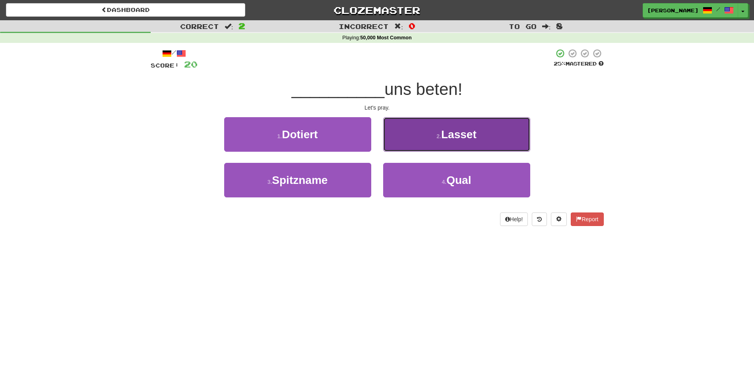
click at [425, 148] on button "2 . Lasset" at bounding box center [456, 134] width 147 height 35
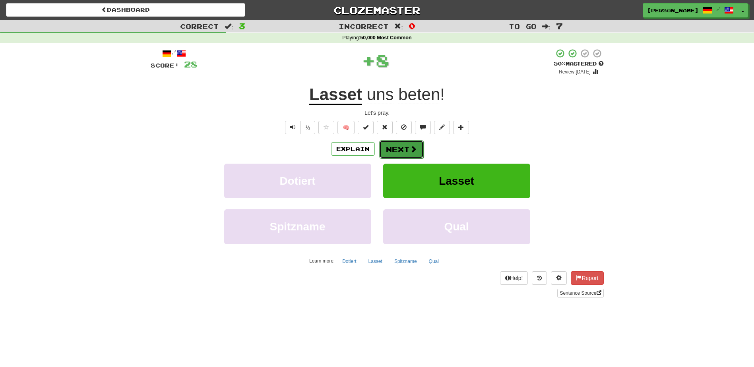
click at [410, 148] on span at bounding box center [413, 148] width 7 height 7
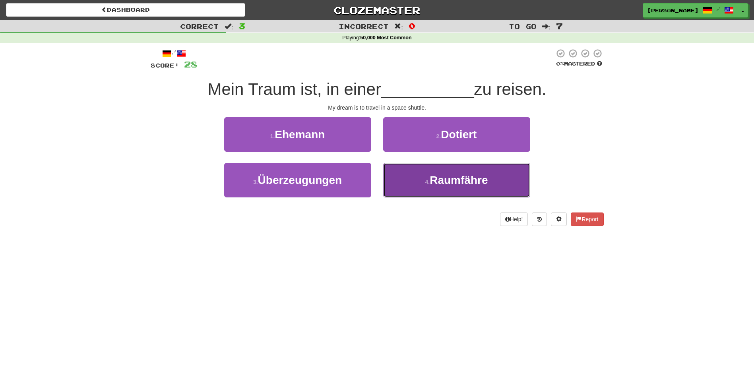
click at [409, 178] on button "4 . Raumfähre" at bounding box center [456, 180] width 147 height 35
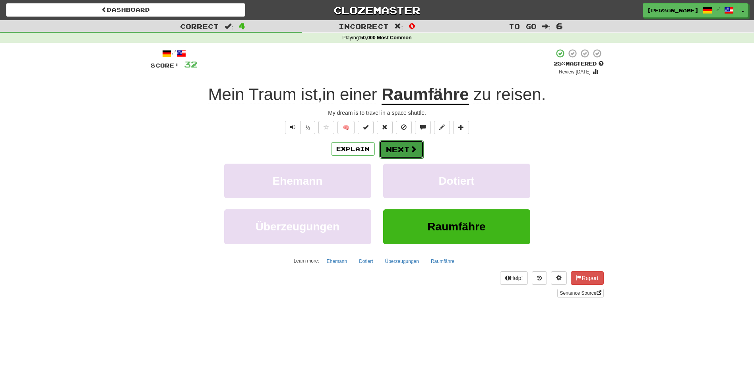
click at [391, 151] on button "Next" at bounding box center [401, 149] width 45 height 18
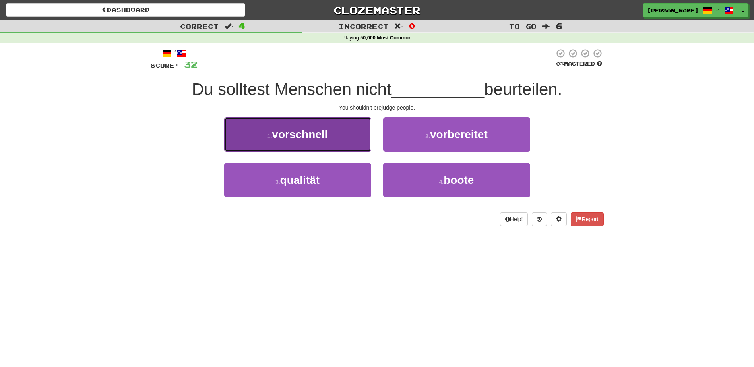
click at [361, 137] on button "1 . vorschnell" at bounding box center [297, 134] width 147 height 35
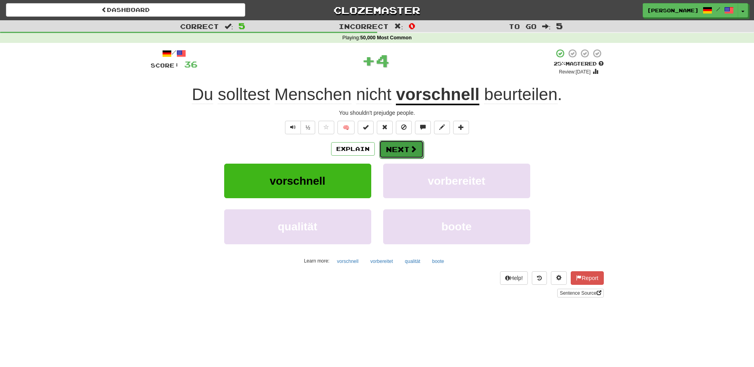
click at [410, 147] on span at bounding box center [413, 148] width 7 height 7
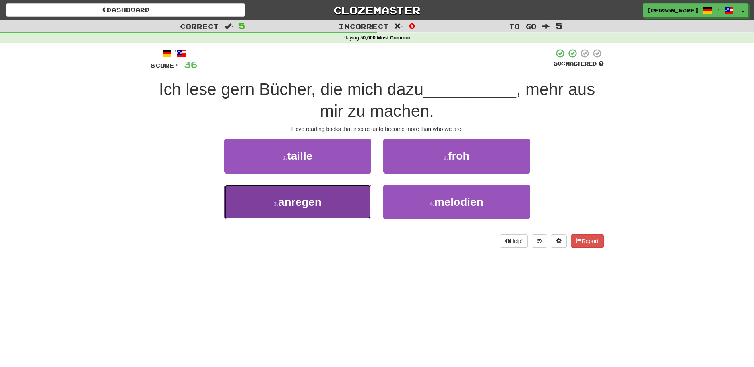
click at [348, 196] on button "3 . anregen" at bounding box center [297, 202] width 147 height 35
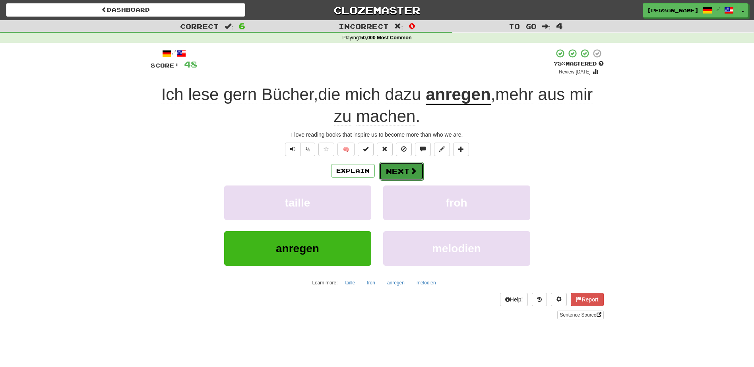
click at [391, 172] on button "Next" at bounding box center [401, 171] width 45 height 18
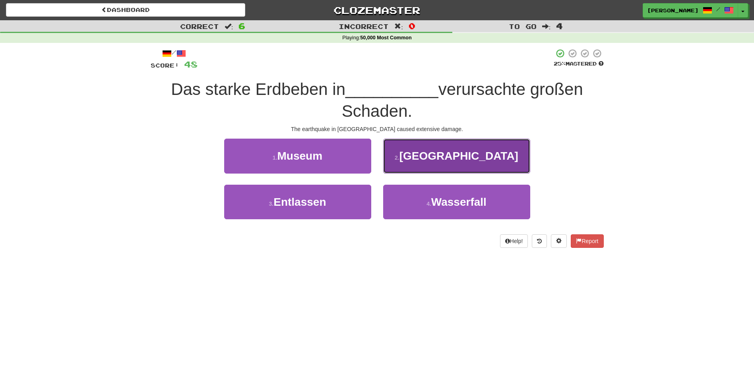
click at [408, 166] on button "2 . Hokkaido" at bounding box center [456, 156] width 147 height 35
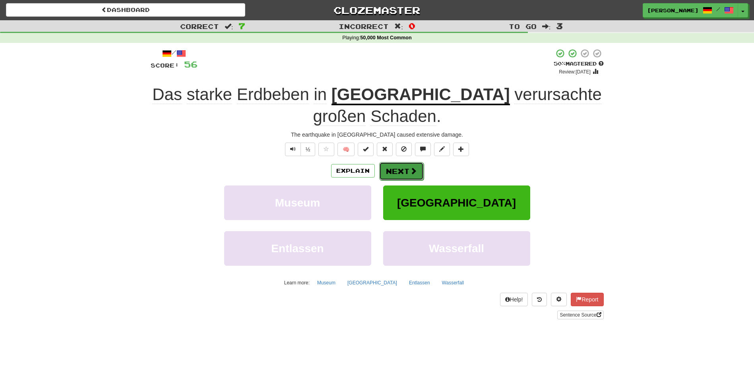
click at [399, 174] on button "Next" at bounding box center [401, 171] width 45 height 18
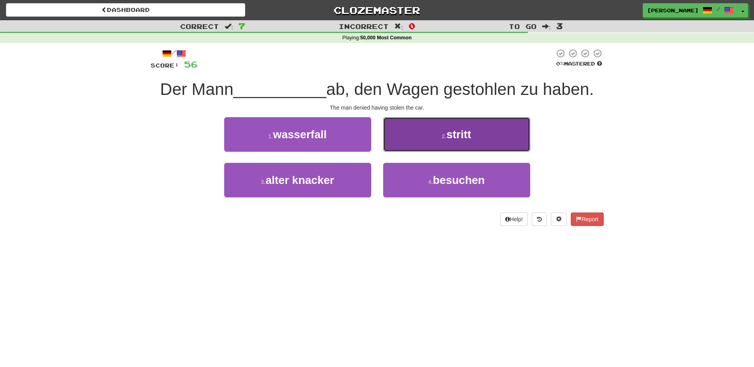
click at [436, 140] on button "2 . stritt" at bounding box center [456, 134] width 147 height 35
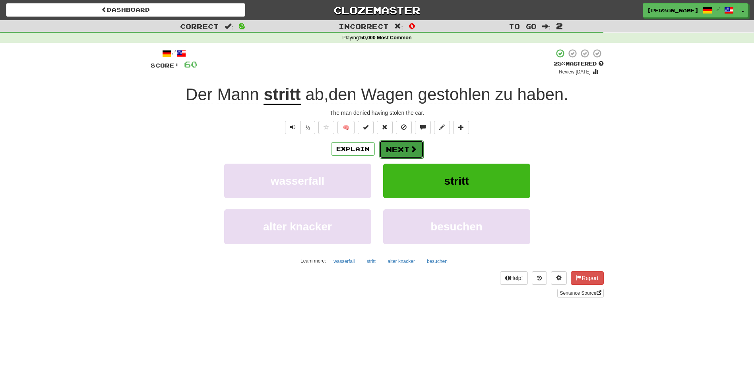
click at [401, 148] on button "Next" at bounding box center [401, 149] width 45 height 18
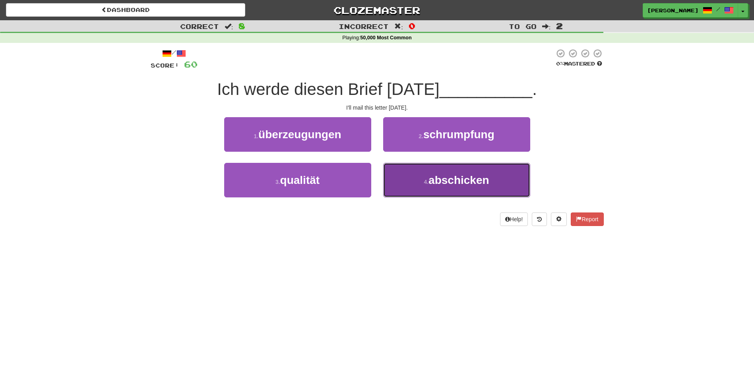
click at [404, 180] on button "4 . abschicken" at bounding box center [456, 180] width 147 height 35
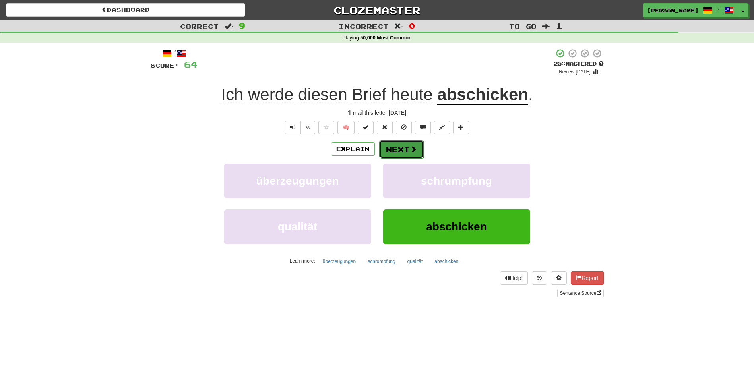
click at [407, 148] on button "Next" at bounding box center [401, 149] width 45 height 18
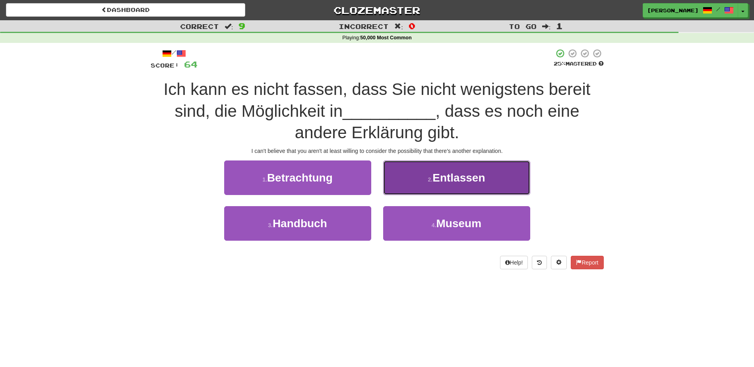
click at [402, 184] on button "2 . Entlassen" at bounding box center [456, 178] width 147 height 35
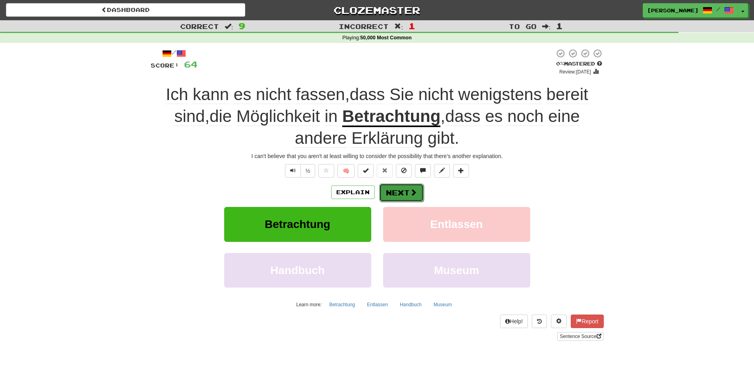
click at [403, 189] on button "Next" at bounding box center [401, 193] width 45 height 18
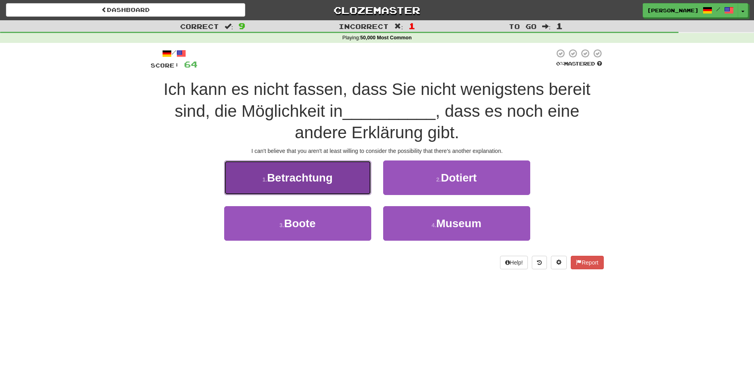
click at [358, 191] on button "1 . Betrachtung" at bounding box center [297, 178] width 147 height 35
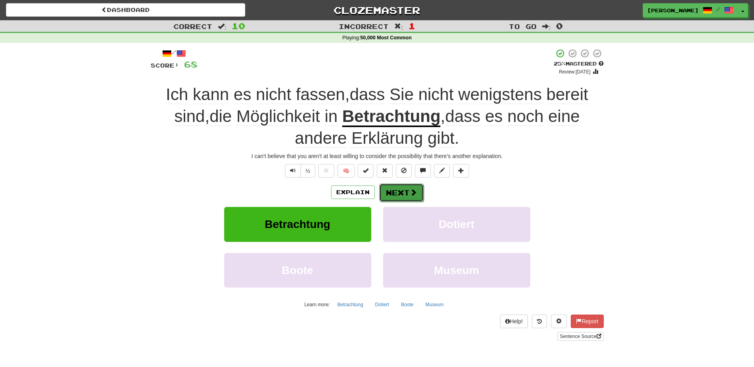
click at [391, 194] on button "Next" at bounding box center [401, 193] width 45 height 18
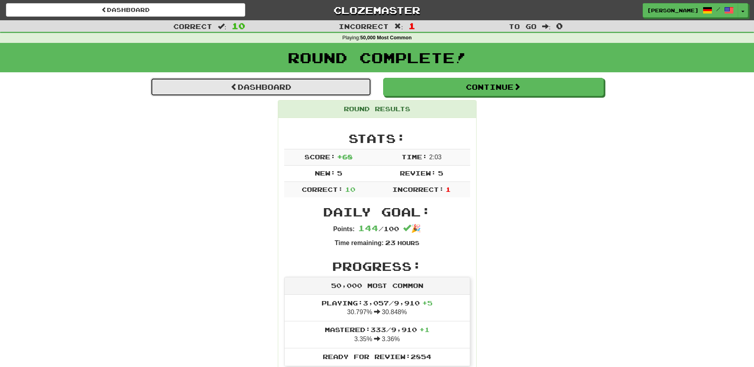
click at [285, 87] on link "Dashboard" at bounding box center [261, 87] width 221 height 18
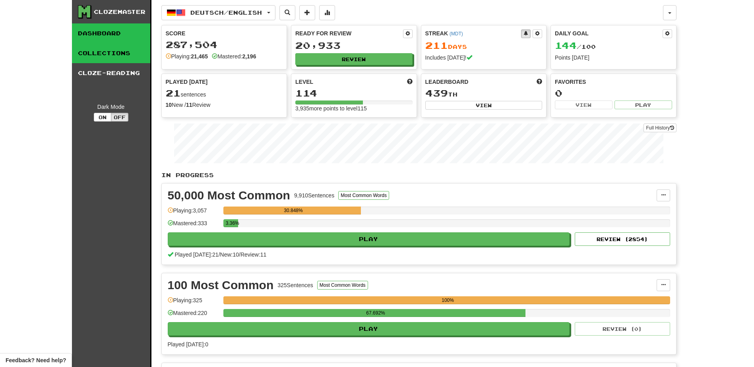
click at [110, 51] on link "Collections" at bounding box center [111, 53] width 78 height 20
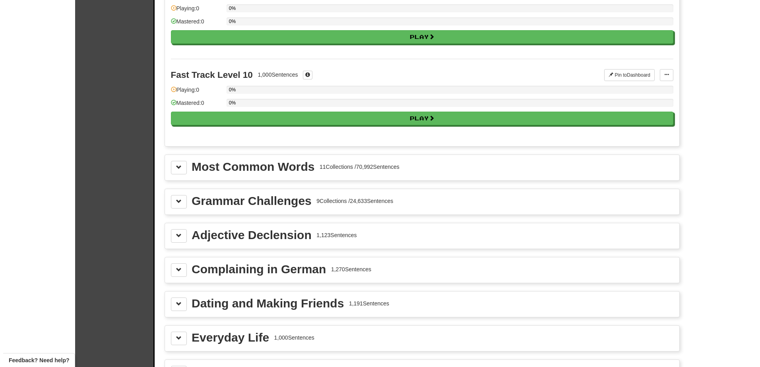
scroll to position [757, 0]
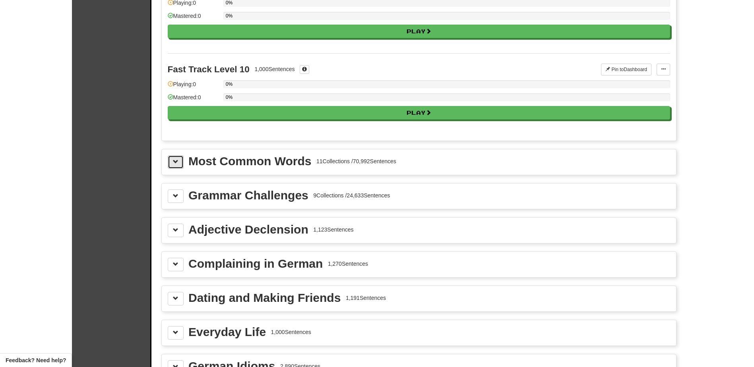
click at [173, 161] on span at bounding box center [176, 162] width 6 height 6
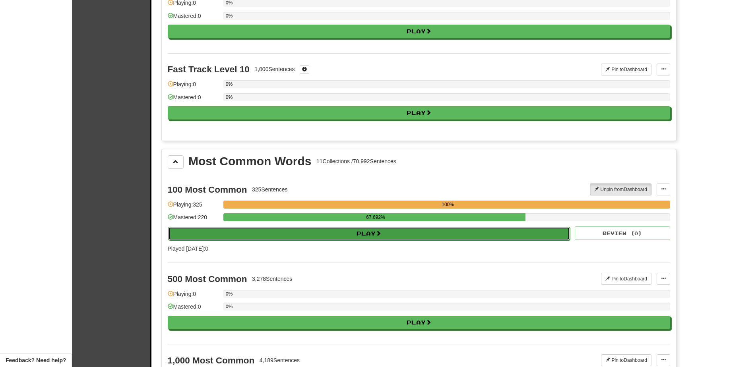
click at [291, 236] on button "Play" at bounding box center [369, 234] width 402 height 14
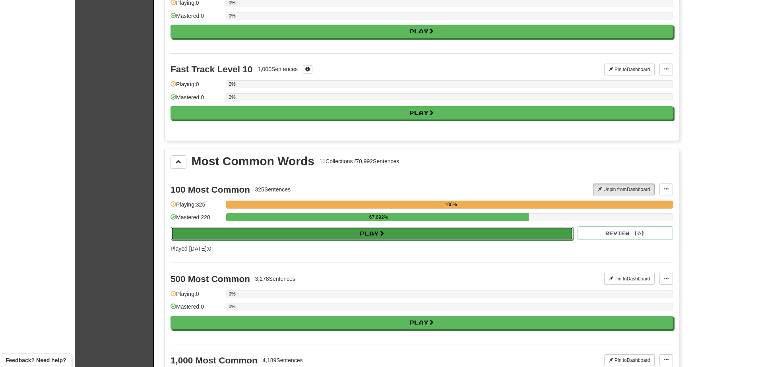
select select "**"
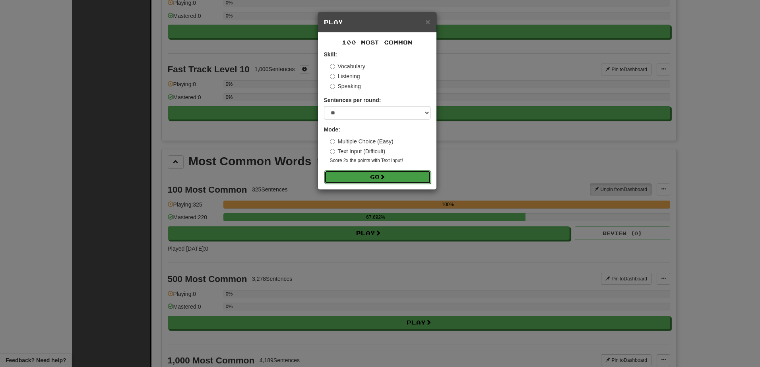
click at [377, 176] on button "Go" at bounding box center [377, 177] width 106 height 14
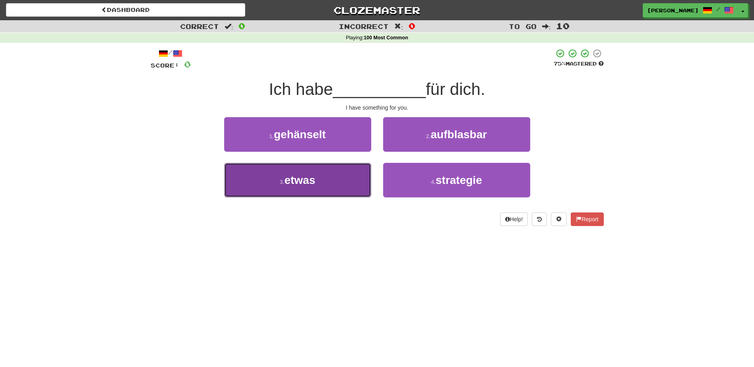
drag, startPoint x: 290, startPoint y: 178, endPoint x: 303, endPoint y: 169, distance: 15.2
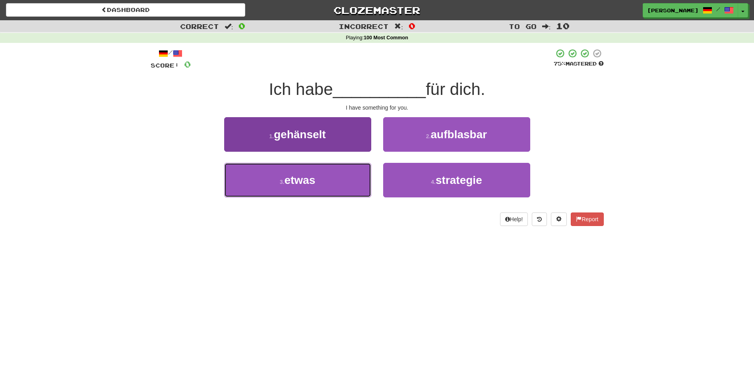
click at [294, 176] on span "etwas" at bounding box center [299, 180] width 31 height 12
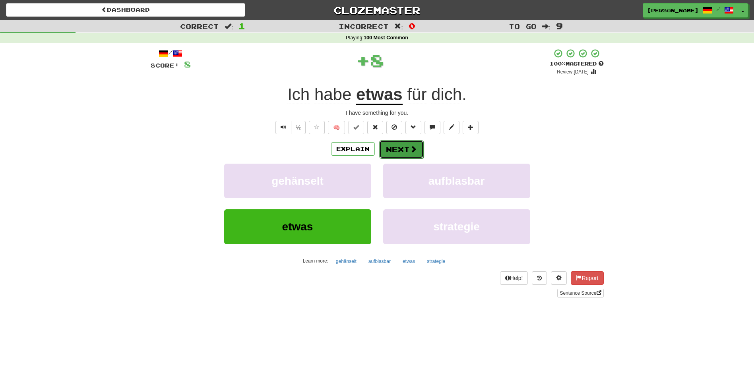
click at [391, 146] on button "Next" at bounding box center [401, 149] width 45 height 18
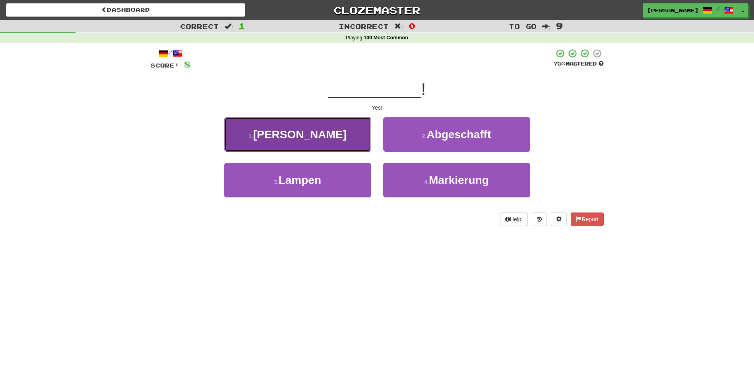
click at [341, 141] on button "1 . Ja" at bounding box center [297, 134] width 147 height 35
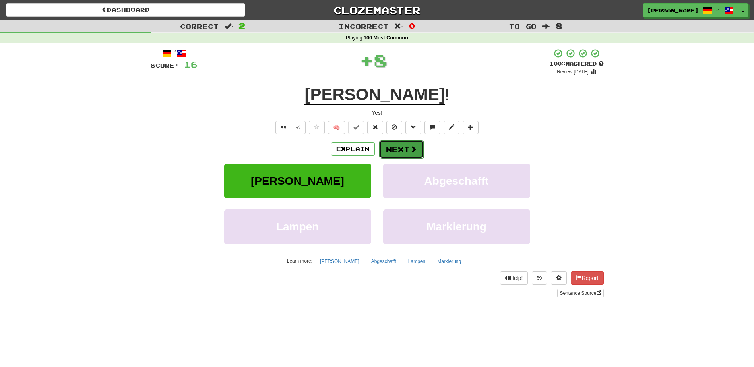
click at [386, 142] on button "Next" at bounding box center [401, 149] width 45 height 18
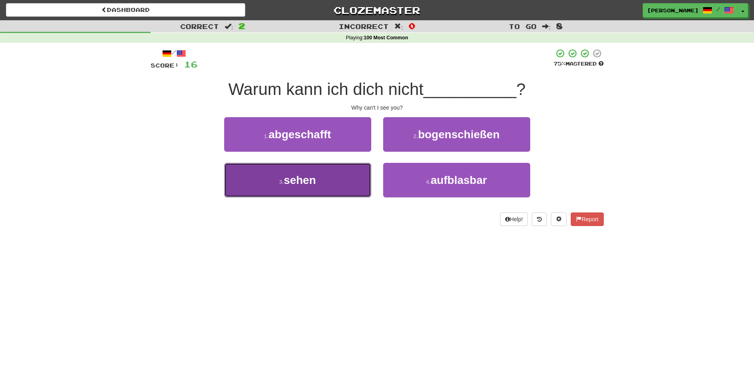
click at [332, 171] on button "3 . sehen" at bounding box center [297, 180] width 147 height 35
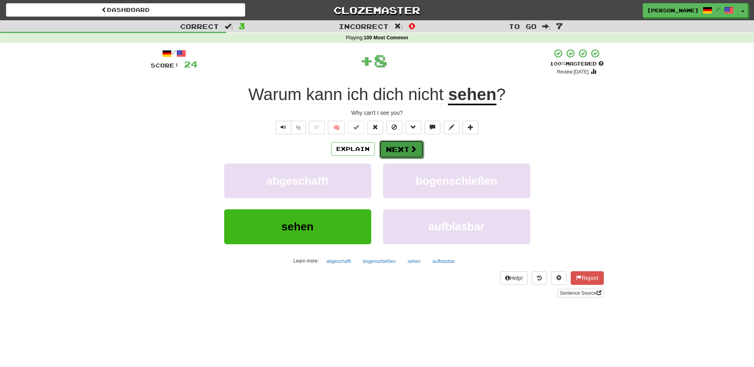
click at [397, 149] on button "Next" at bounding box center [401, 149] width 45 height 18
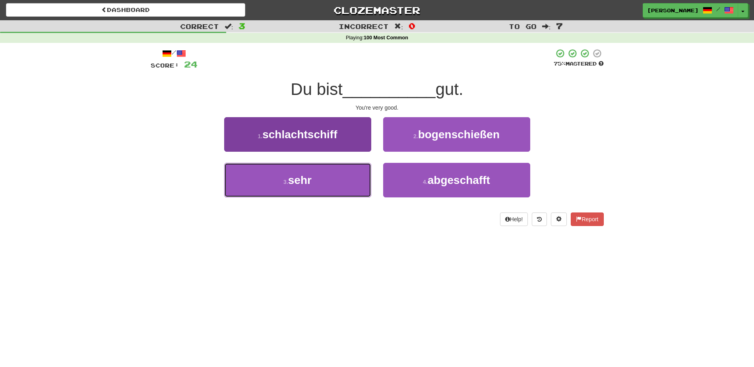
click at [310, 172] on button "3 . sehr" at bounding box center [297, 180] width 147 height 35
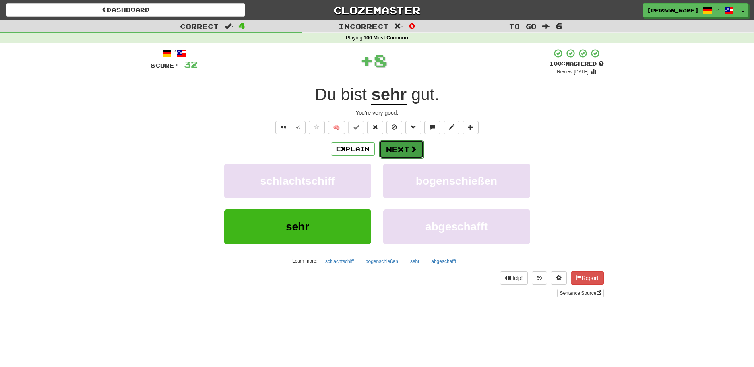
click at [395, 147] on button "Next" at bounding box center [401, 149] width 45 height 18
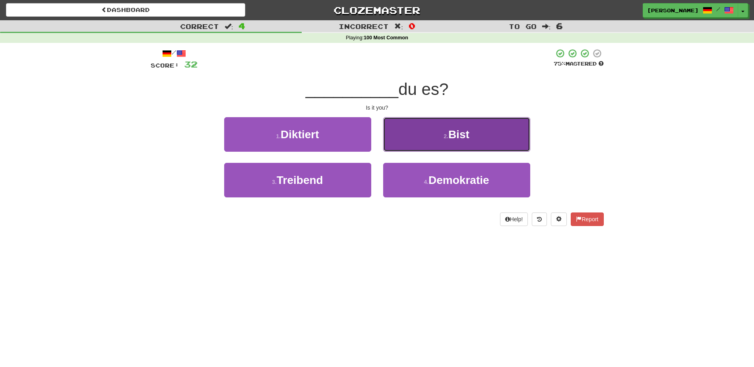
click at [398, 151] on button "2 . Bist" at bounding box center [456, 134] width 147 height 35
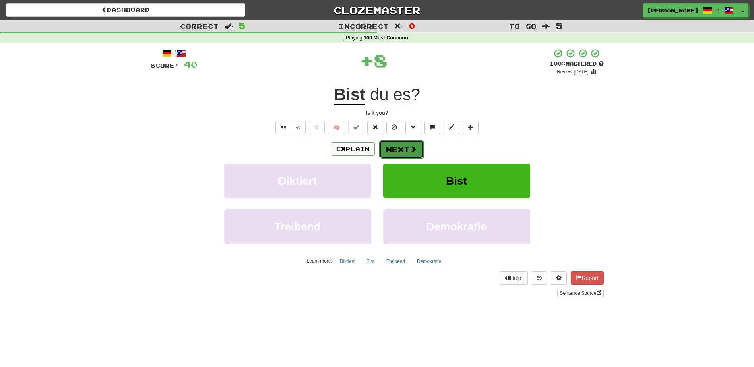
click at [398, 150] on button "Next" at bounding box center [401, 149] width 45 height 18
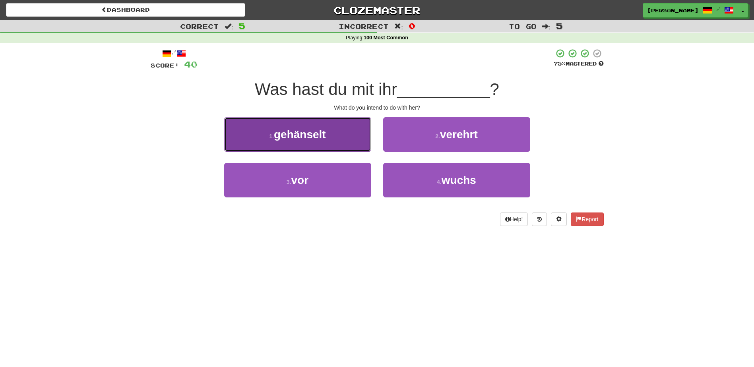
click at [361, 141] on button "1 . gehänselt" at bounding box center [297, 134] width 147 height 35
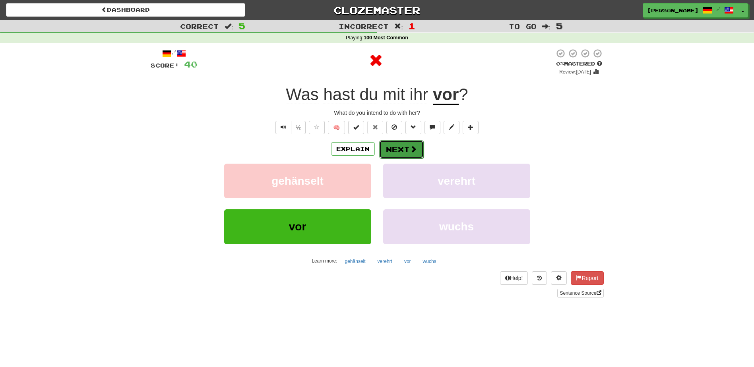
click at [392, 149] on button "Next" at bounding box center [401, 149] width 45 height 18
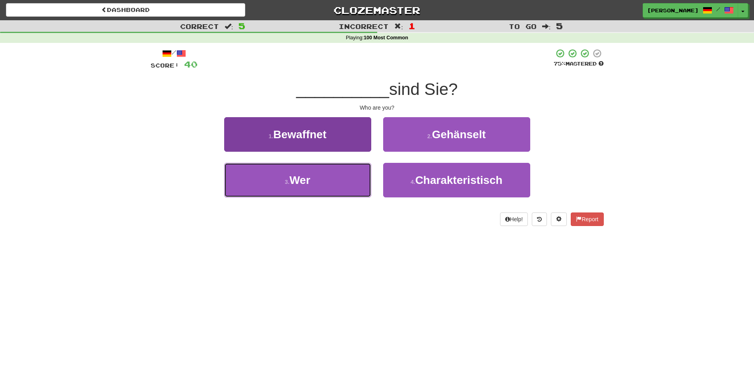
drag, startPoint x: 329, startPoint y: 177, endPoint x: 334, endPoint y: 173, distance: 6.5
click at [329, 177] on button "3 . Wer" at bounding box center [297, 180] width 147 height 35
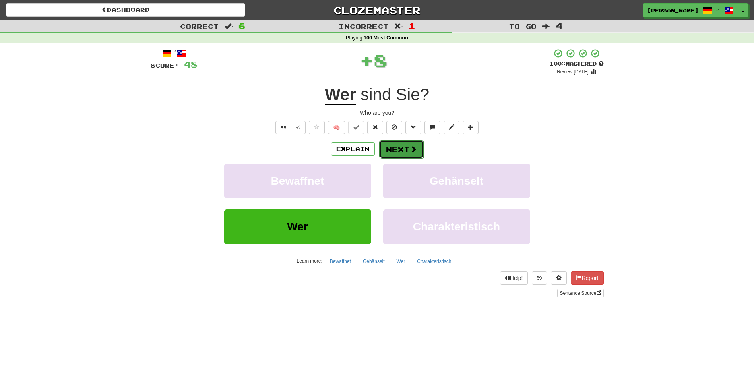
click at [390, 149] on button "Next" at bounding box center [401, 149] width 45 height 18
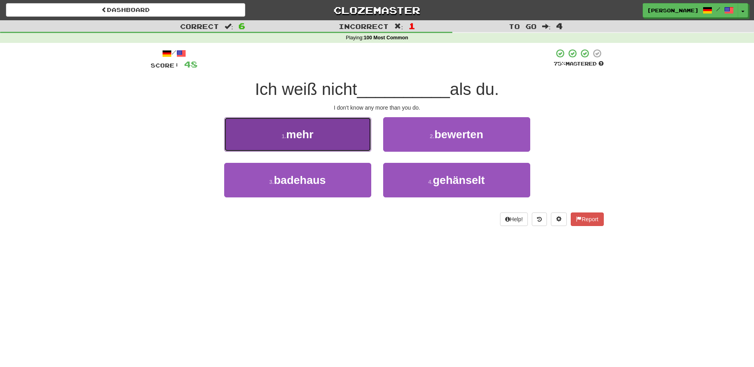
click at [342, 137] on button "1 . mehr" at bounding box center [297, 134] width 147 height 35
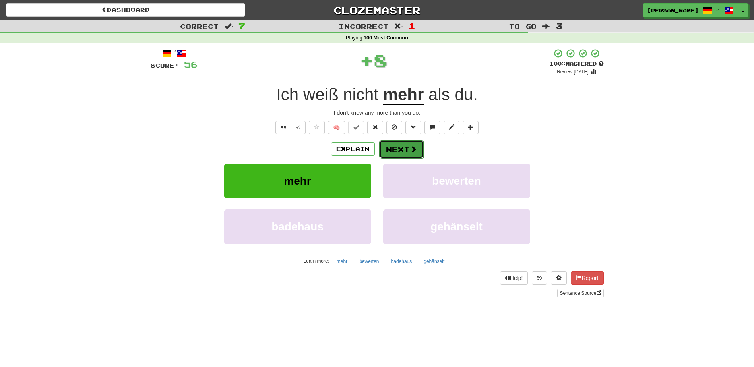
click at [387, 143] on button "Next" at bounding box center [401, 149] width 45 height 18
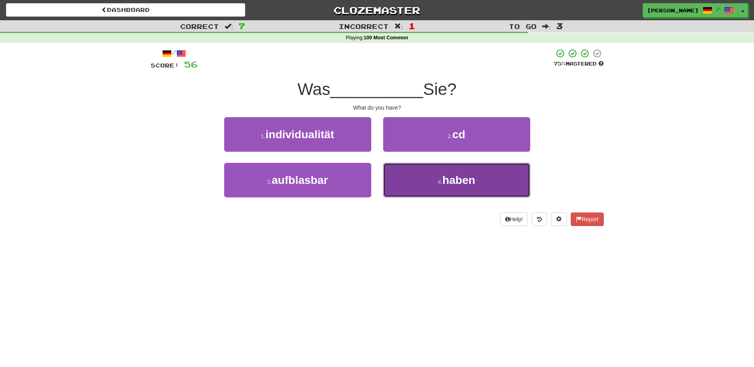
click at [412, 183] on button "4 . haben" at bounding box center [456, 180] width 147 height 35
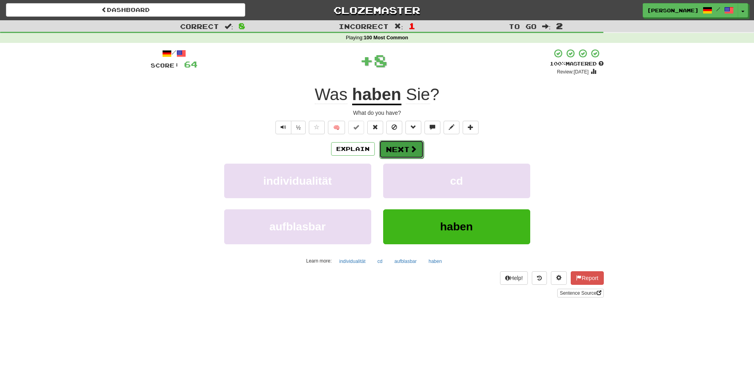
click at [393, 145] on button "Next" at bounding box center [401, 149] width 45 height 18
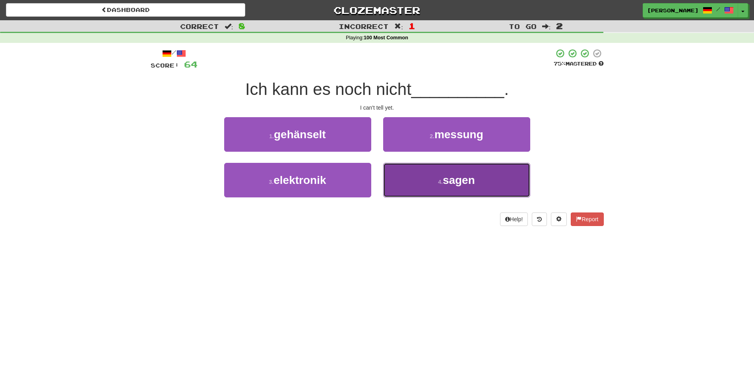
click at [406, 175] on button "4 . sagen" at bounding box center [456, 180] width 147 height 35
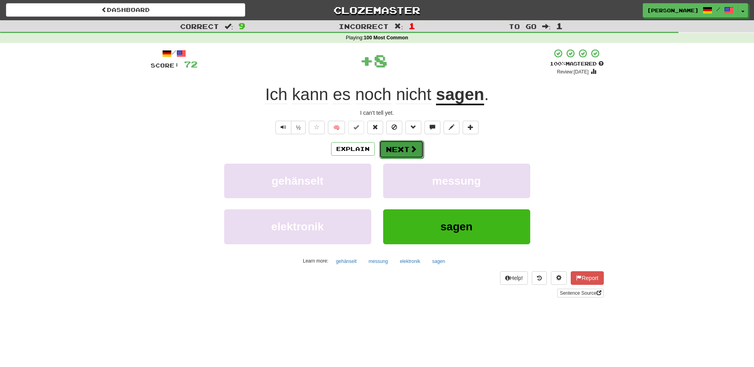
click at [395, 147] on button "Next" at bounding box center [401, 149] width 45 height 18
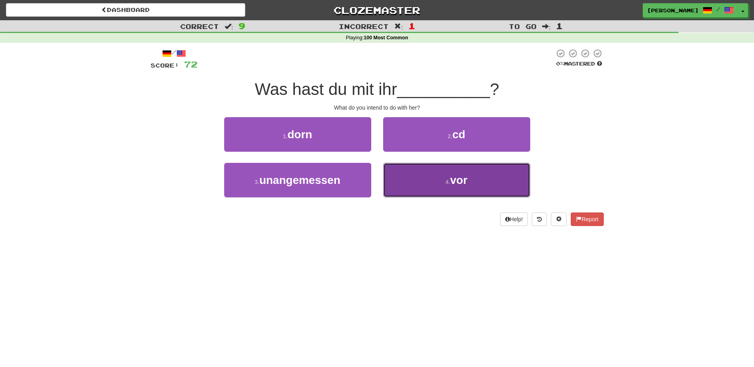
click at [424, 176] on button "4 . vor" at bounding box center [456, 180] width 147 height 35
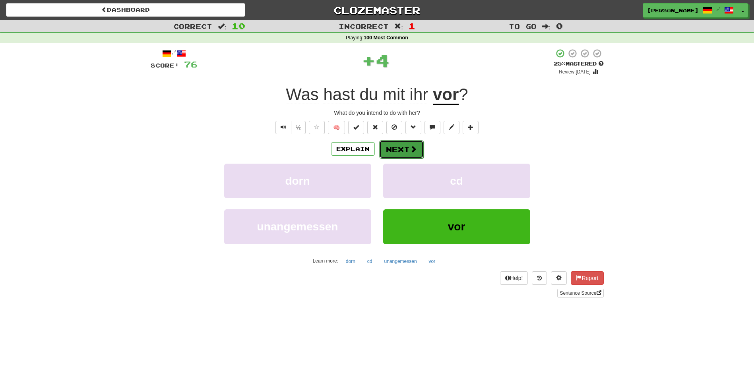
click at [413, 147] on span at bounding box center [413, 148] width 7 height 7
